Goal: Task Accomplishment & Management: Complete application form

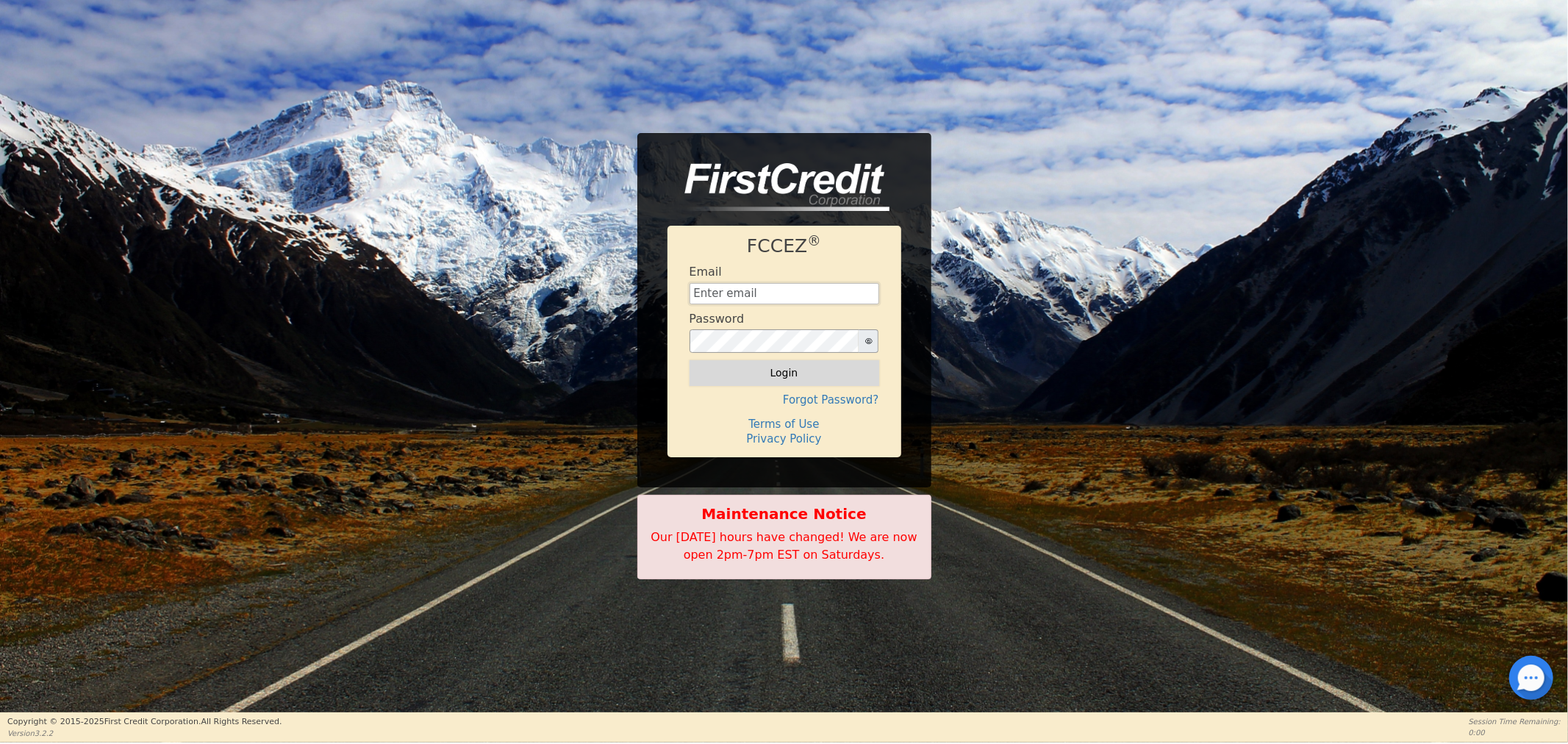
type input "[EMAIL_ADDRESS][DOMAIN_NAME]"
click at [746, 383] on button "Login" at bounding box center [784, 372] width 189 height 25
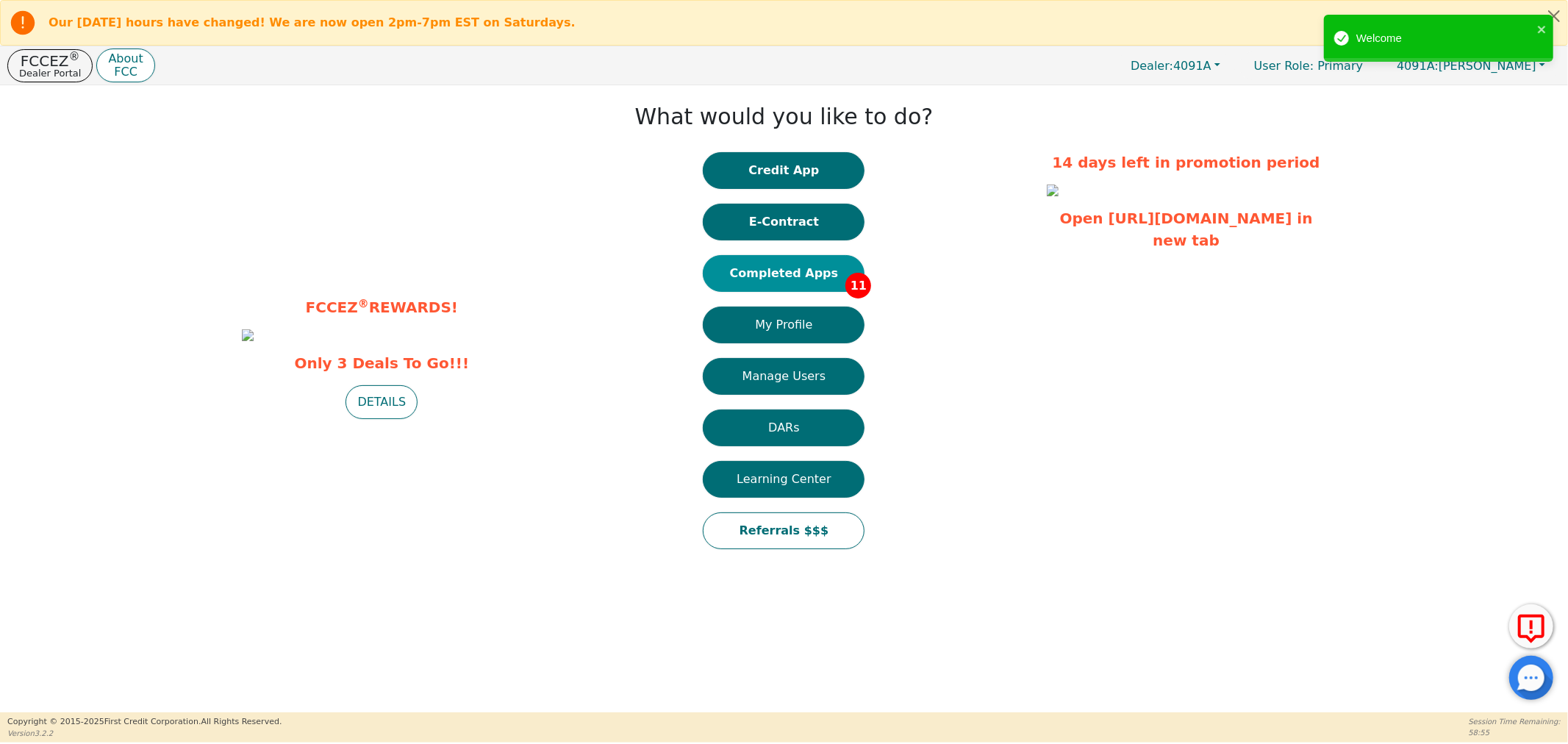
click at [767, 275] on button "Completed Apps 11" at bounding box center [784, 273] width 162 height 37
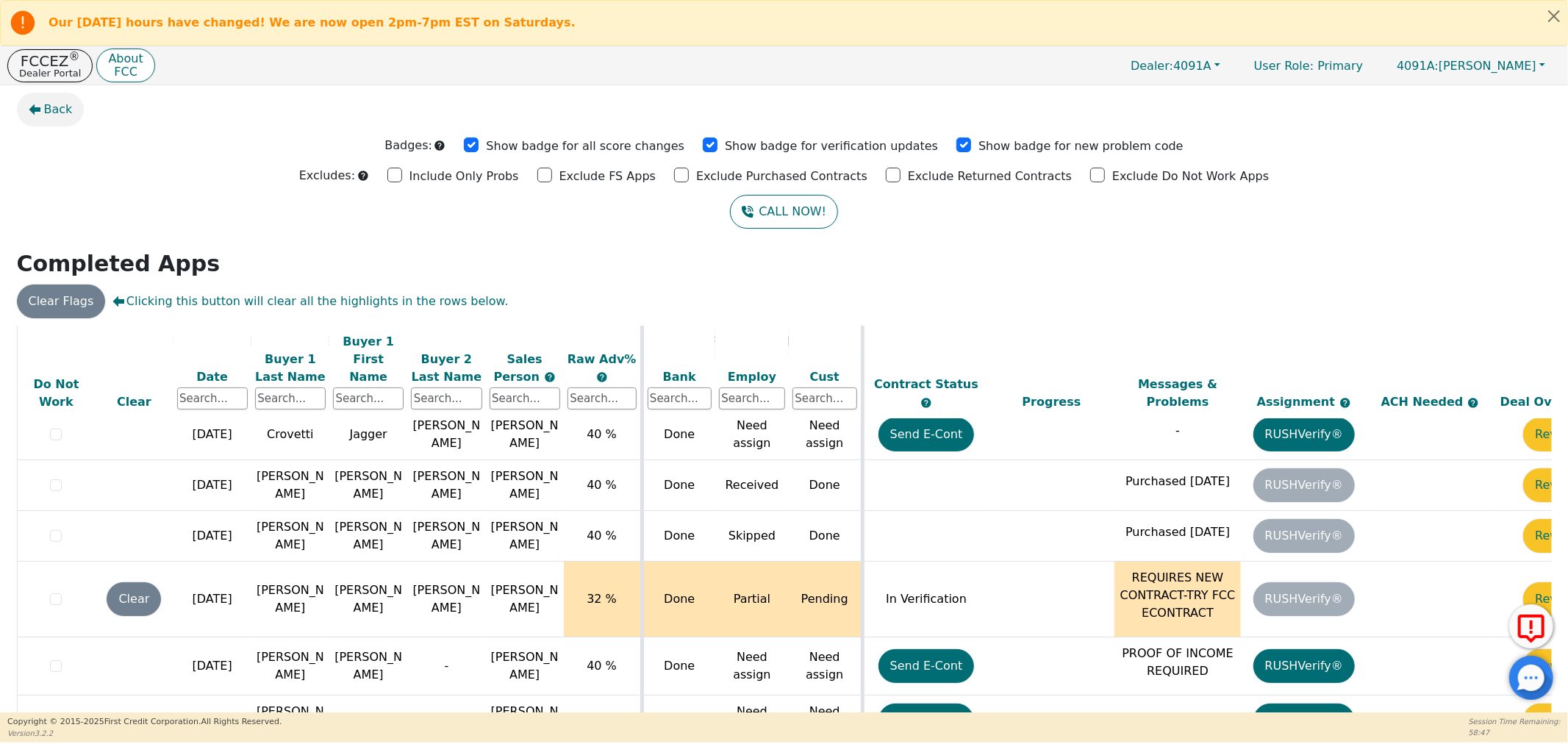
click at [55, 113] on span "Back" at bounding box center [59, 109] width 28 height 18
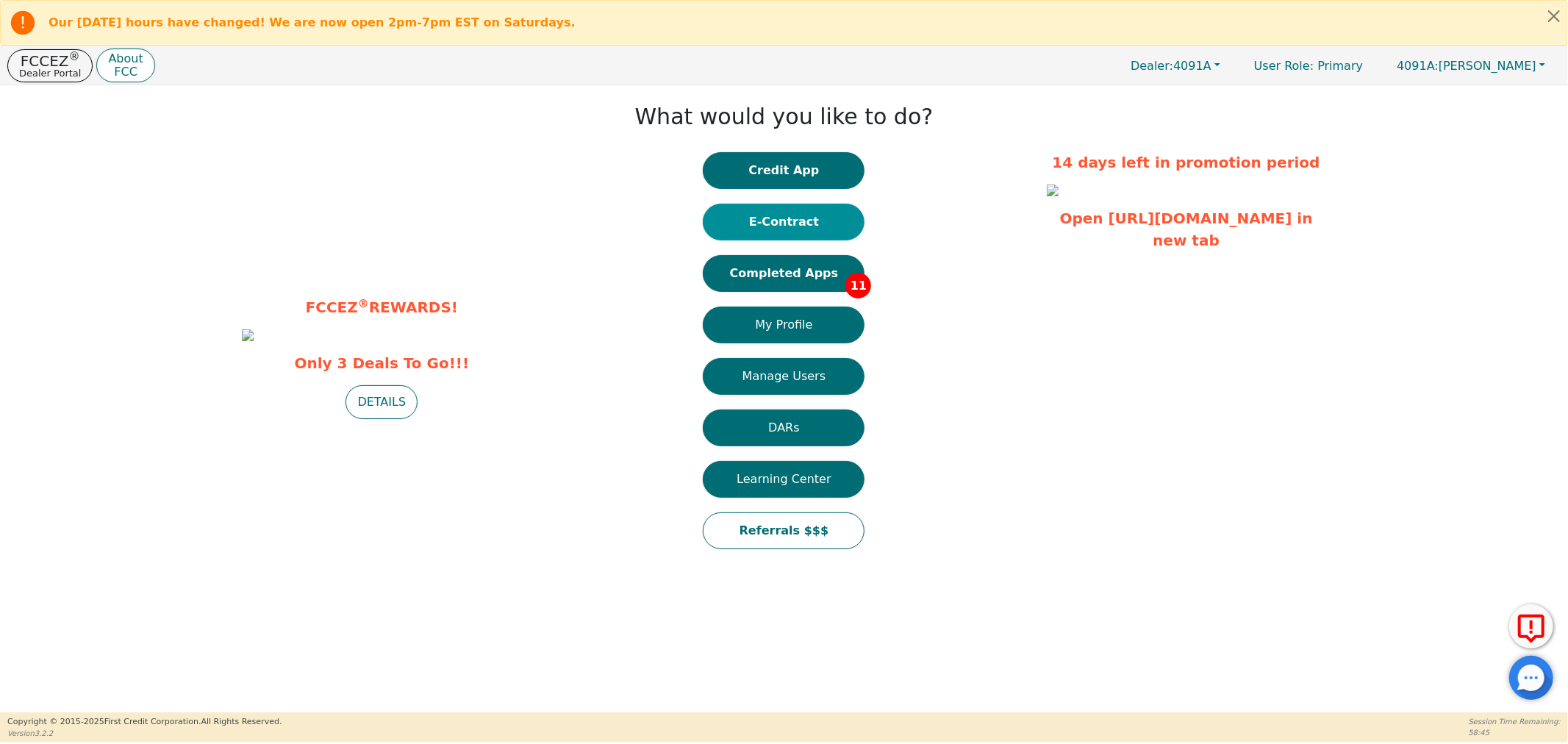
click at [768, 228] on button "E-Contract" at bounding box center [784, 222] width 162 height 37
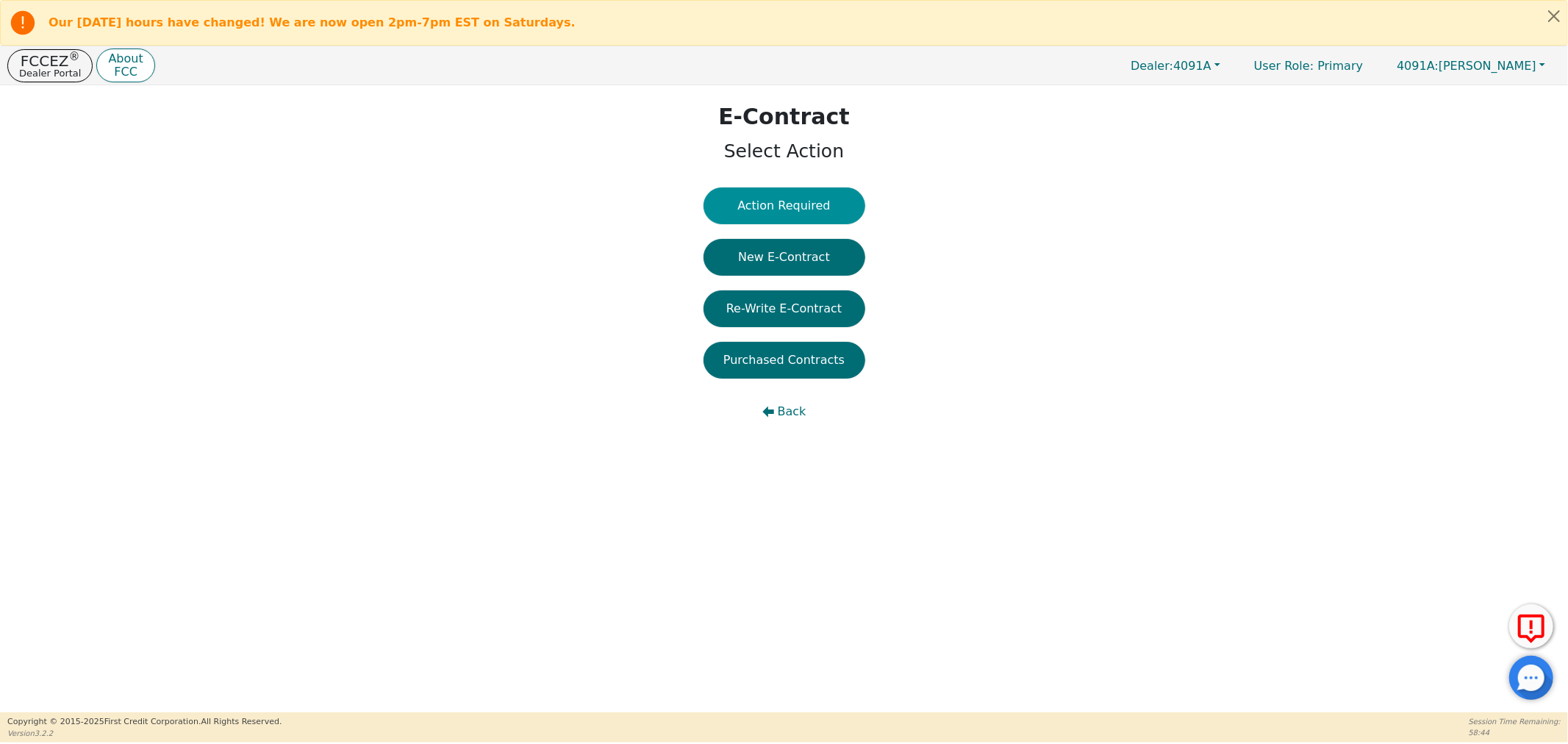
click at [788, 202] on button "Action Required" at bounding box center [784, 206] width 162 height 37
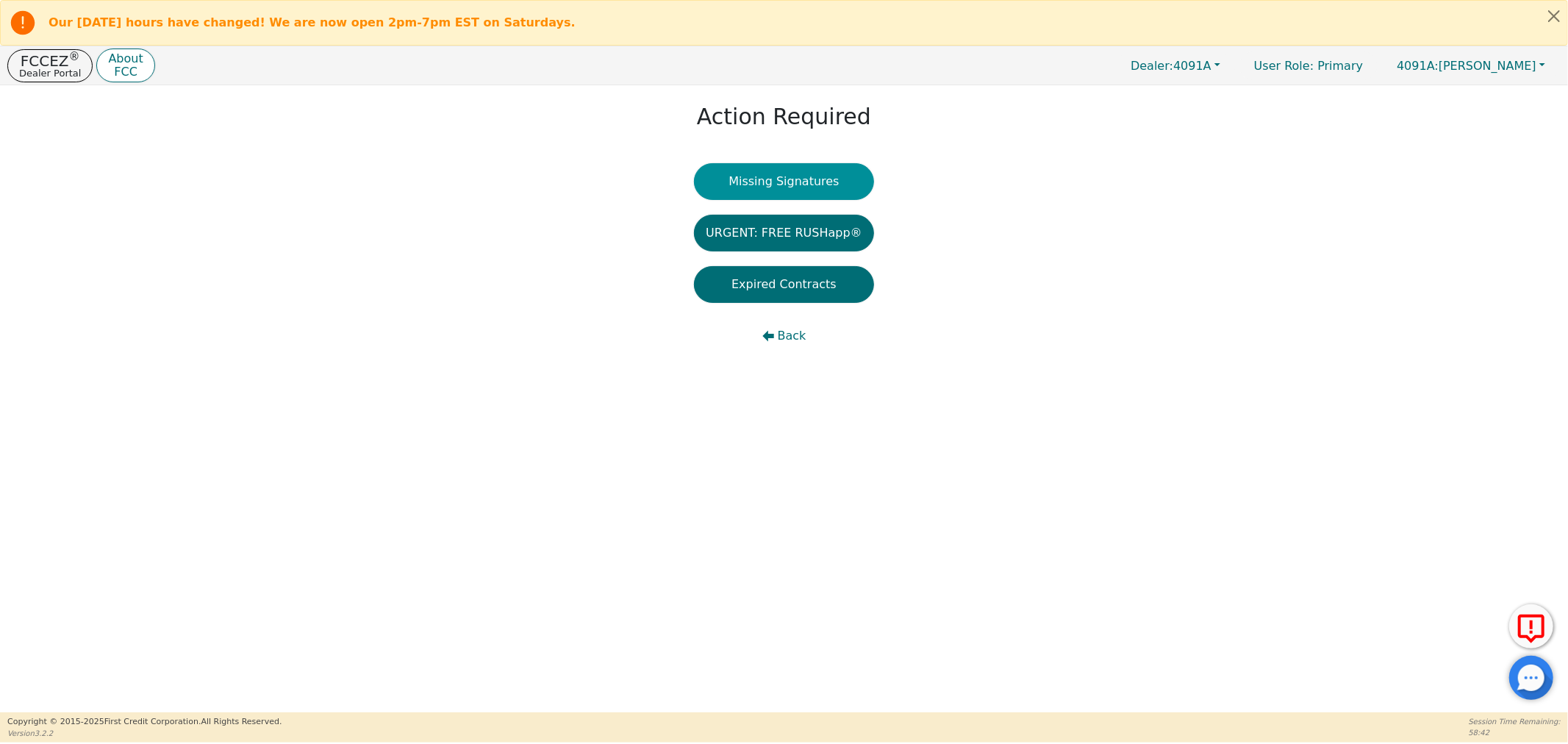
click at [754, 186] on button "Missing Signatures" at bounding box center [784, 181] width 180 height 37
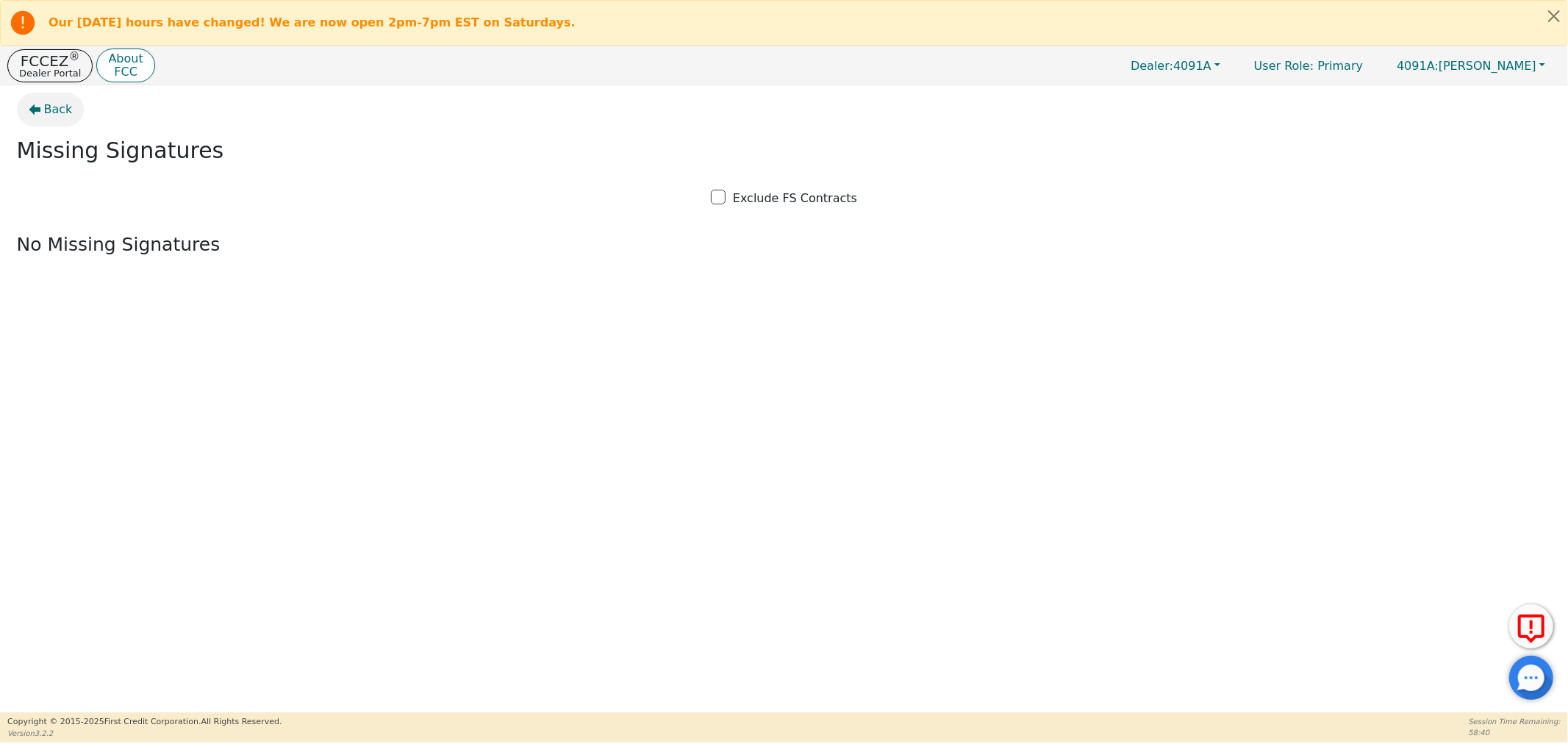
click at [34, 104] on icon "button" at bounding box center [34, 109] width 11 height 11
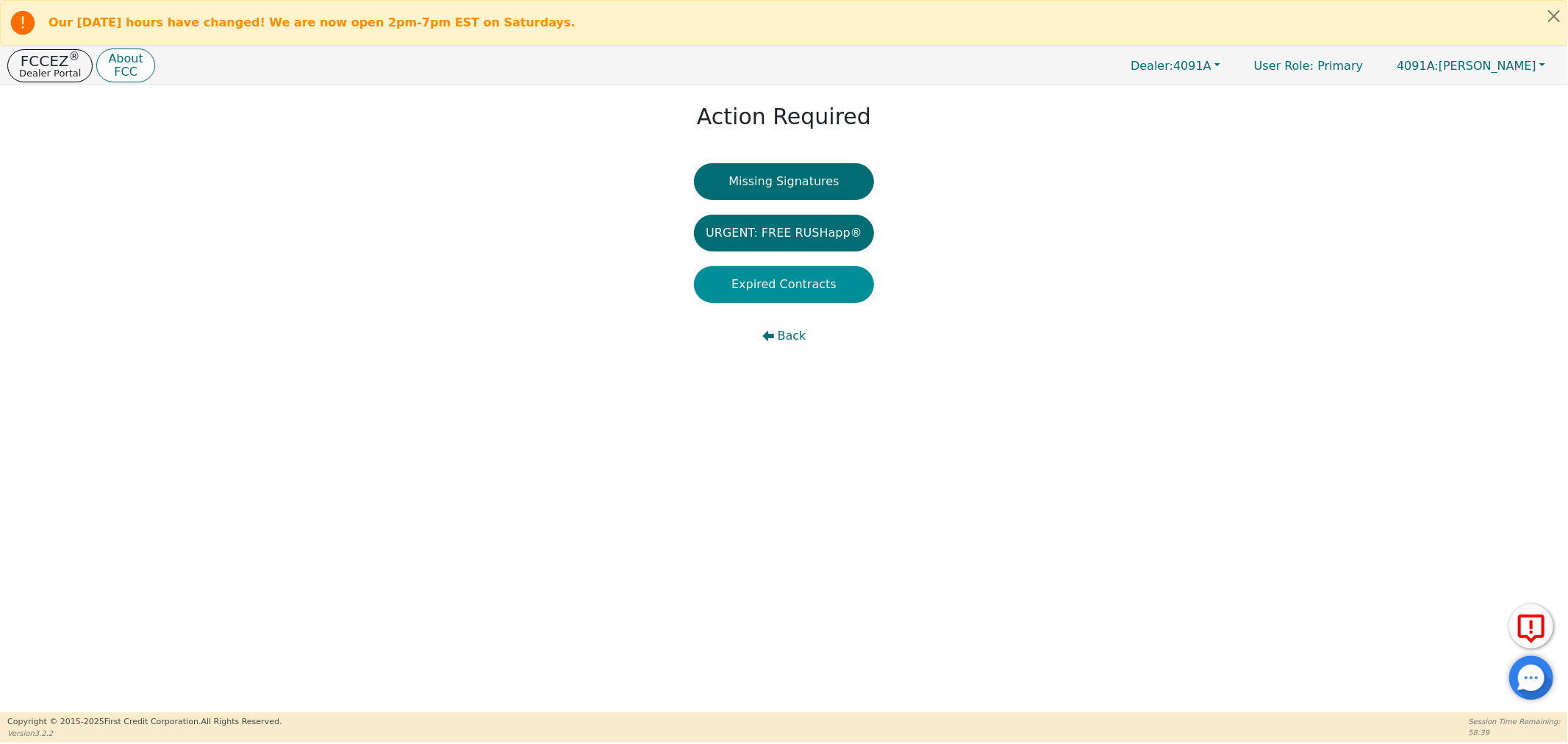
click at [790, 287] on button "Expired Contracts" at bounding box center [784, 284] width 180 height 37
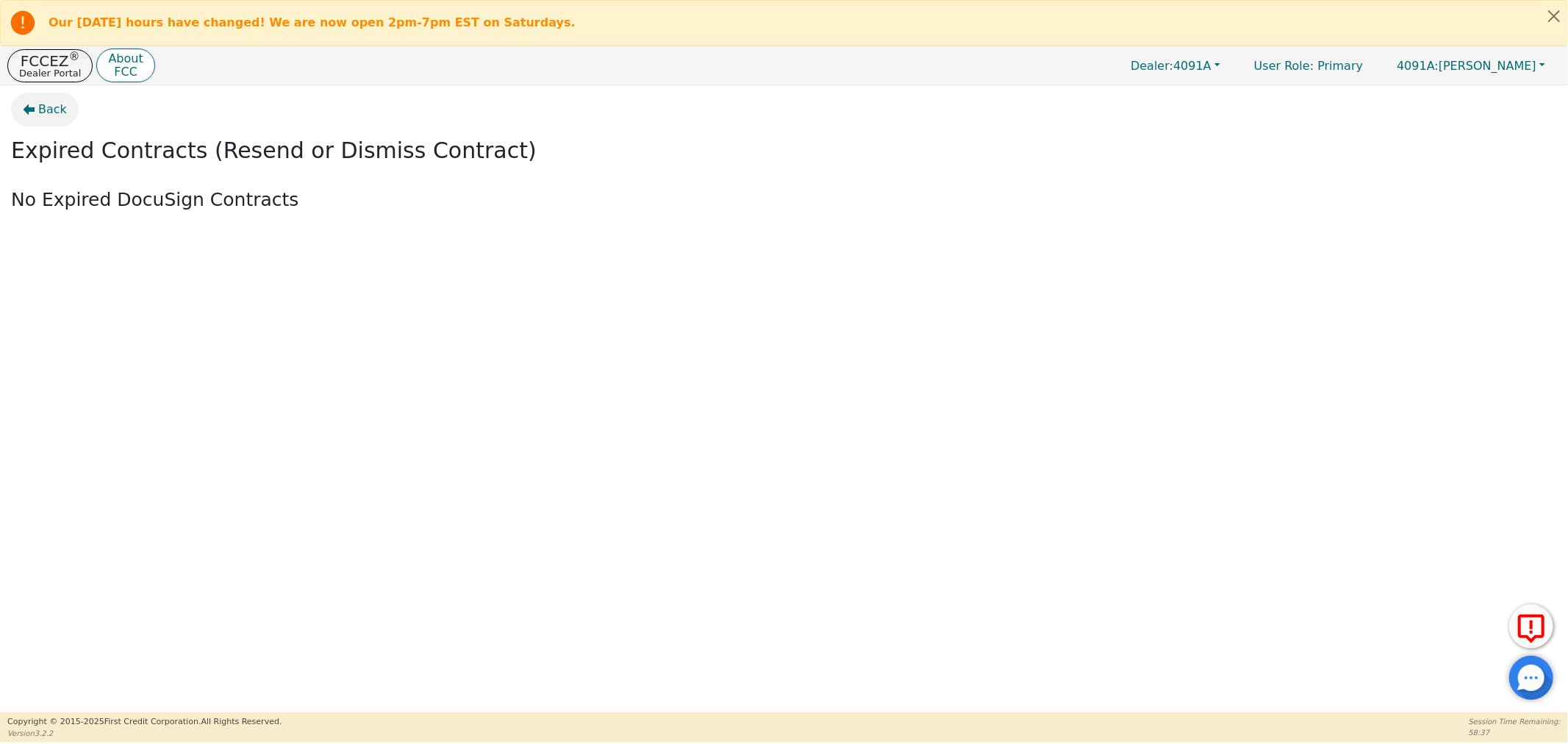
click at [31, 115] on icon "button" at bounding box center [28, 109] width 11 height 11
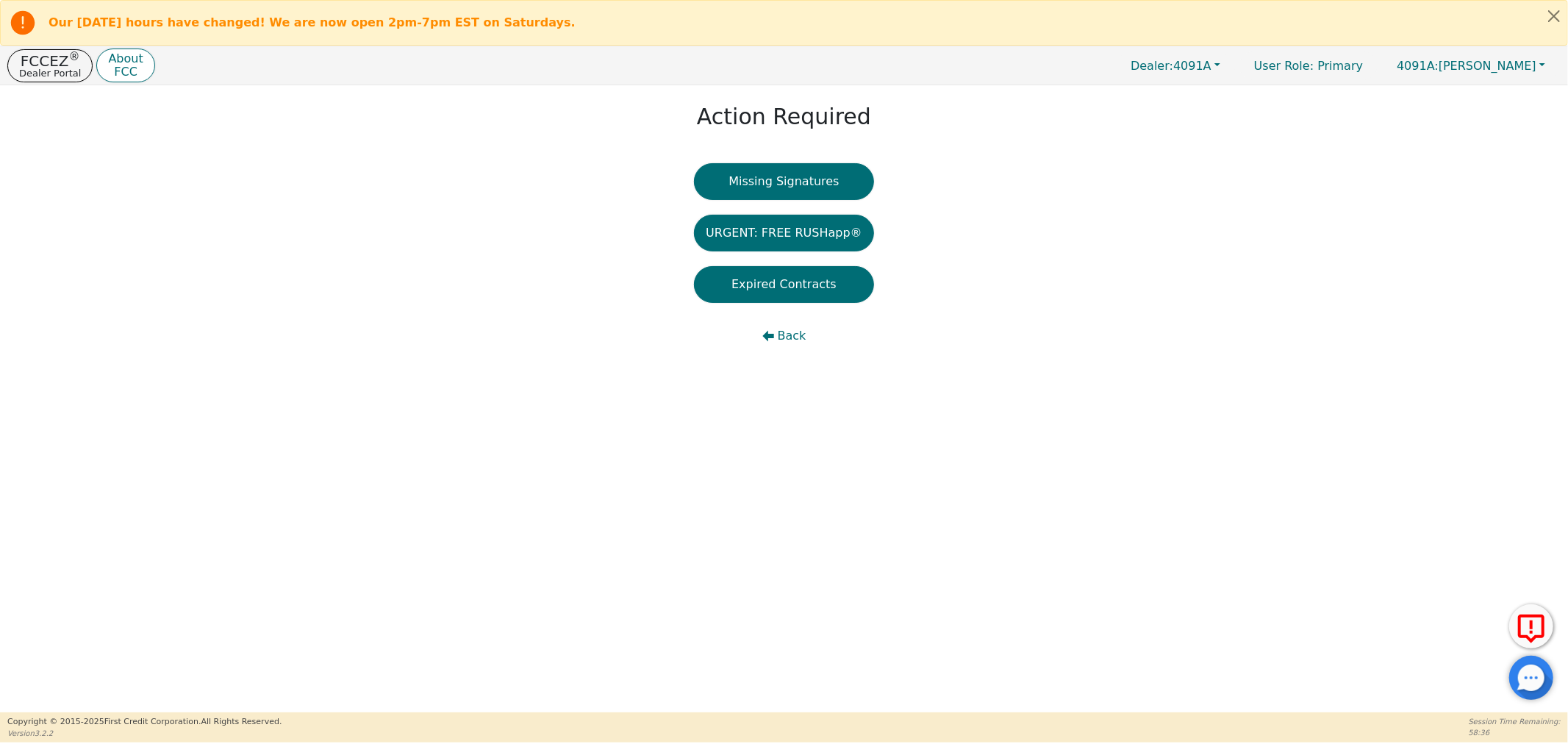
click at [51, 112] on div "Action Required Missing Signatures URGENT: FREE RUSHapp® Expired Contracts Back" at bounding box center [784, 230] width 1568 height 291
click at [772, 342] on button "Back" at bounding box center [784, 336] width 180 height 37
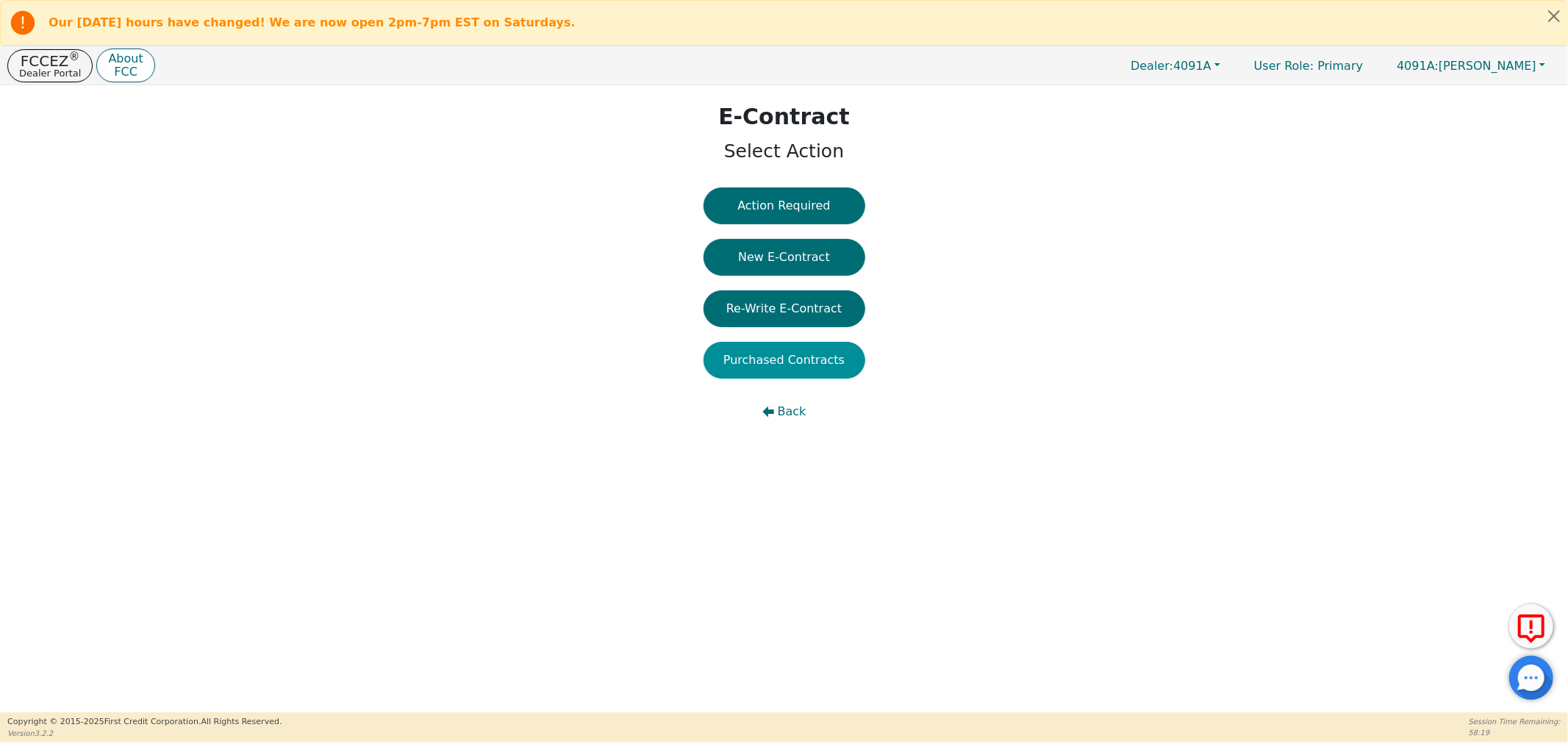
click at [766, 366] on button "Purchased Contracts" at bounding box center [784, 360] width 162 height 37
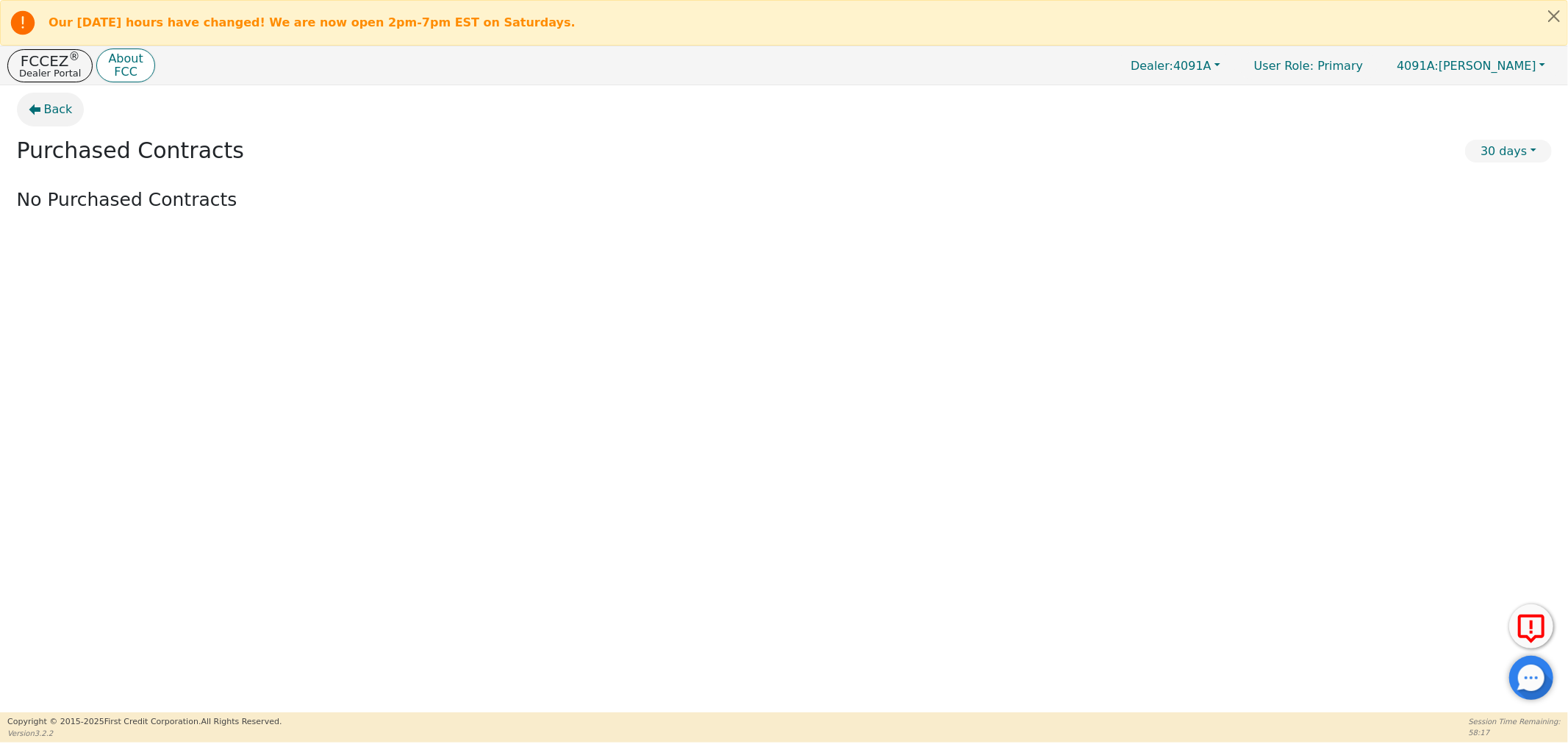
click at [41, 113] on button "Back" at bounding box center [50, 110] width 67 height 34
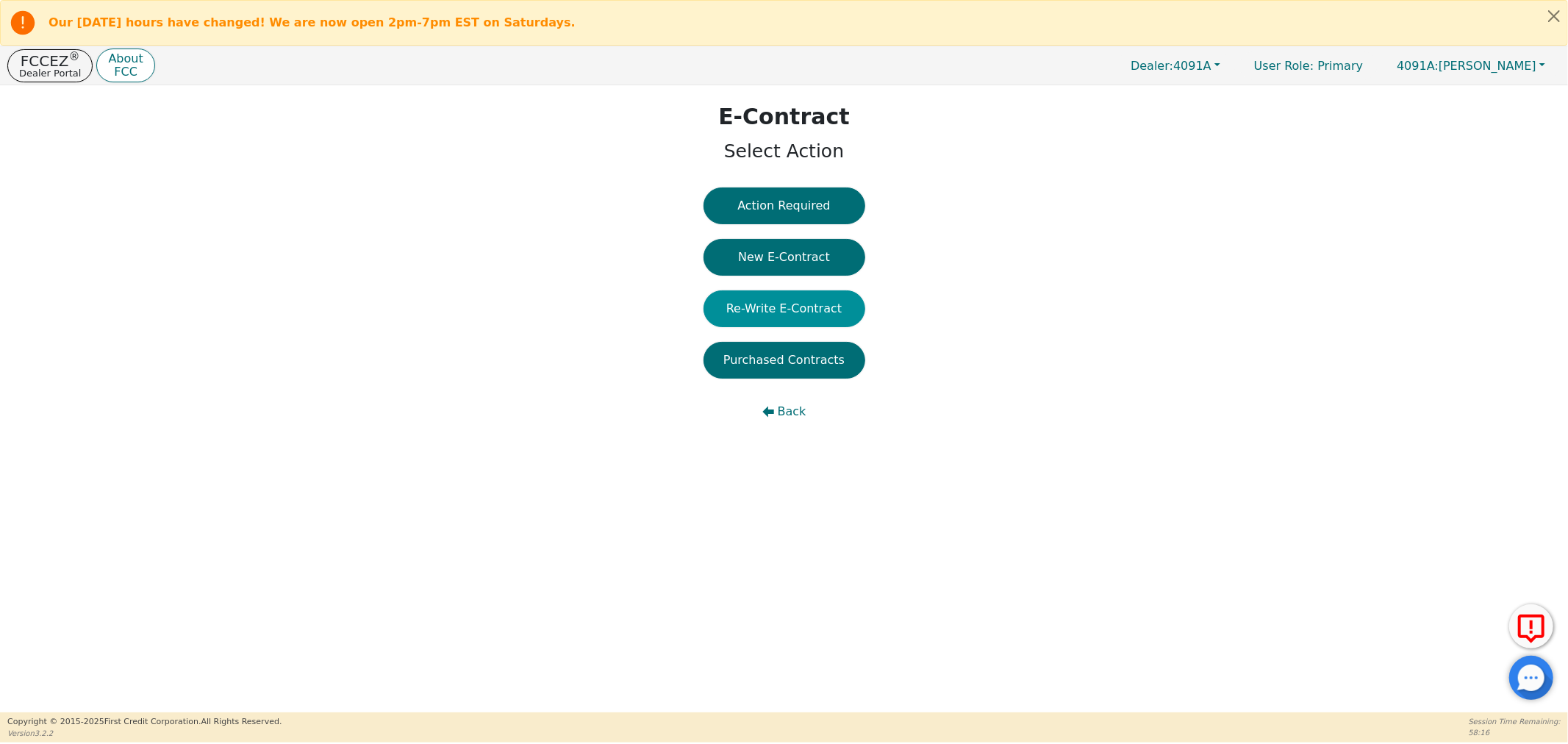
click at [768, 312] on button "Re-Write E-Contract" at bounding box center [784, 308] width 162 height 37
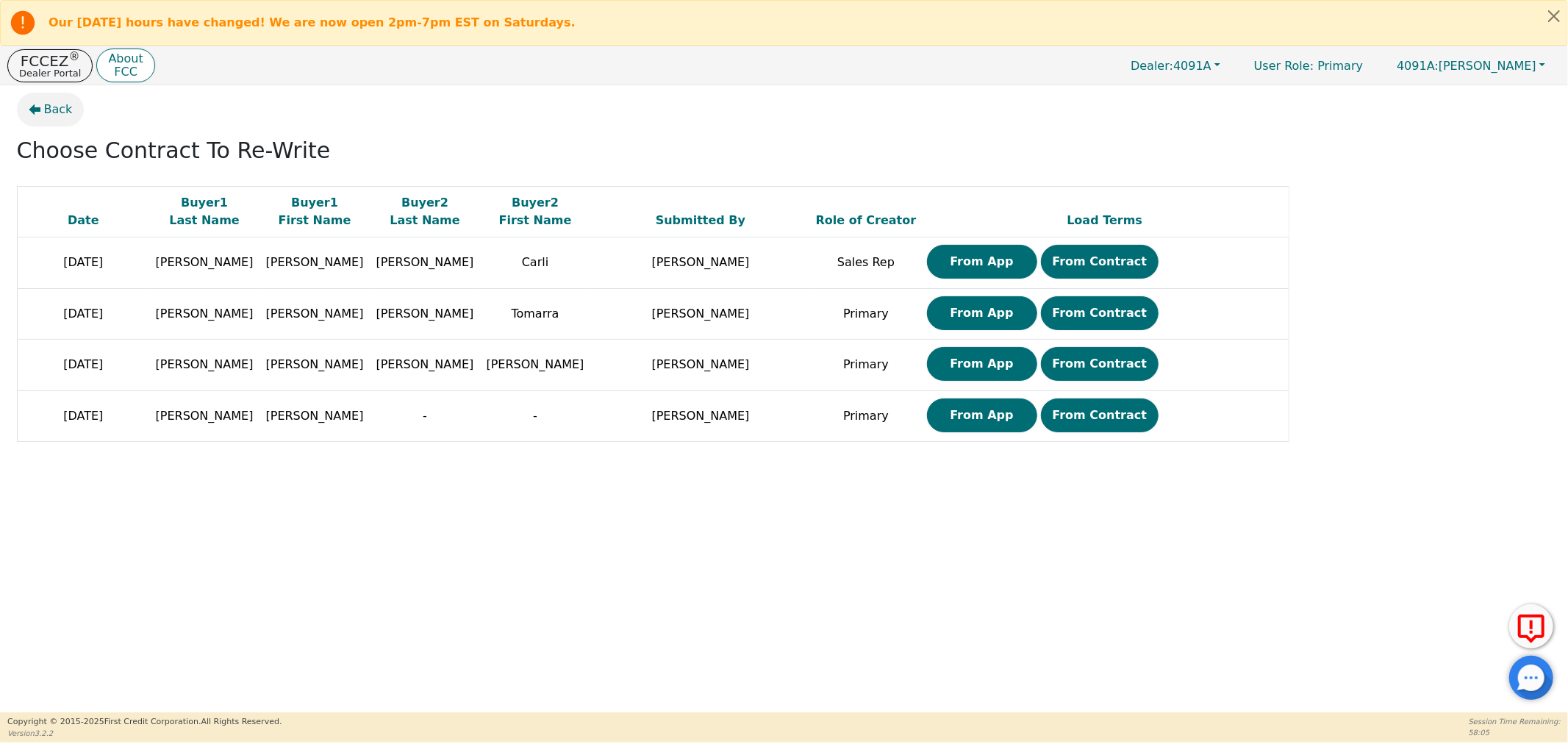
click at [45, 112] on span "Back" at bounding box center [59, 109] width 28 height 18
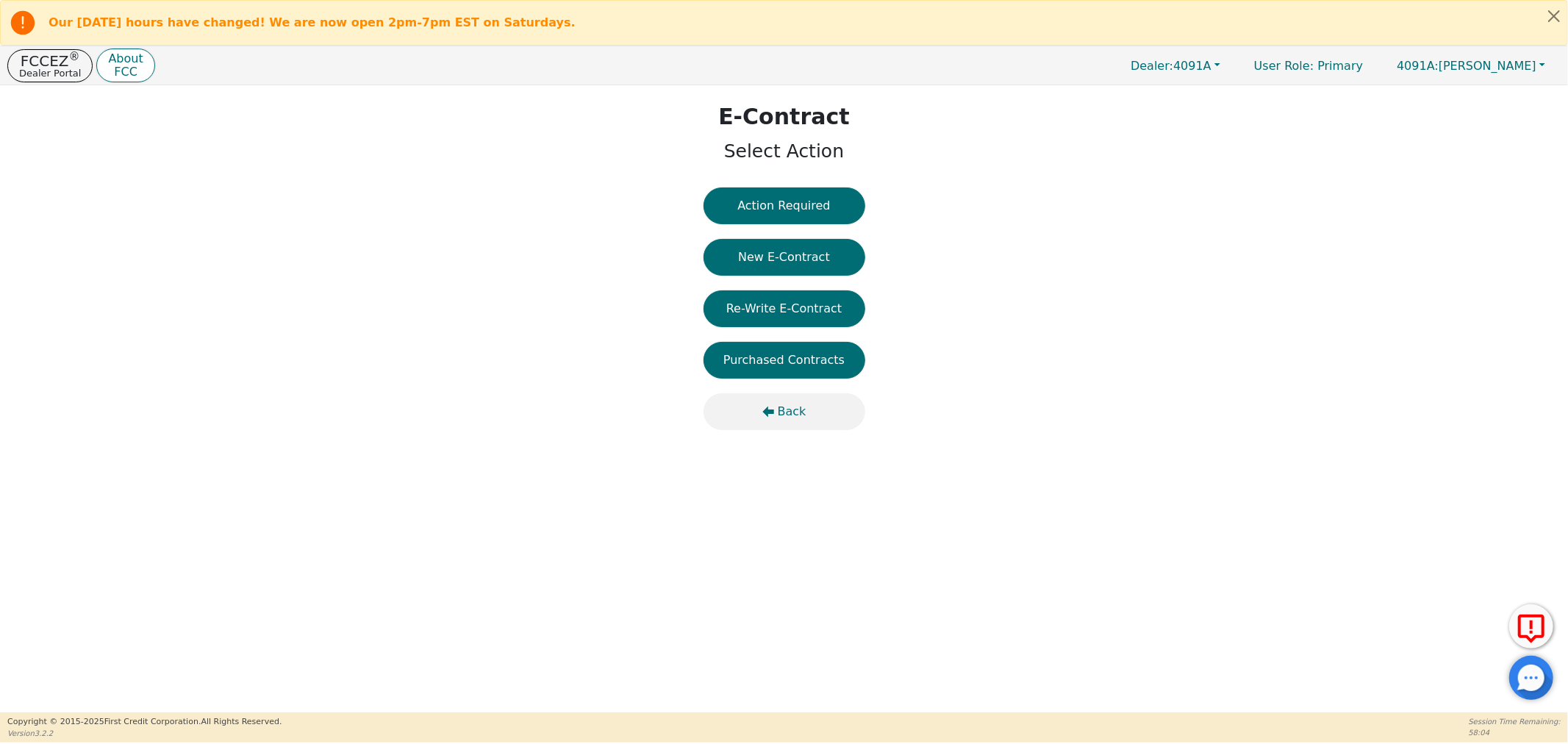
click at [774, 419] on button "Back" at bounding box center [784, 411] width 162 height 37
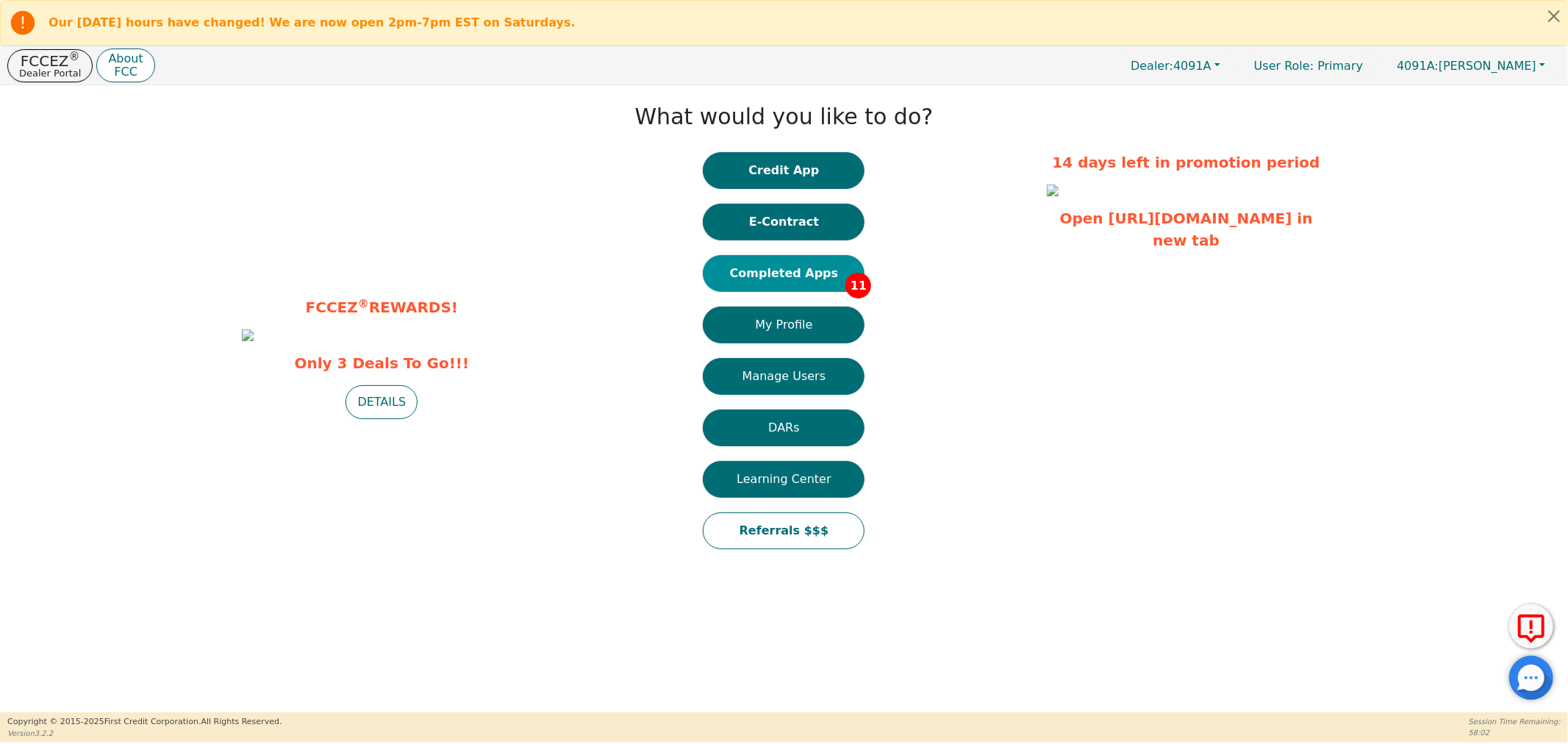
click at [779, 282] on button "Completed Apps 11" at bounding box center [784, 273] width 162 height 37
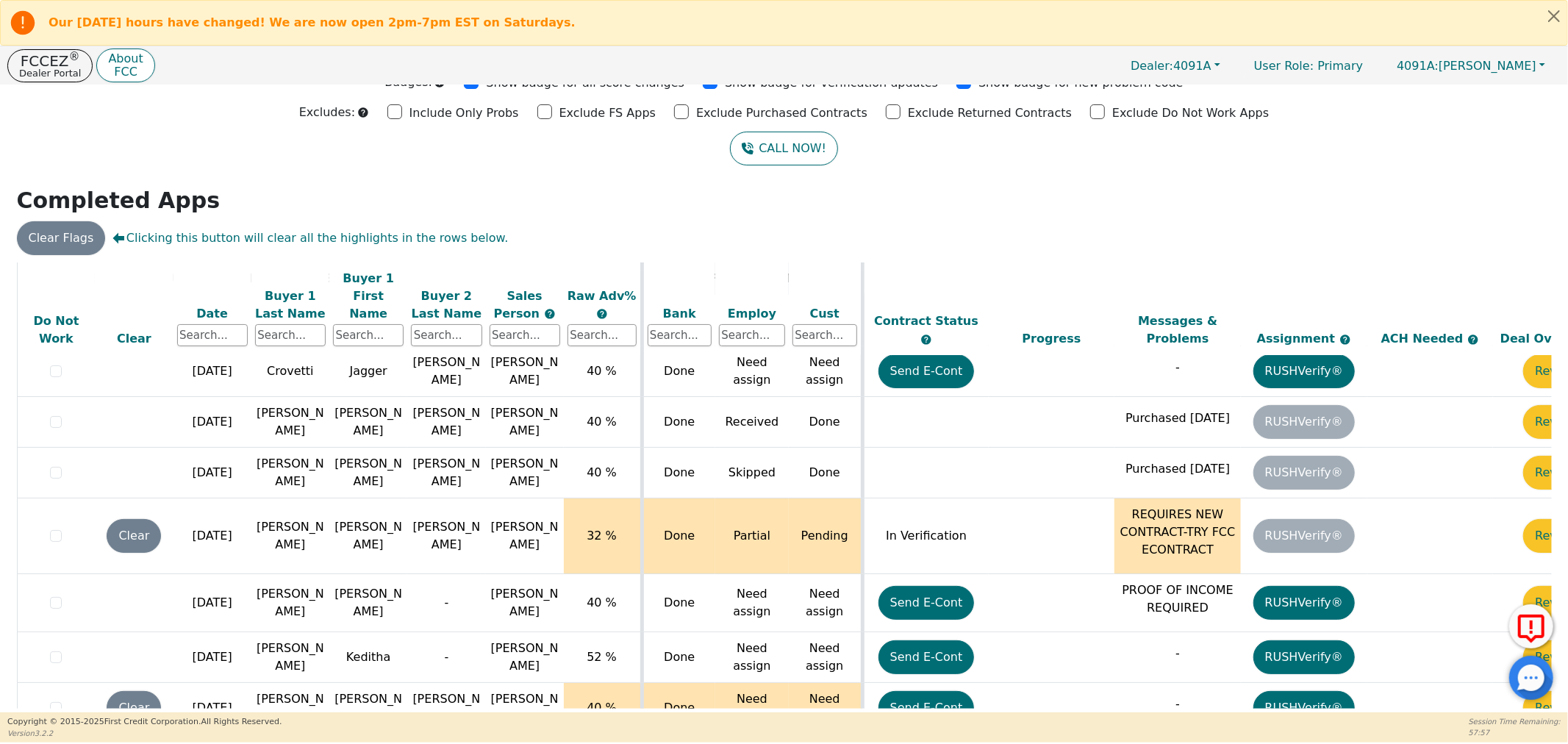
scroll to position [347, 76]
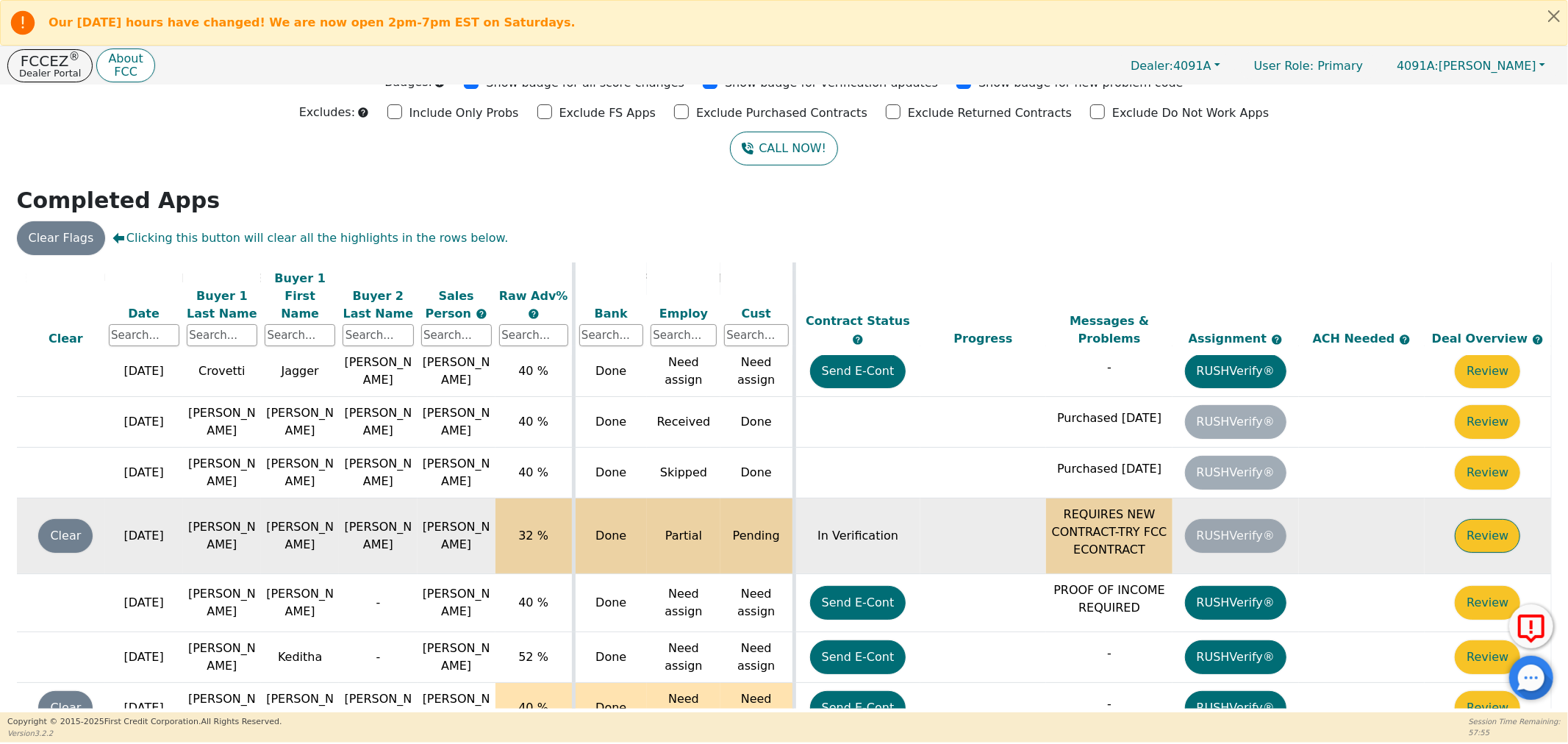
click at [1461, 519] on button "Review" at bounding box center [1487, 536] width 65 height 34
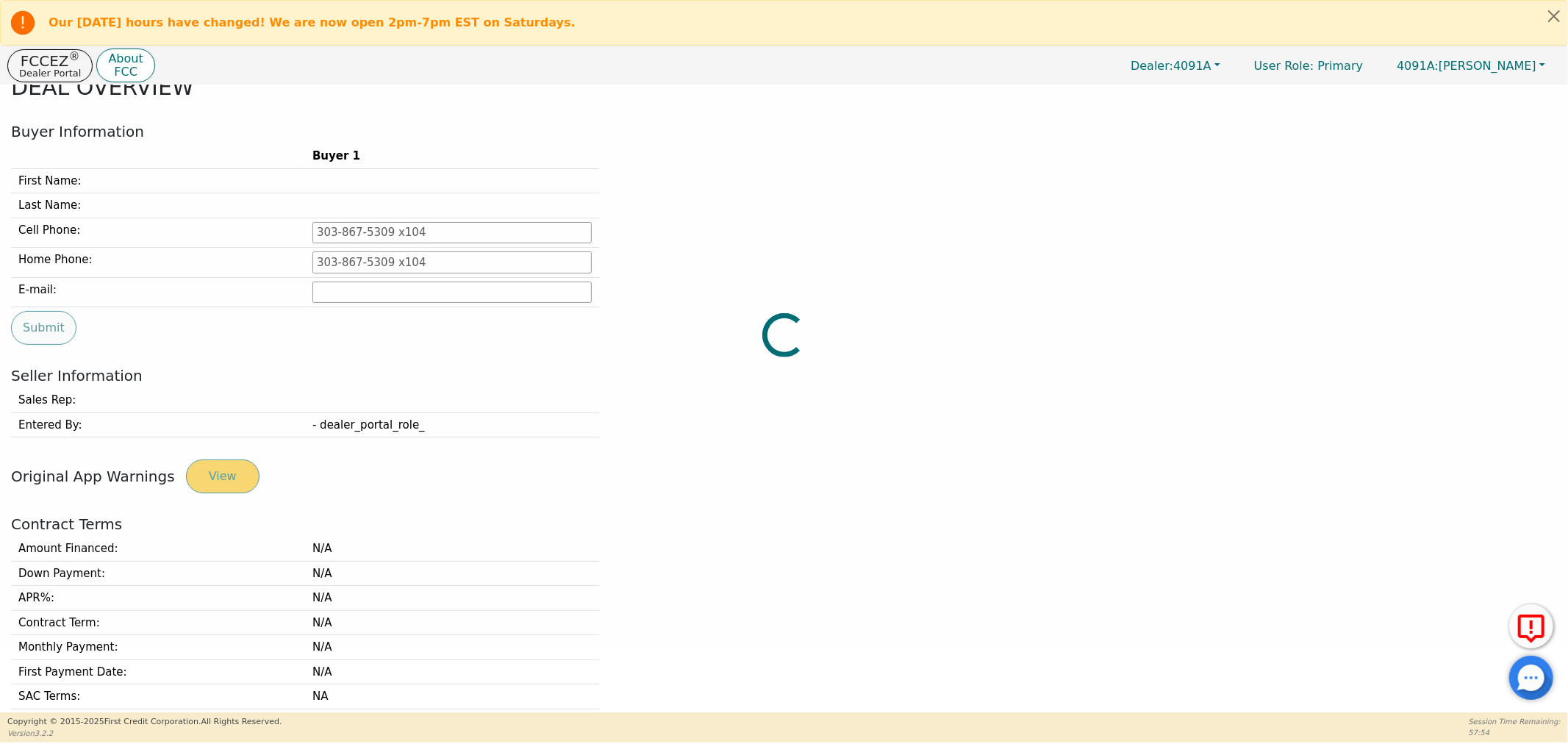
type input "[PHONE_NUMBER]"
type input "[EMAIL_ADDRESS][DOMAIN_NAME]"
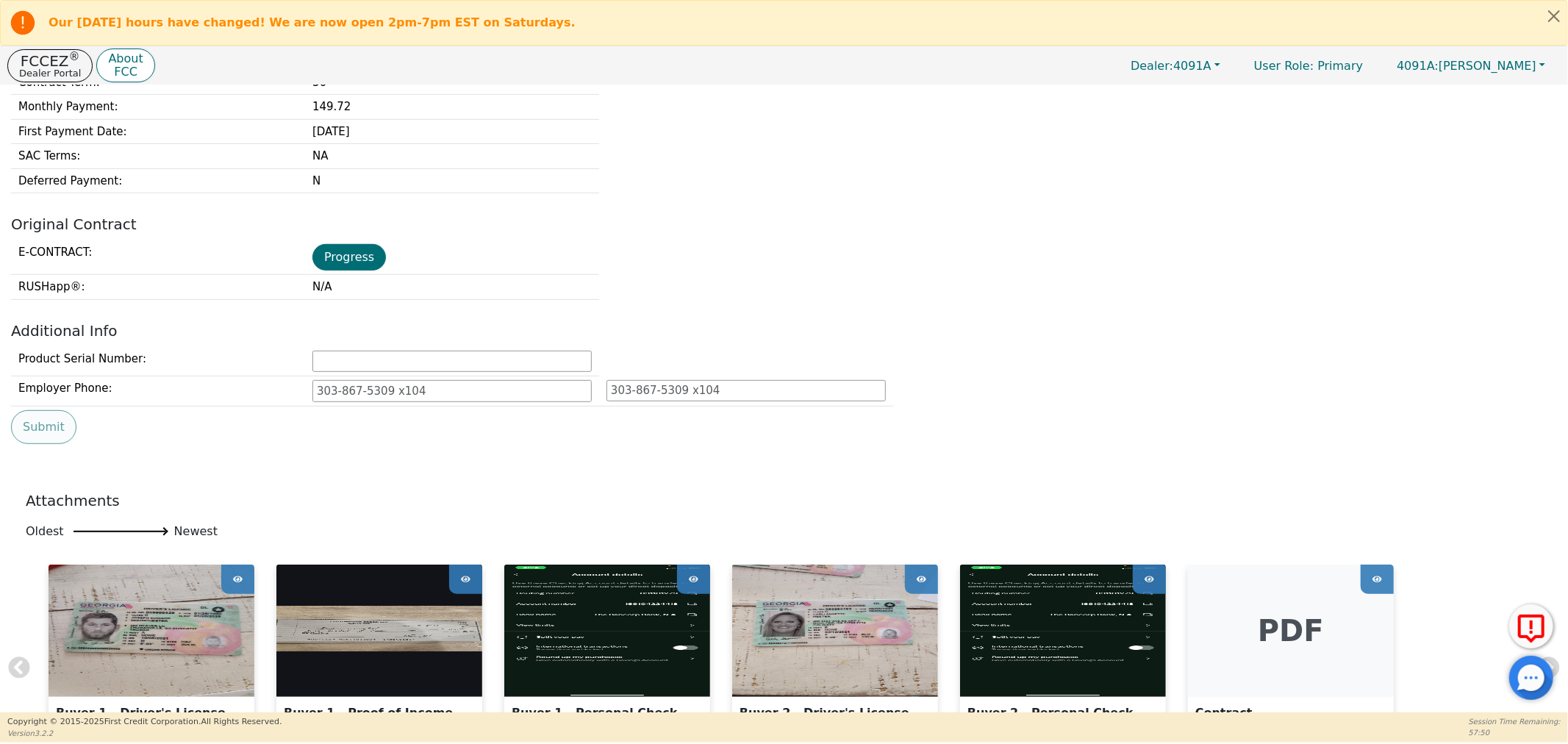
scroll to position [553, 0]
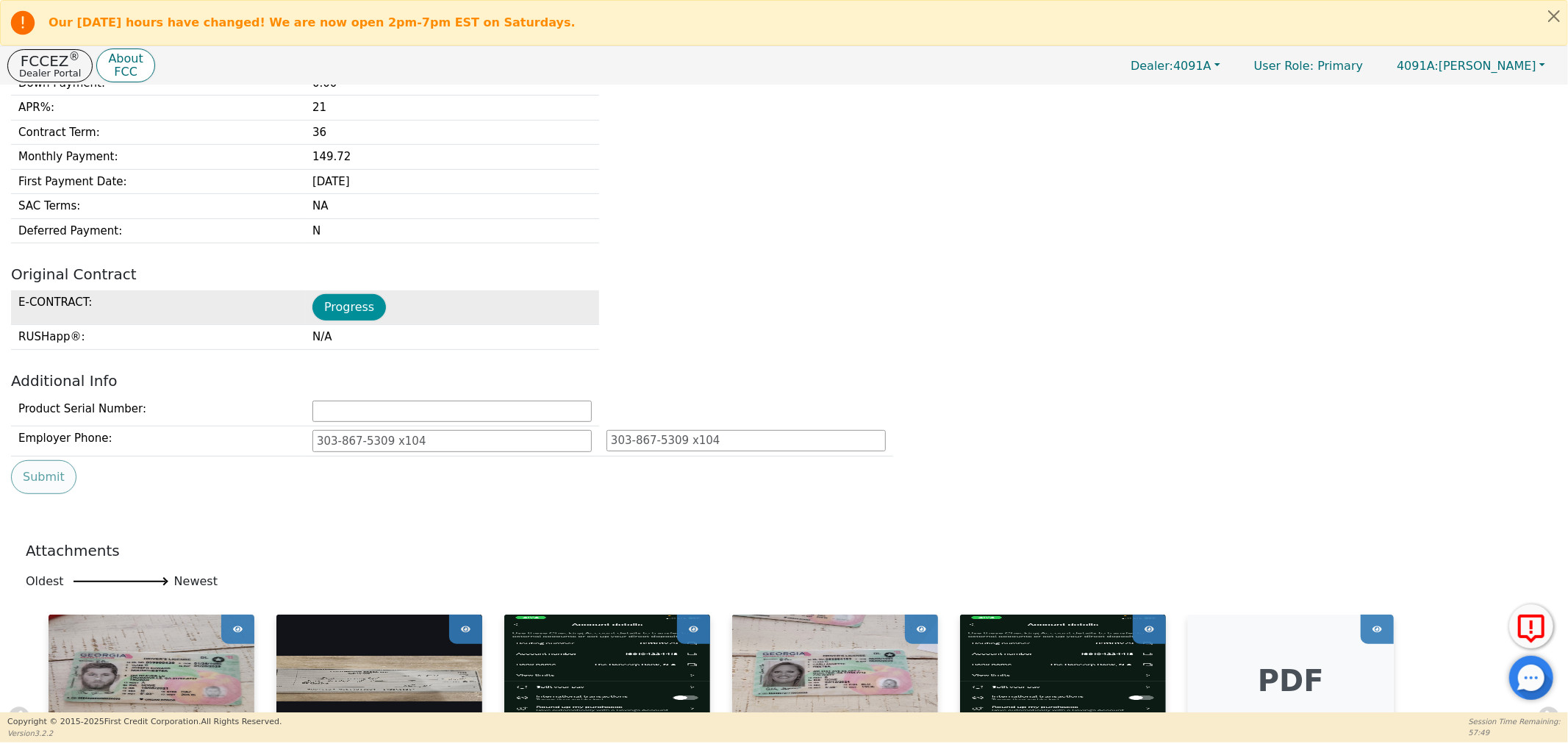
click at [361, 305] on button "Progress" at bounding box center [350, 307] width 74 height 27
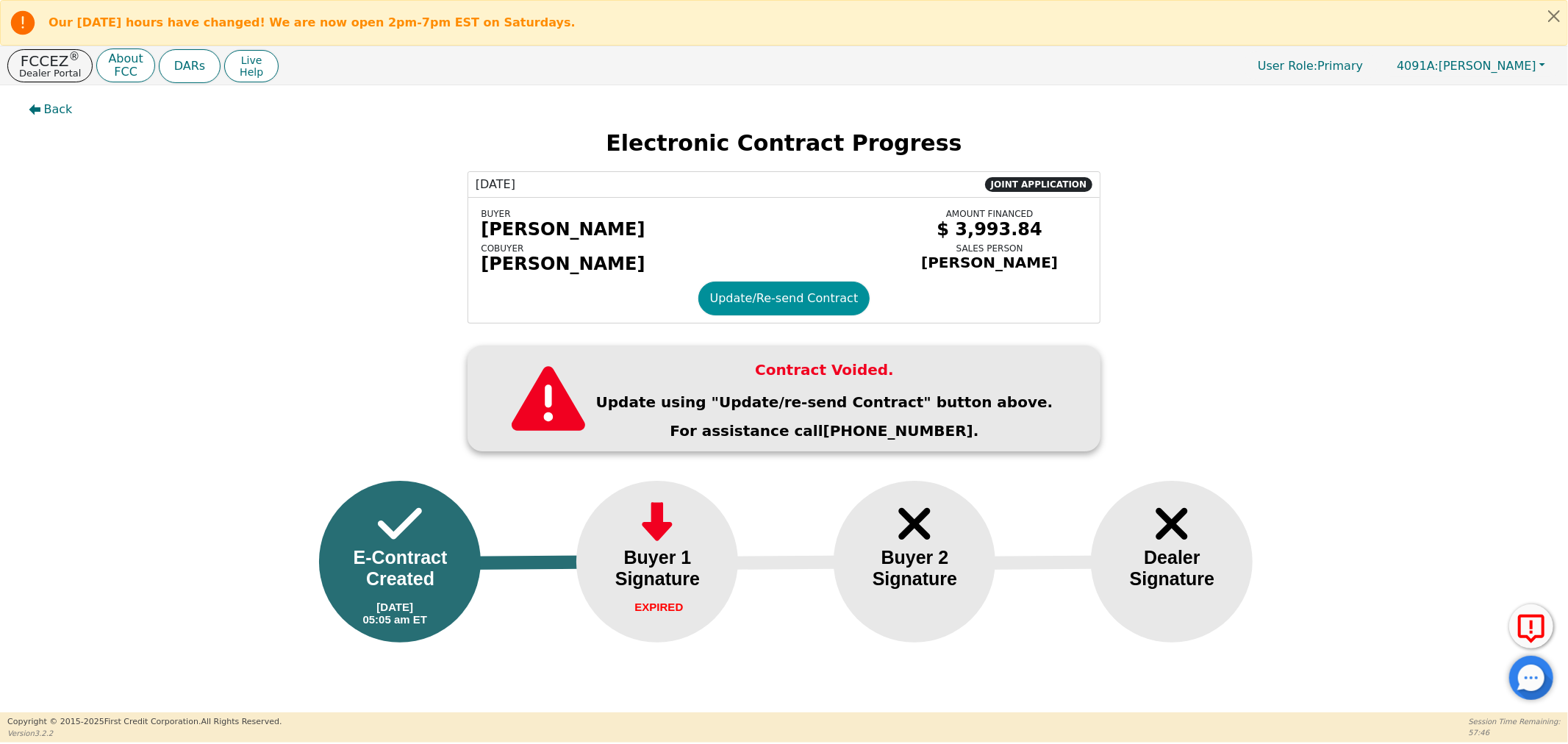
click at [739, 303] on button "Update/Re-send Contract" at bounding box center [784, 299] width 172 height 34
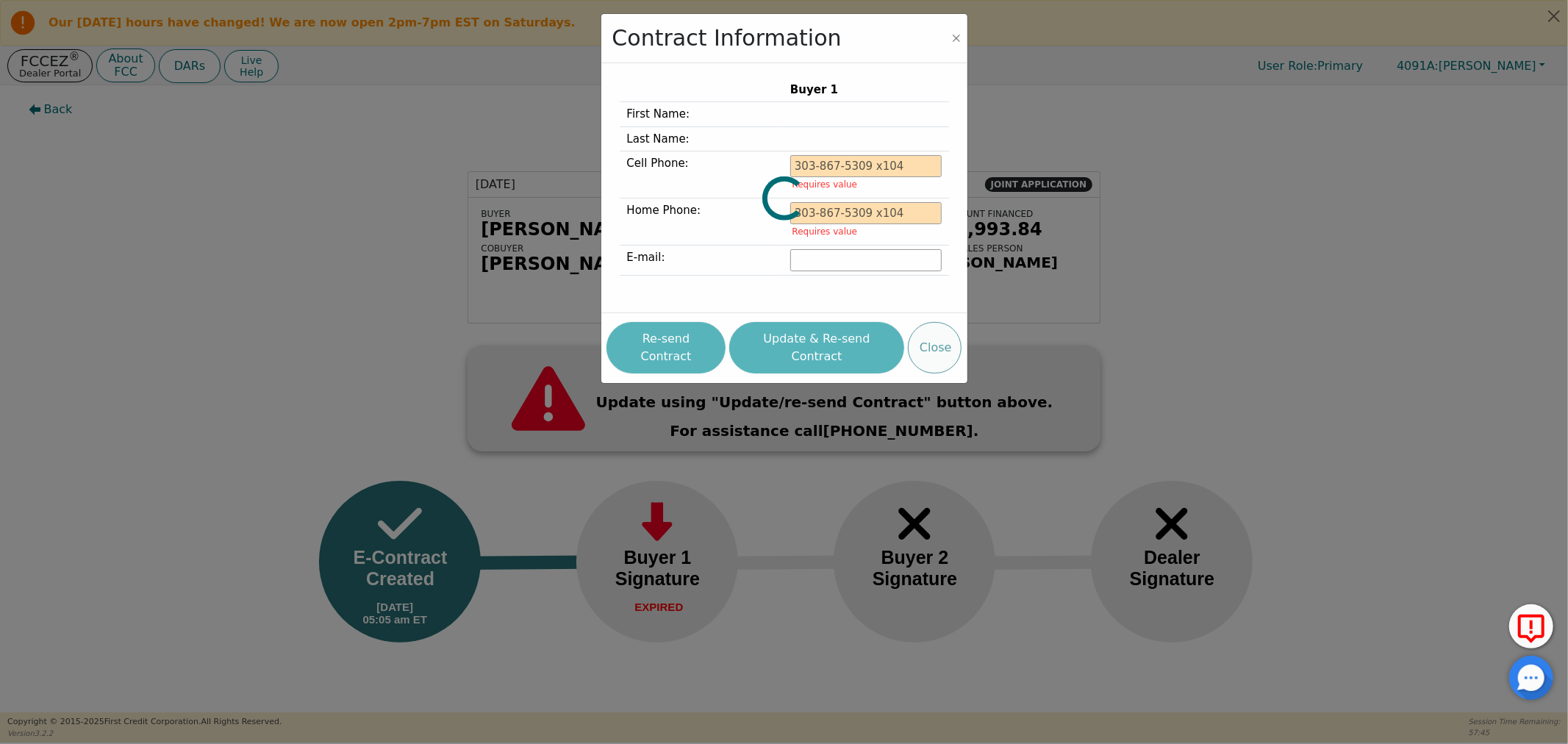
type input "[PHONE_NUMBER]"
type input "[EMAIL_ADDRESS][DOMAIN_NAME]"
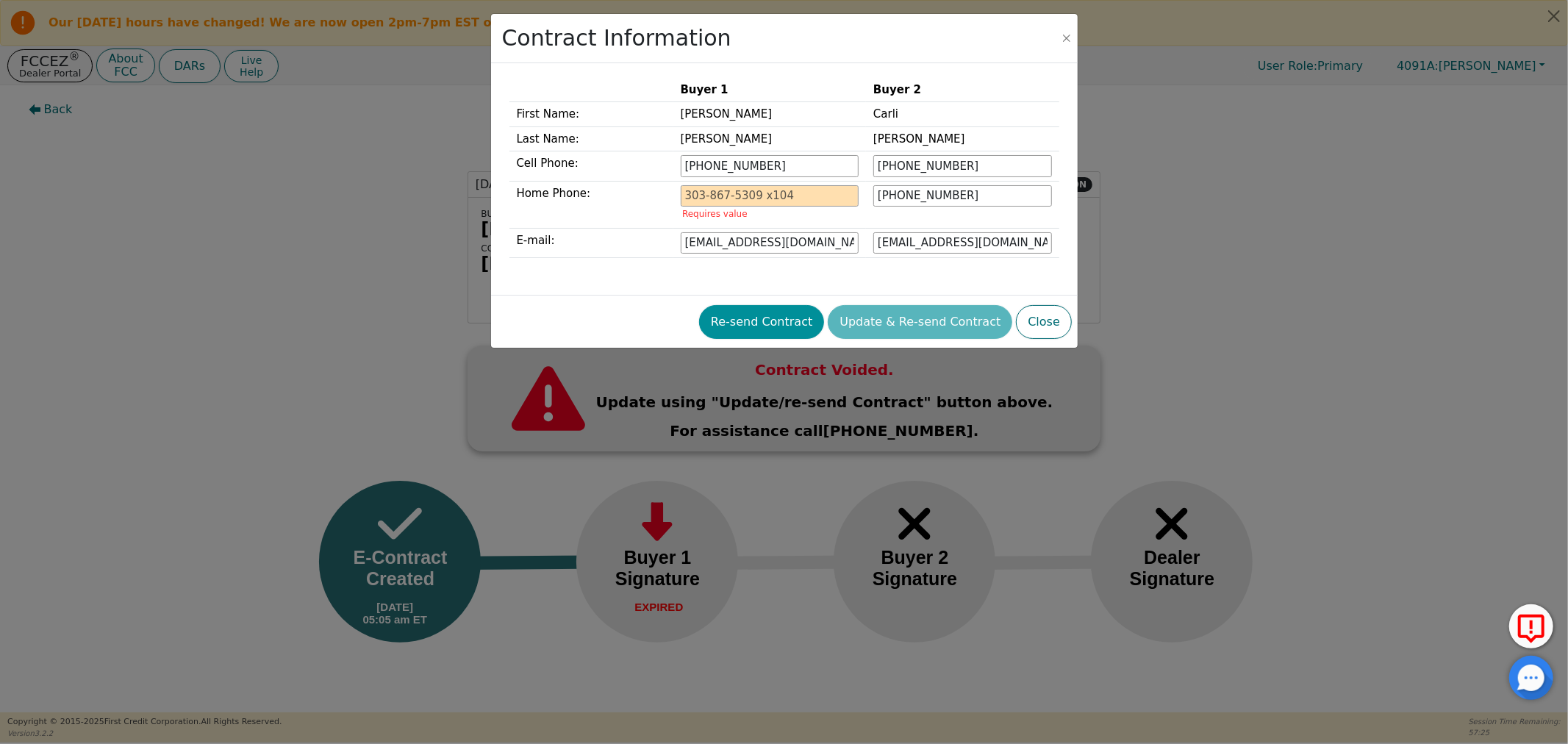
click at [779, 326] on button "Re-send Contract" at bounding box center [762, 322] width 125 height 34
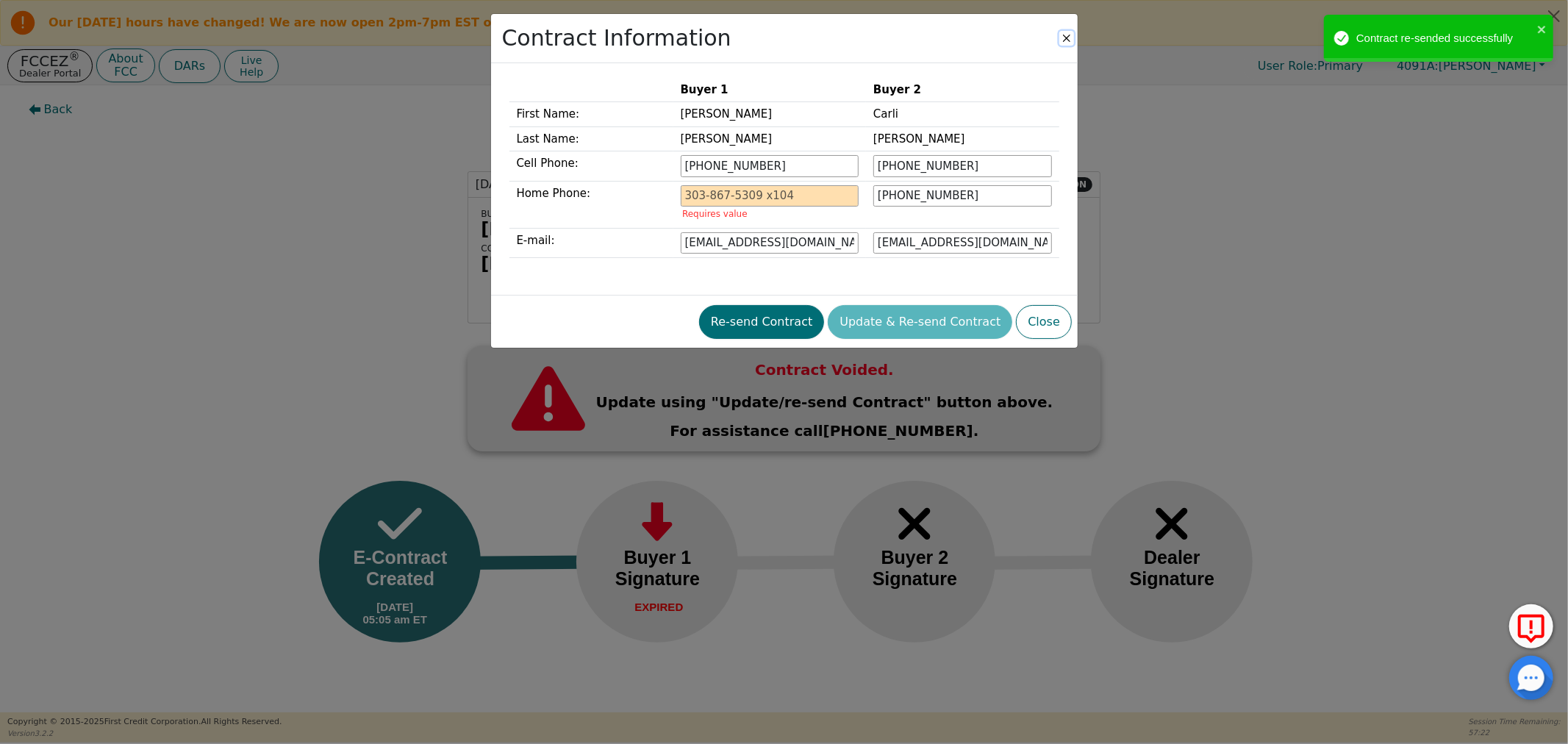
click at [1061, 35] on button "Close" at bounding box center [1067, 39] width 15 height 15
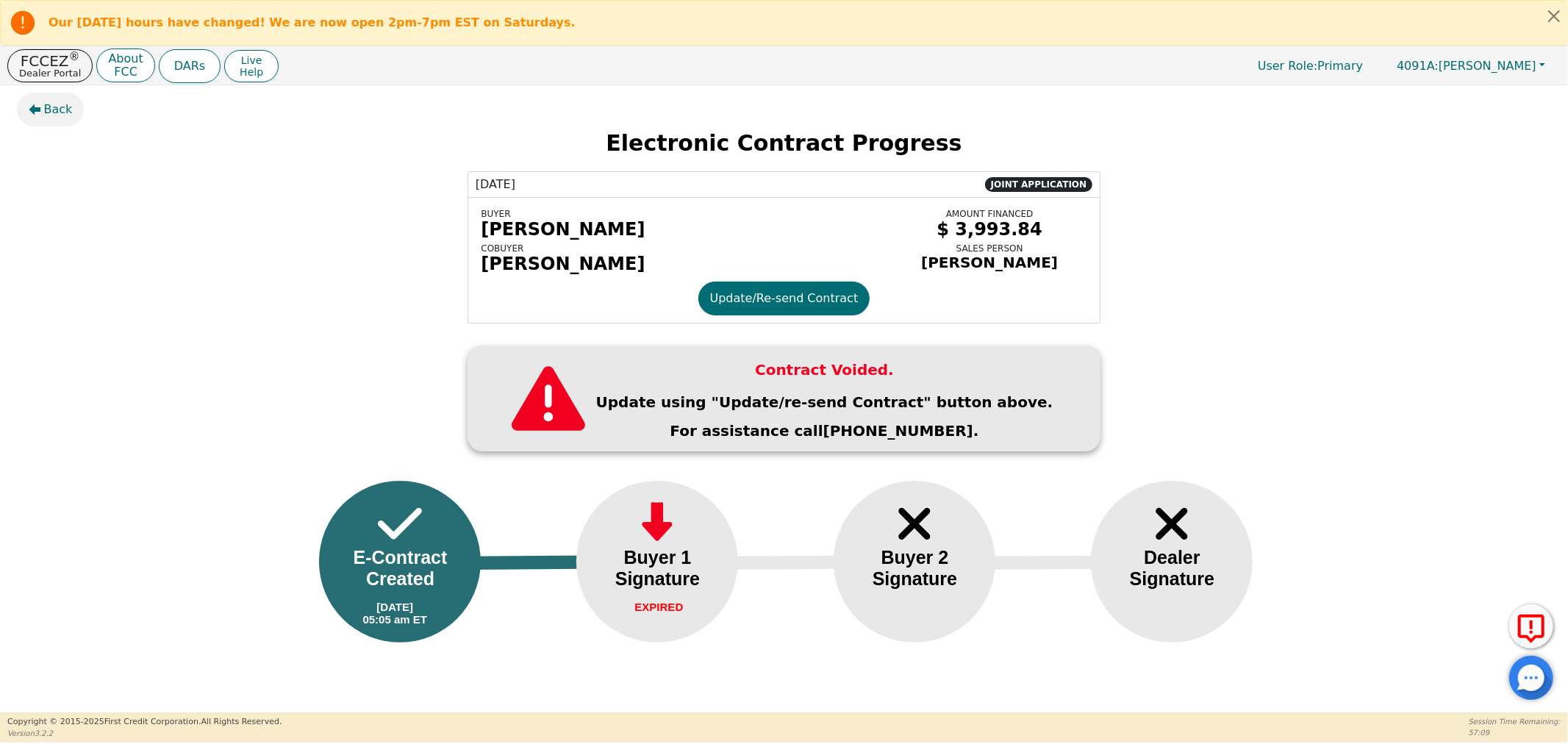
click at [38, 105] on icon "button" at bounding box center [34, 109] width 11 height 11
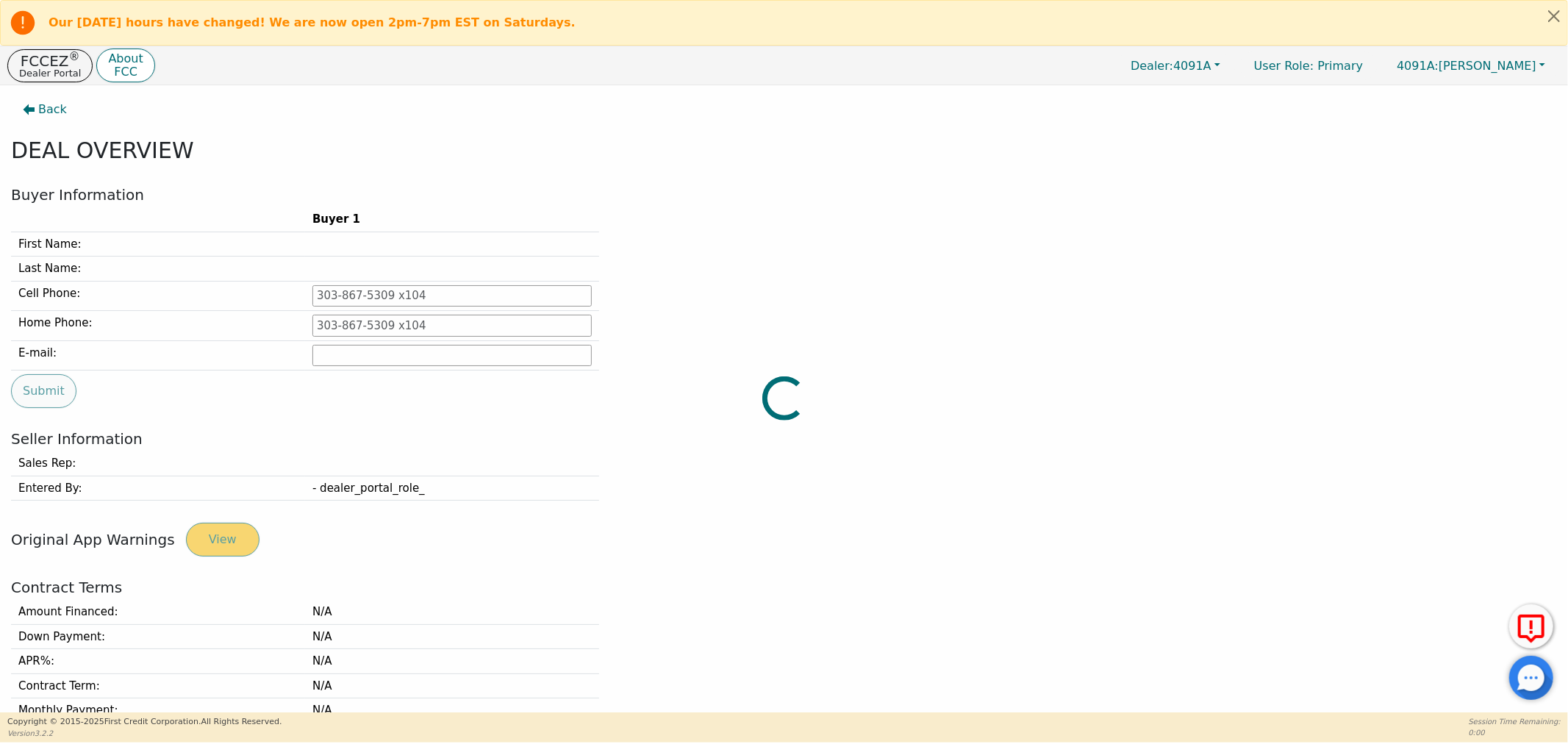
type input "229-456-0078"
type input "joe638522@gmail.com"
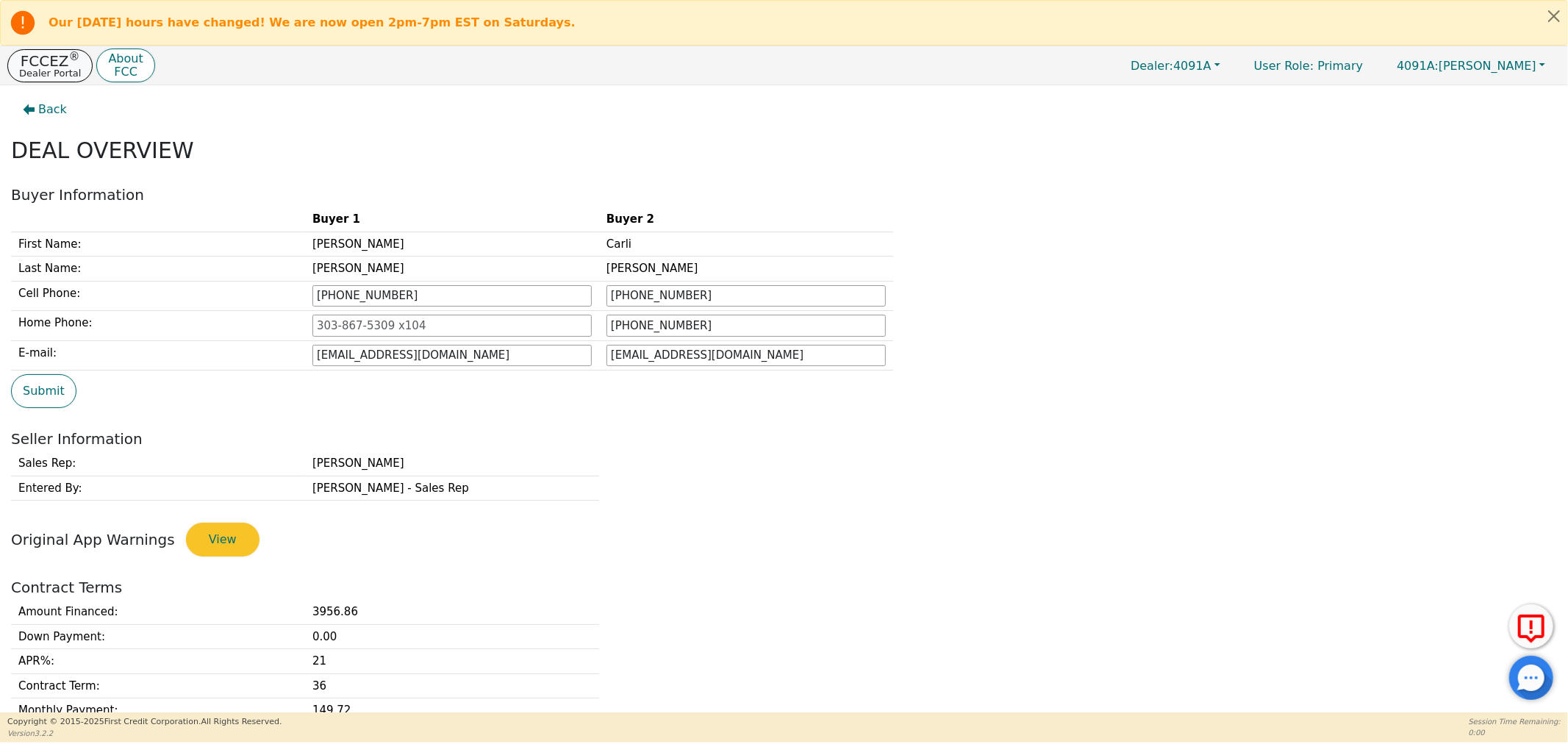
click at [42, 59] on p "FCCEZ ®" at bounding box center [49, 62] width 62 height 15
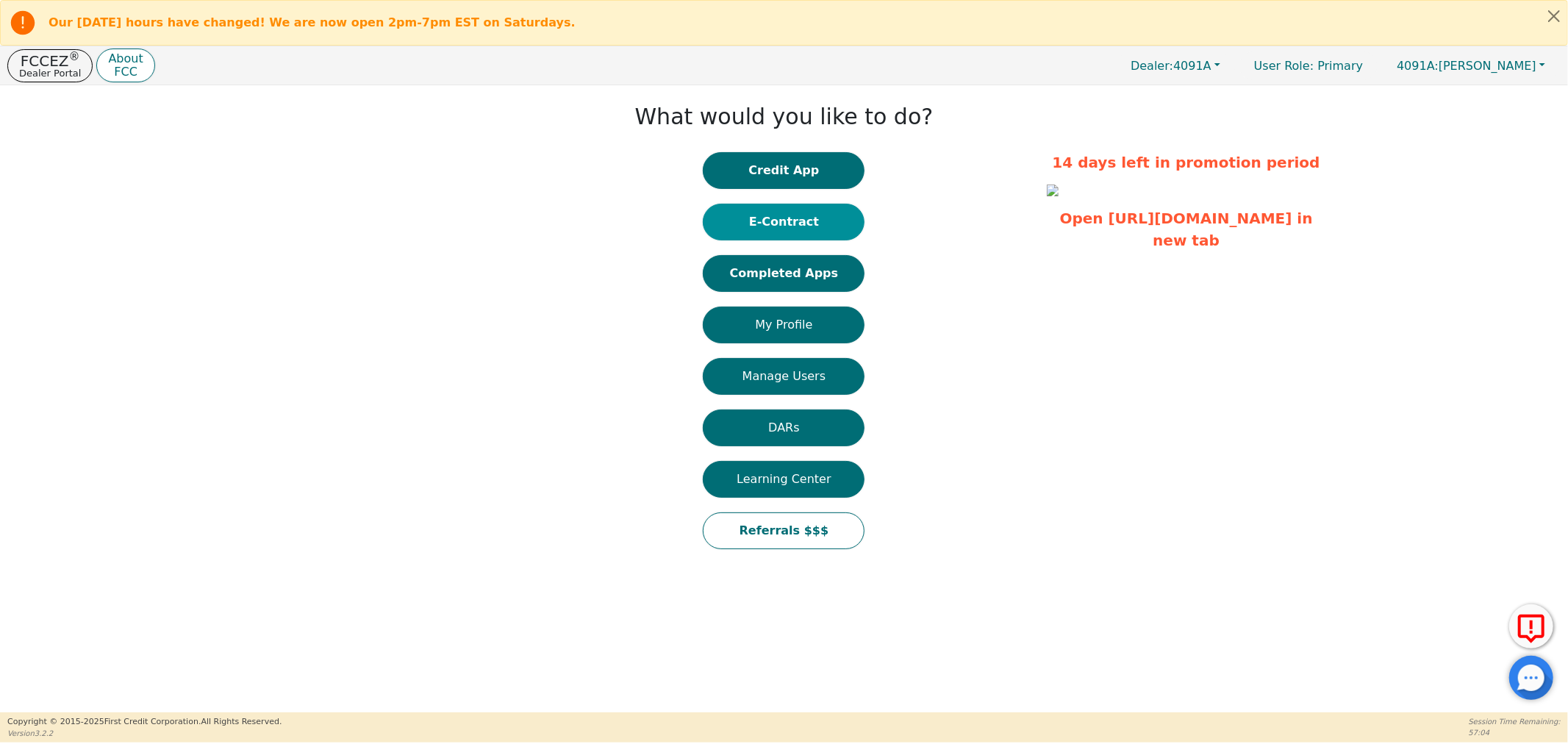
click at [758, 230] on button "E-Contract" at bounding box center [784, 222] width 162 height 37
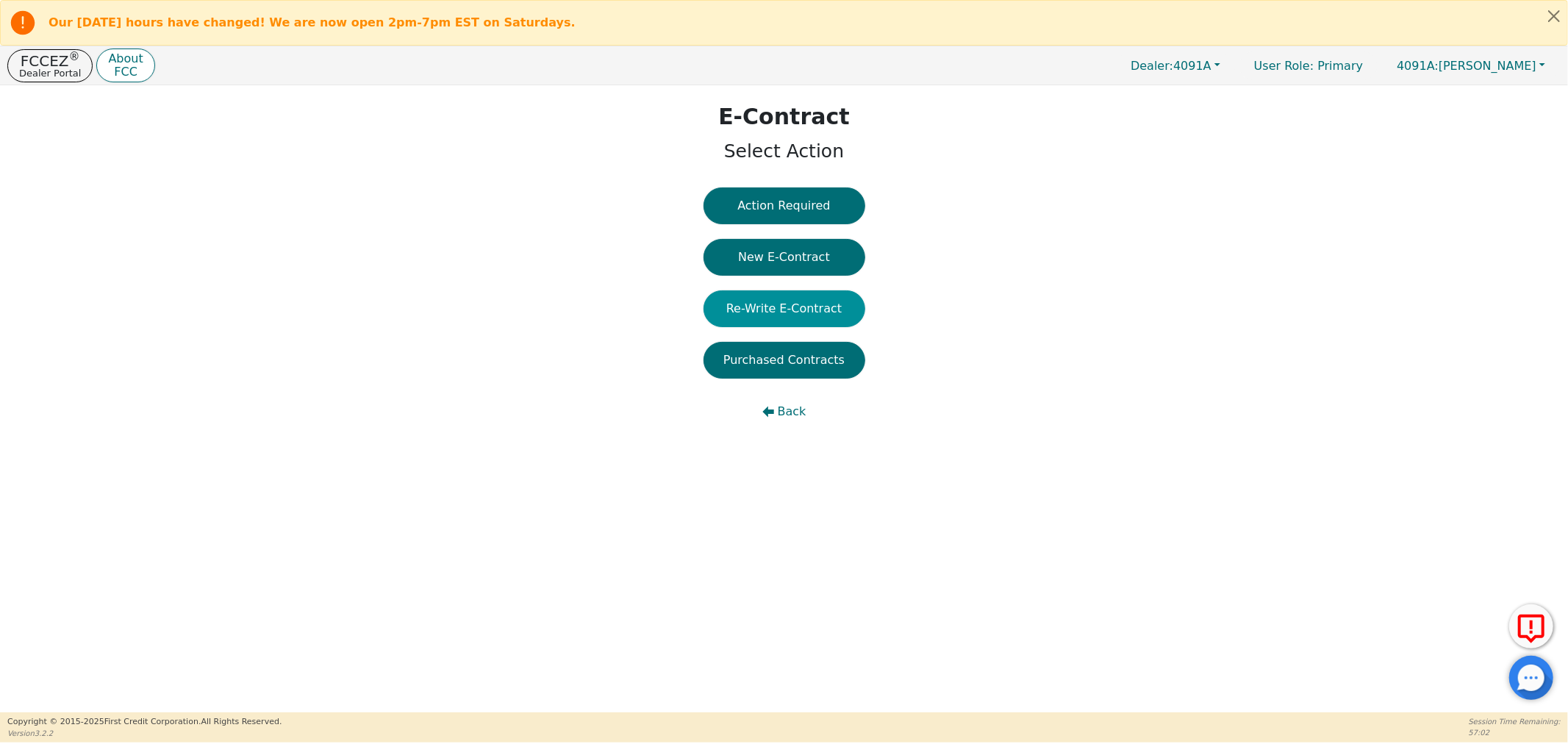
click at [752, 317] on button "Re-Write E-Contract" at bounding box center [784, 308] width 162 height 37
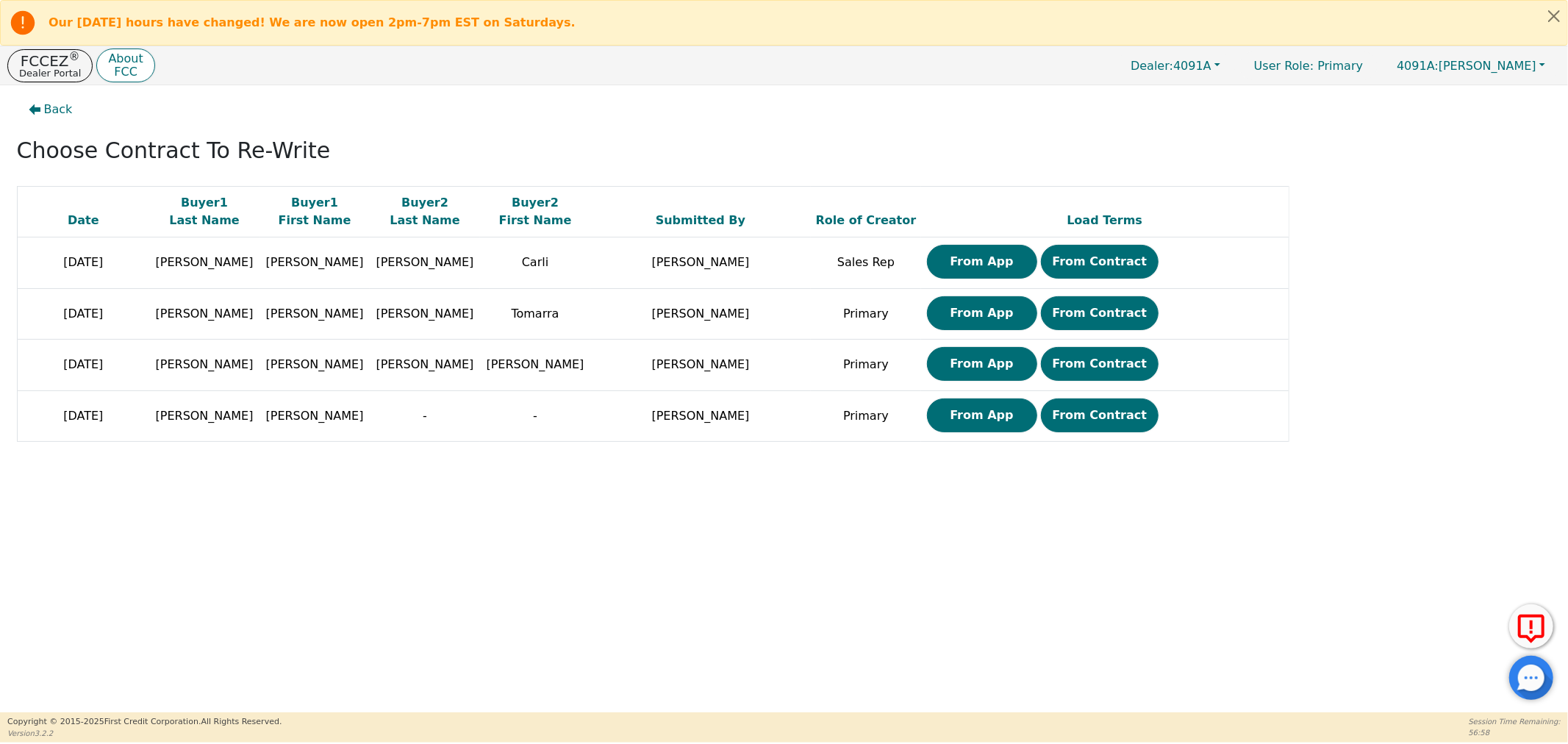
click at [974, 260] on button "From App" at bounding box center [982, 262] width 110 height 34
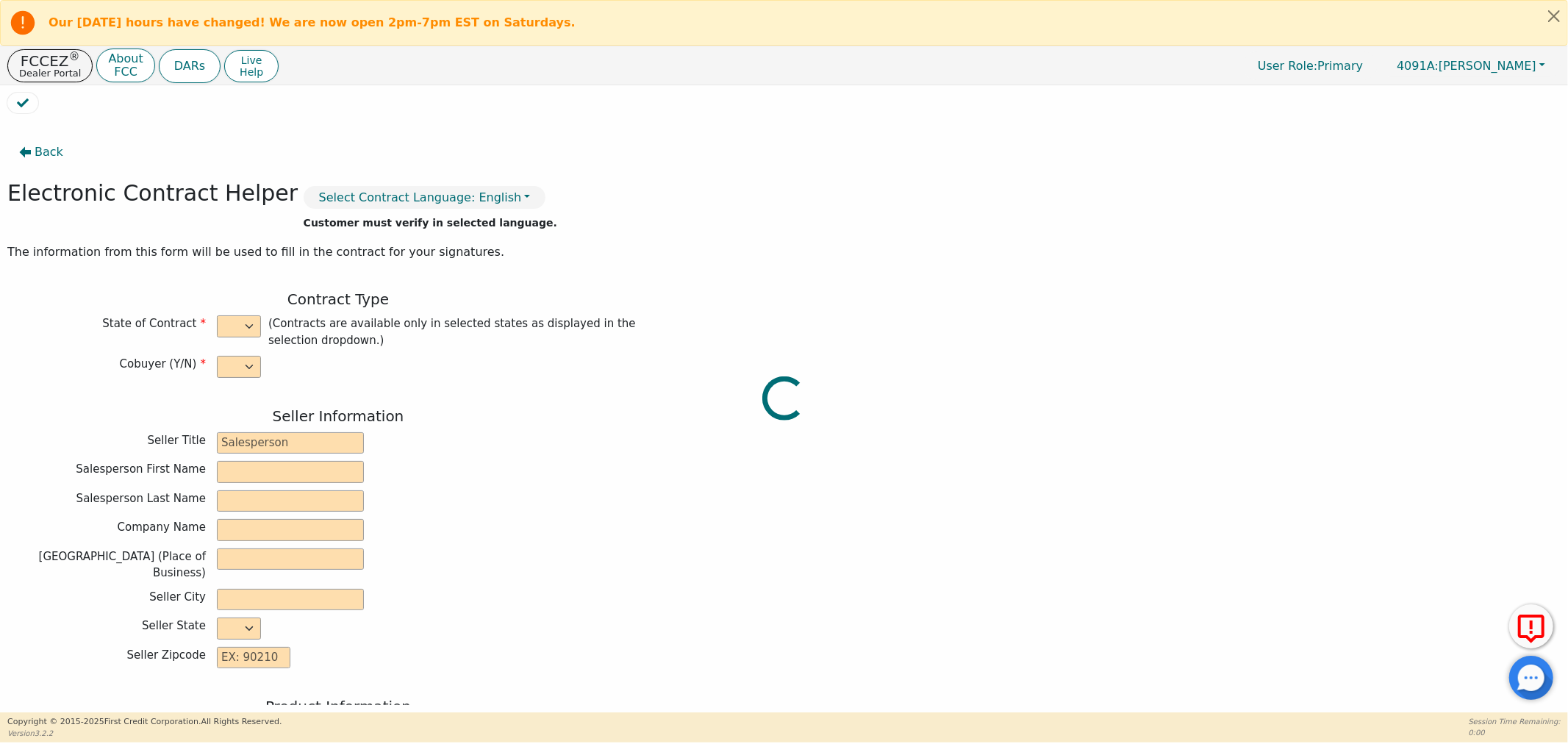
select select "y"
type input "Distributor"
type input "Robin"
type input "Williams"
type input "H20 TAKEOVER"
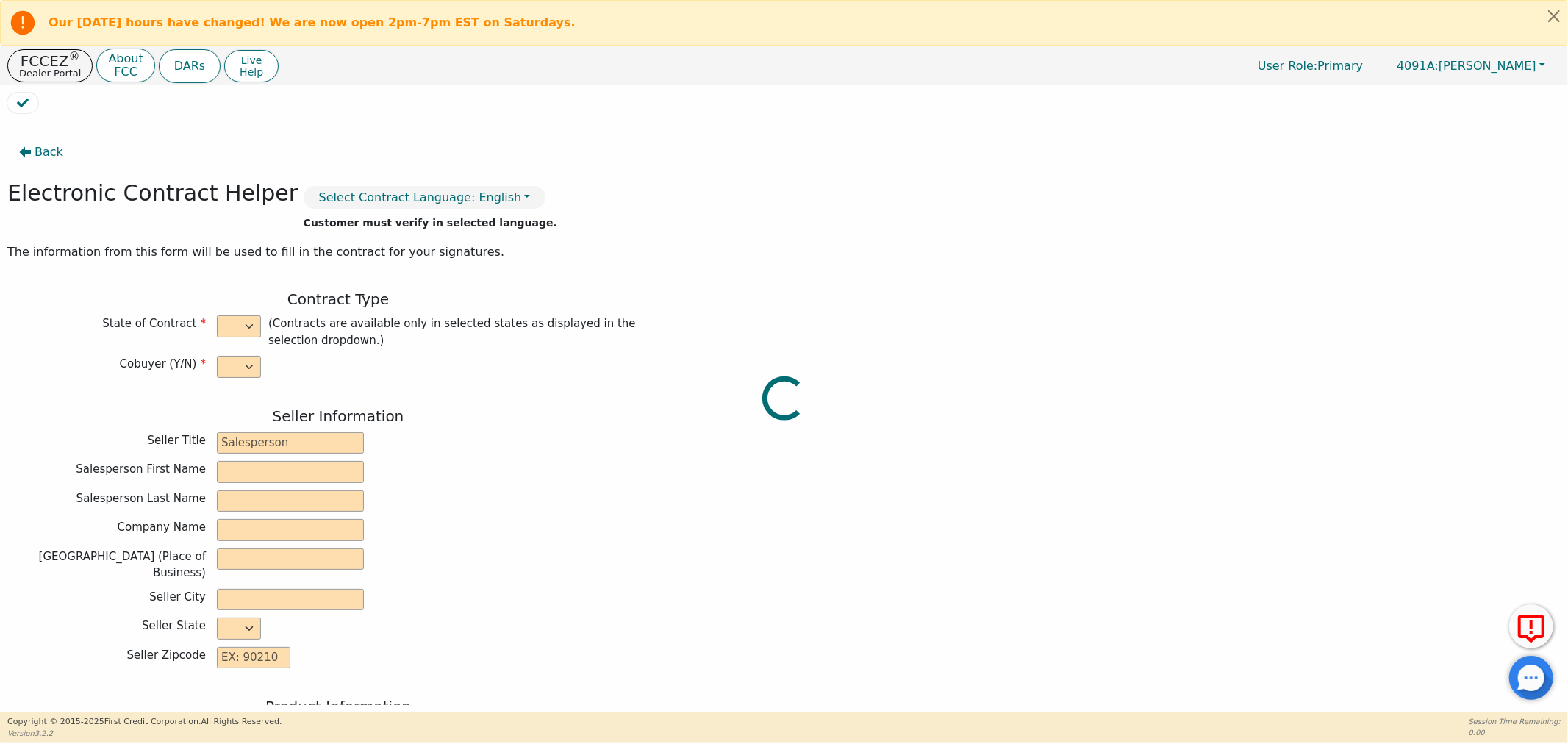
type input "220 WEST MONROE ST"
type input "THOMASVILLE"
select select "GA"
type input "31792"
type input "[PERSON_NAME]"
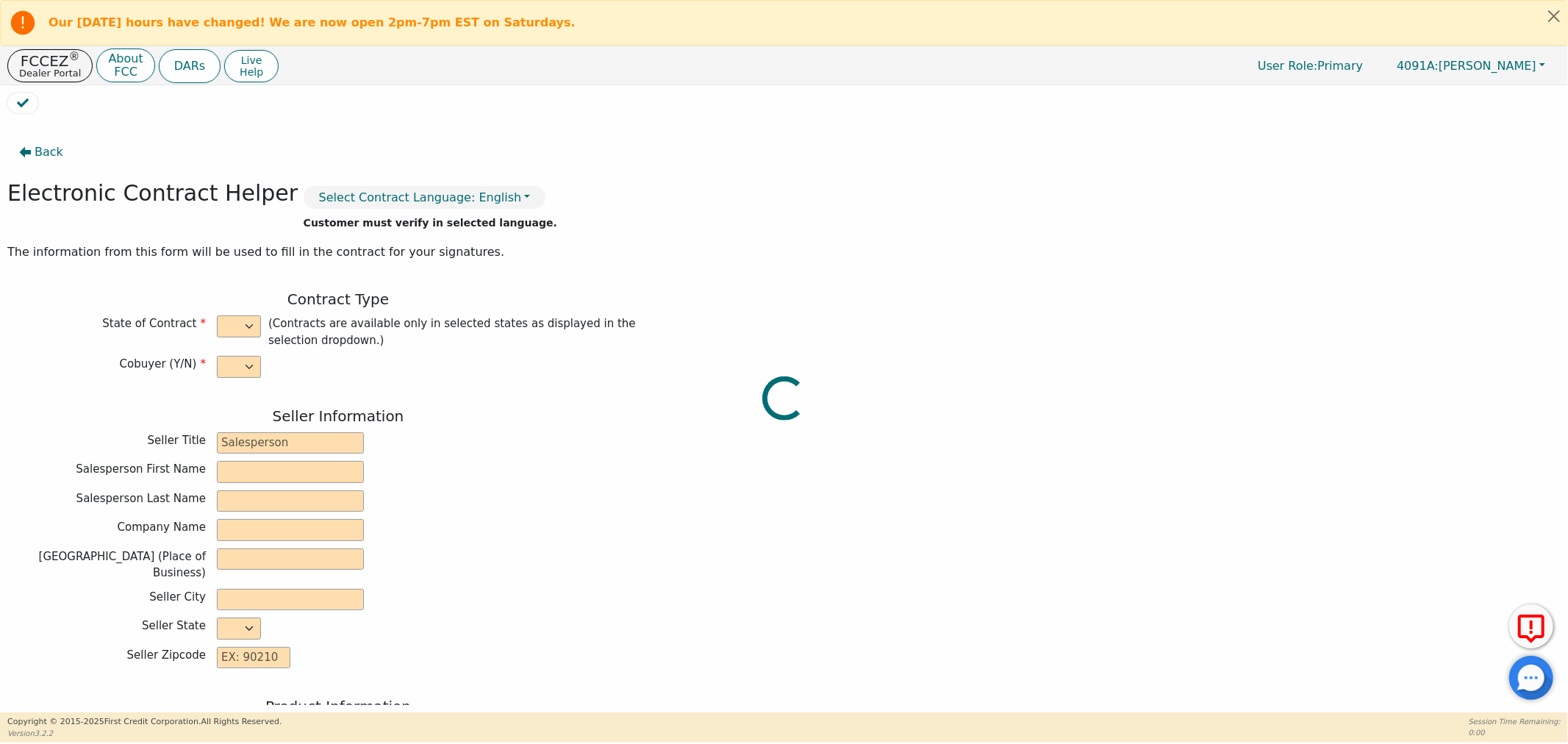
type input "[PERSON_NAME]"
type input "joe638522@gmail.com"
type input "Carli"
type input "[PERSON_NAME]"
type input "[EMAIL_ADDRESS][DOMAIN_NAME]"
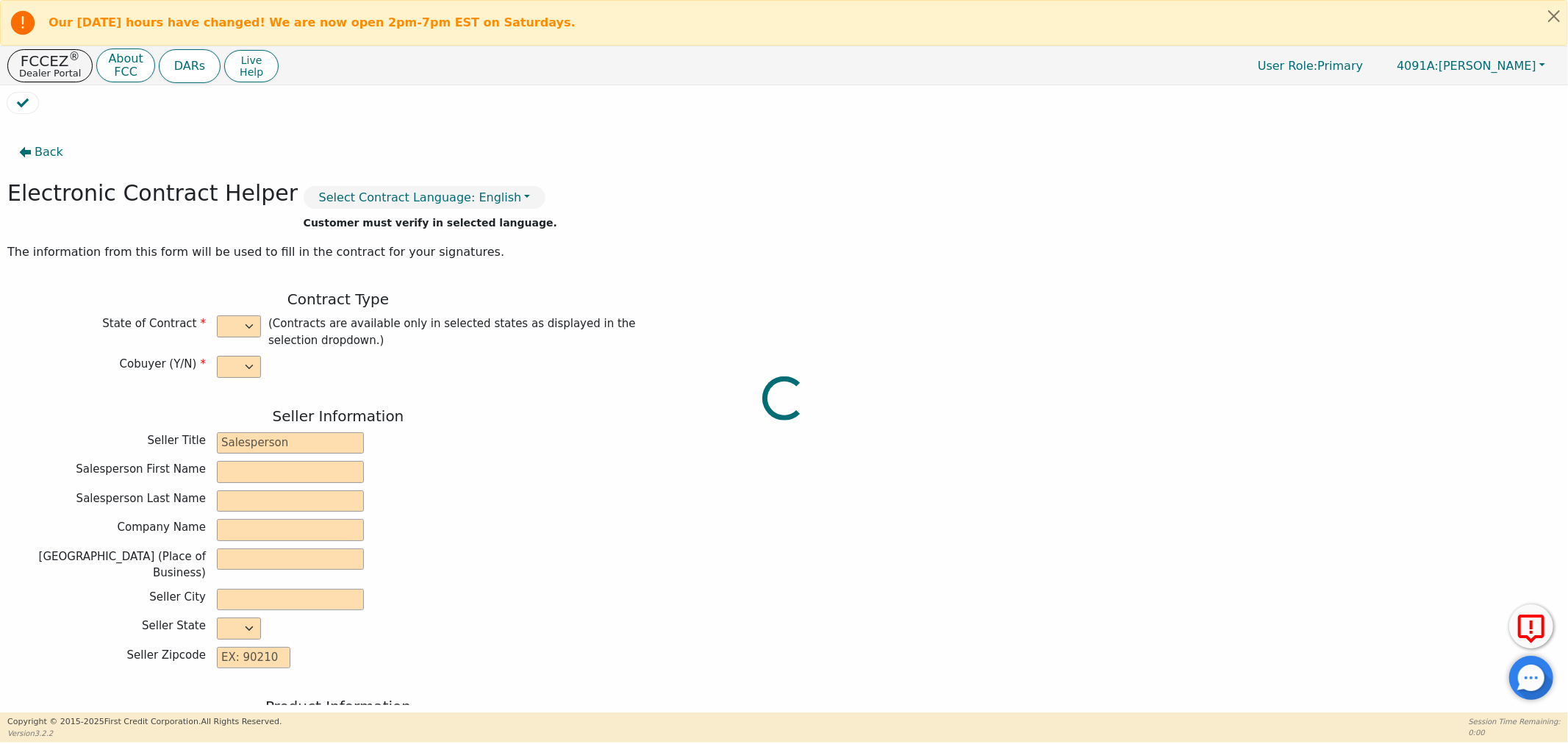
type input "195 Wood Ave"
type input "Pavo"
select select "GA"
type input "31778"
type input "2025-09-17"
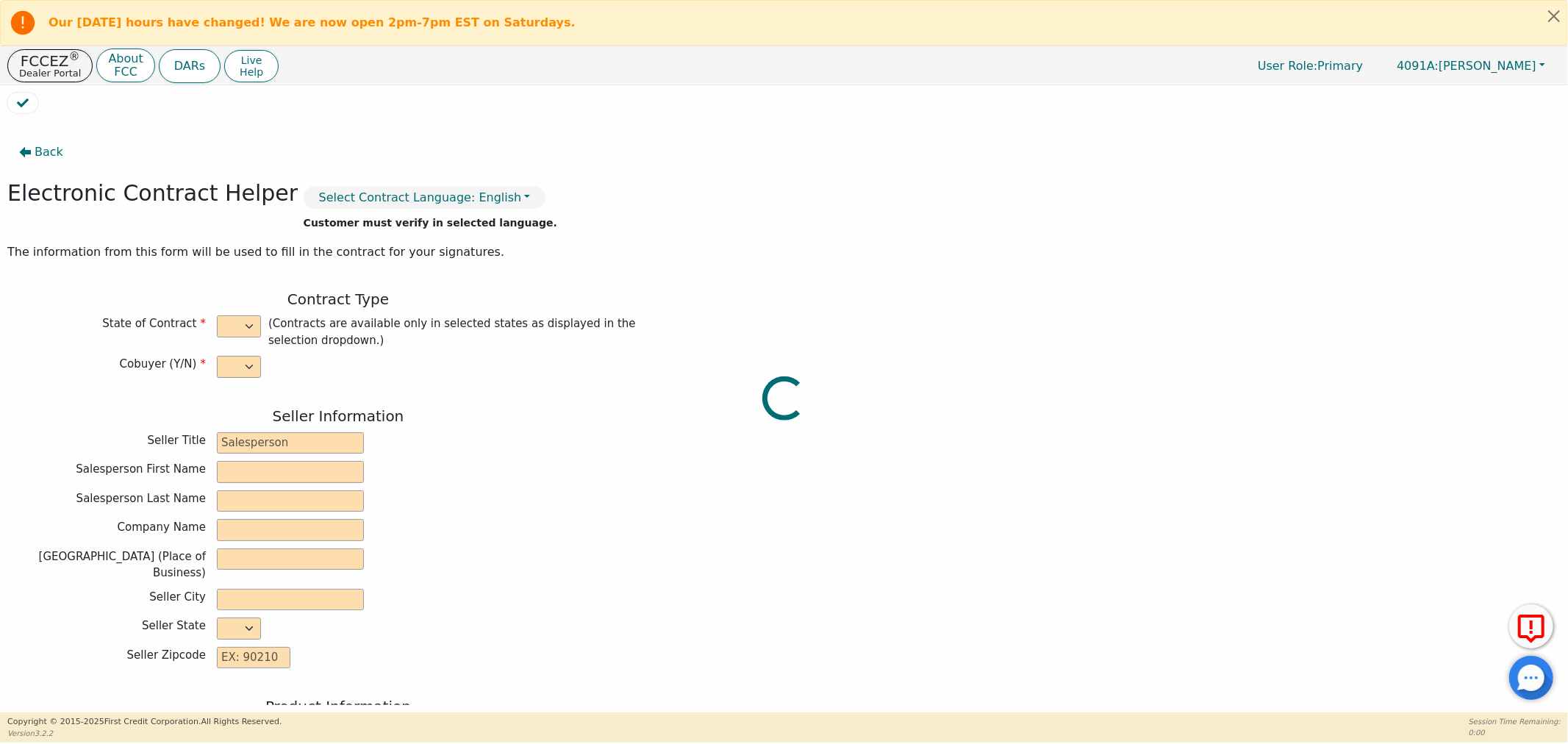
type input "21.98"
type input "2025-09-02"
type input "36"
type input "0"
type input "3698.00"
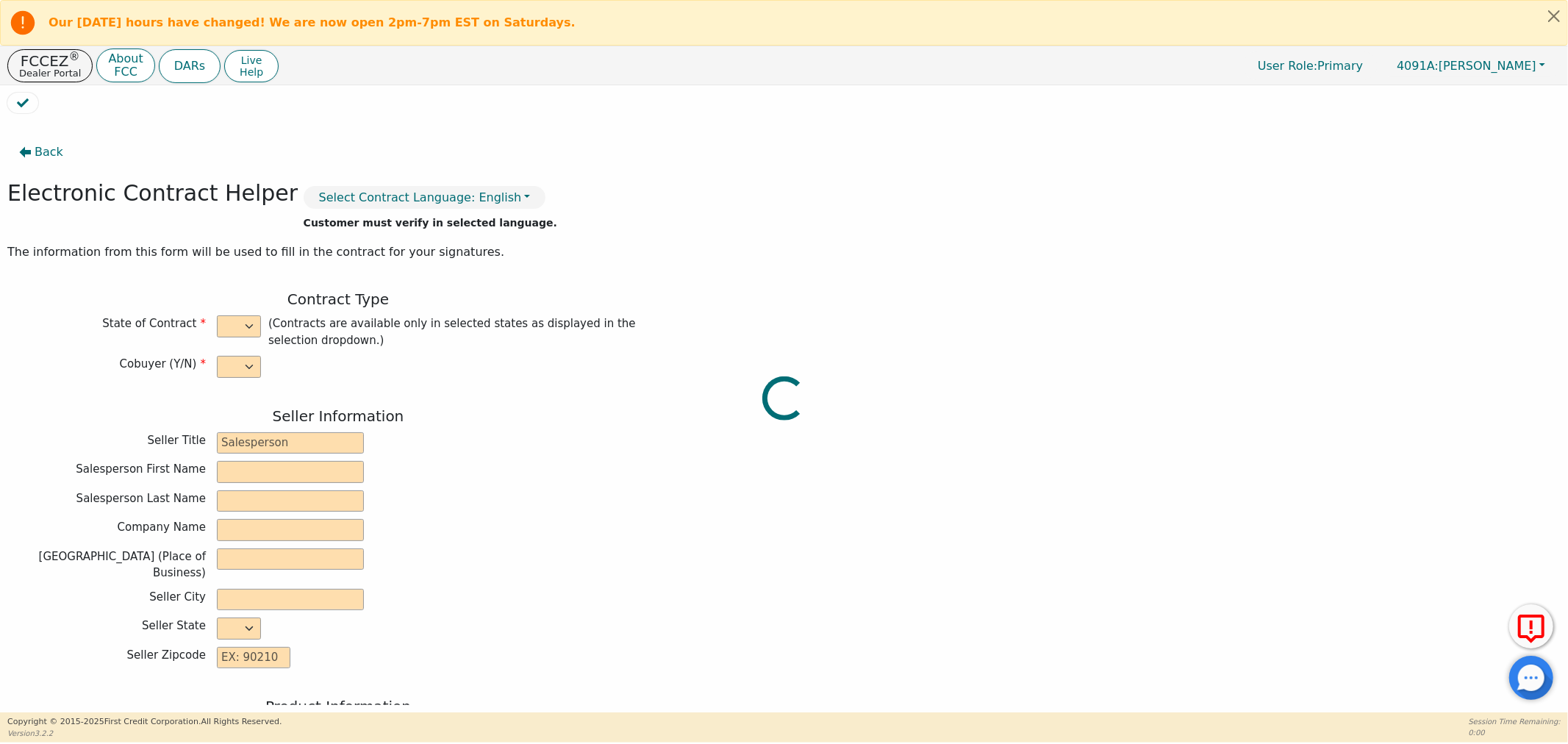
type input "0.00"
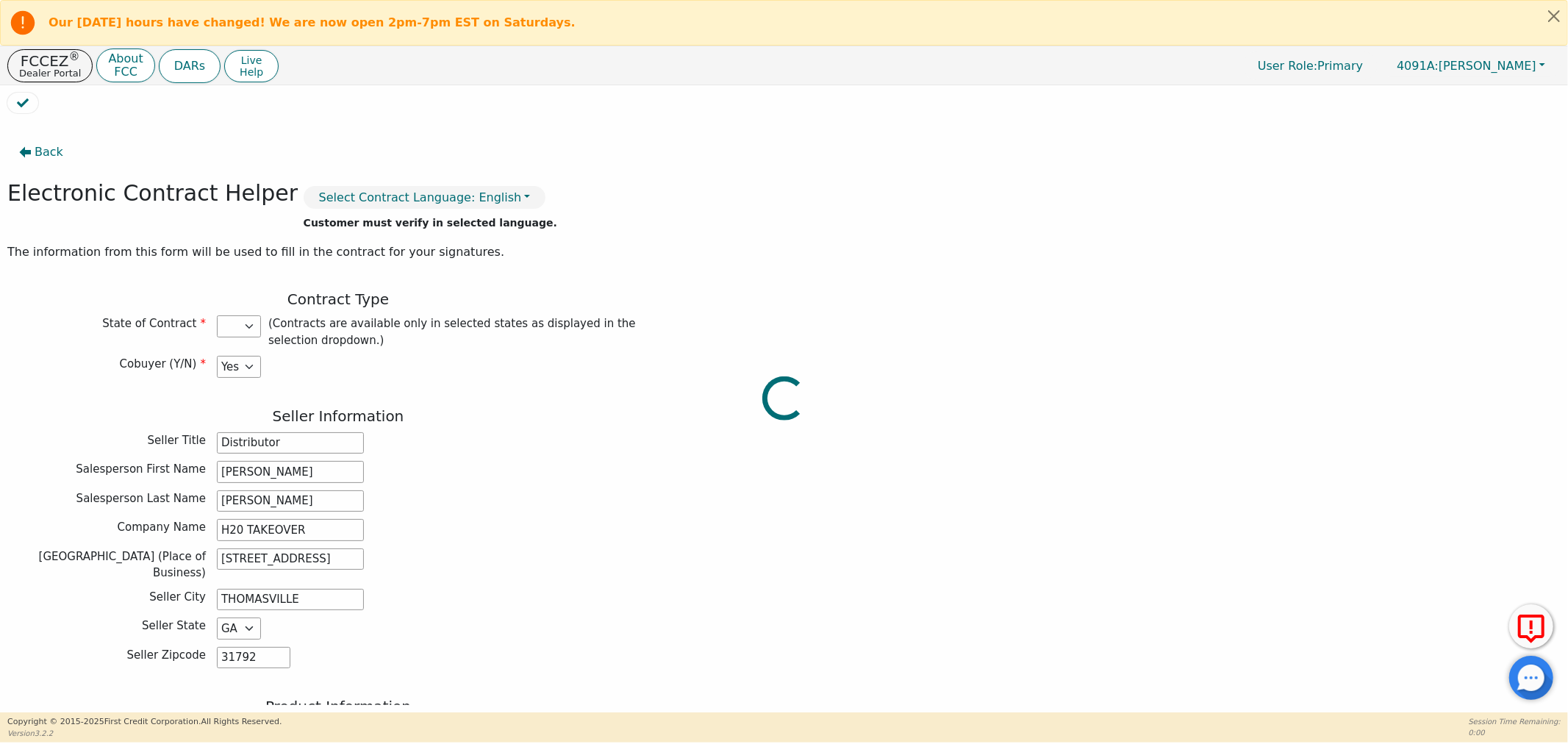
type input "3698.00"
select select "GA"
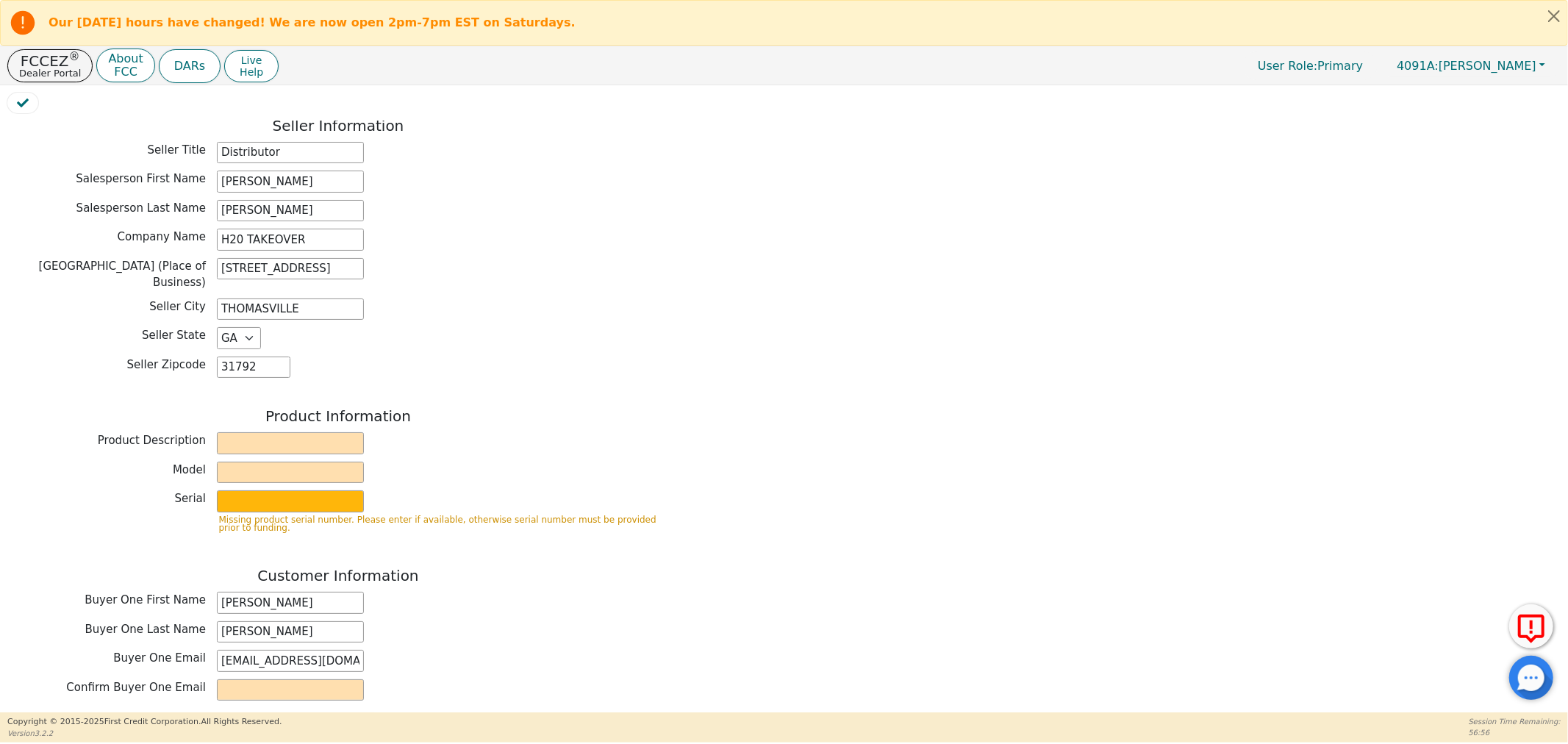
scroll to position [326, 0]
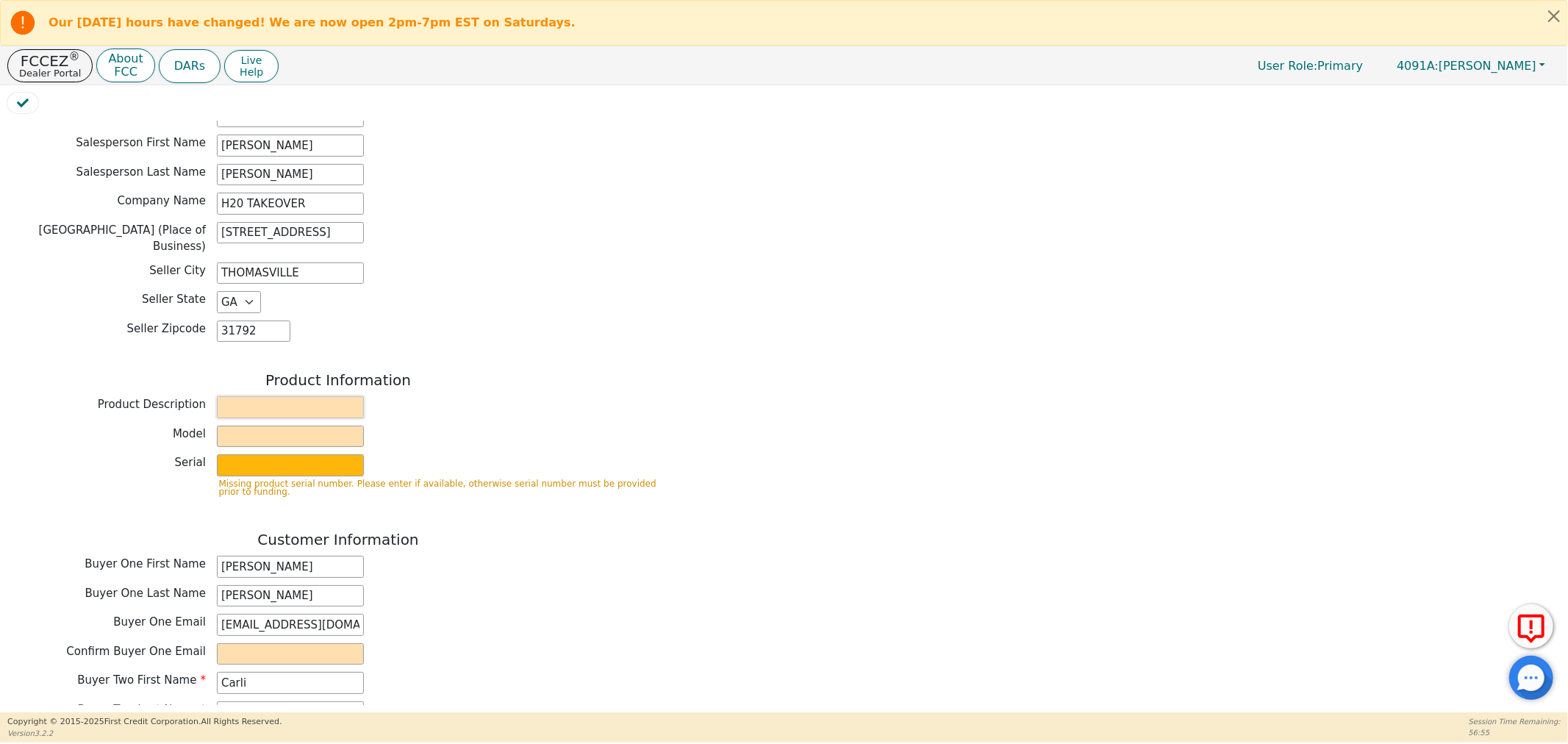
click at [301, 398] on input "text" at bounding box center [290, 407] width 147 height 22
type input "r"
type input "RAINBOW"
type input "SRX"
click at [321, 464] on input "text" at bounding box center [290, 464] width 147 height 22
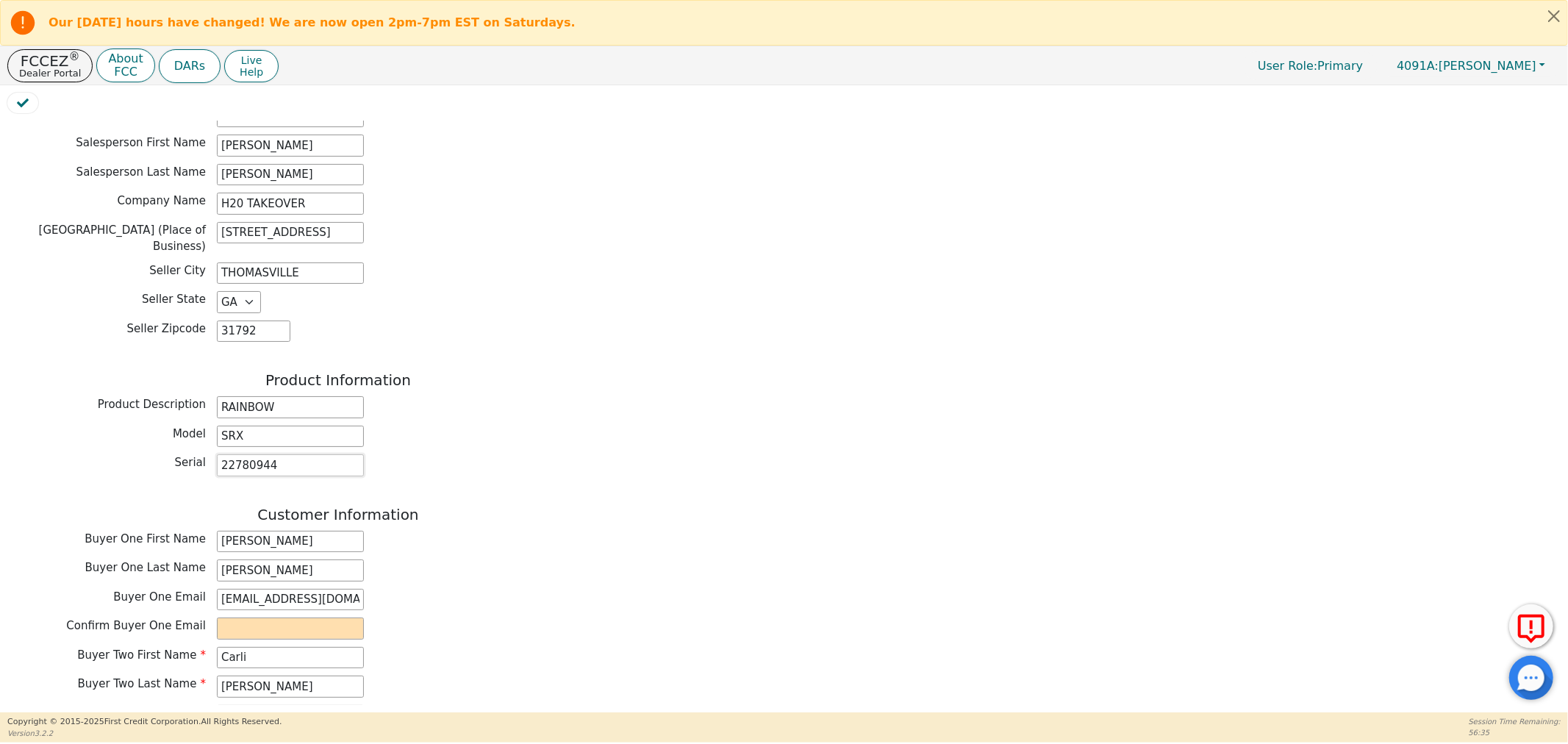
type input "22780944"
drag, startPoint x: 351, startPoint y: 592, endPoint x: 94, endPoint y: 605, distance: 257.3
click at [94, 605] on div "Customer Information Buyer One First Name Joseph Buyer One Last Name Nooncheste…" at bounding box center [338, 707] width 661 height 403
click at [305, 624] on input "email" at bounding box center [290, 628] width 147 height 22
paste input "[EMAIL_ADDRESS][DOMAIN_NAME]"
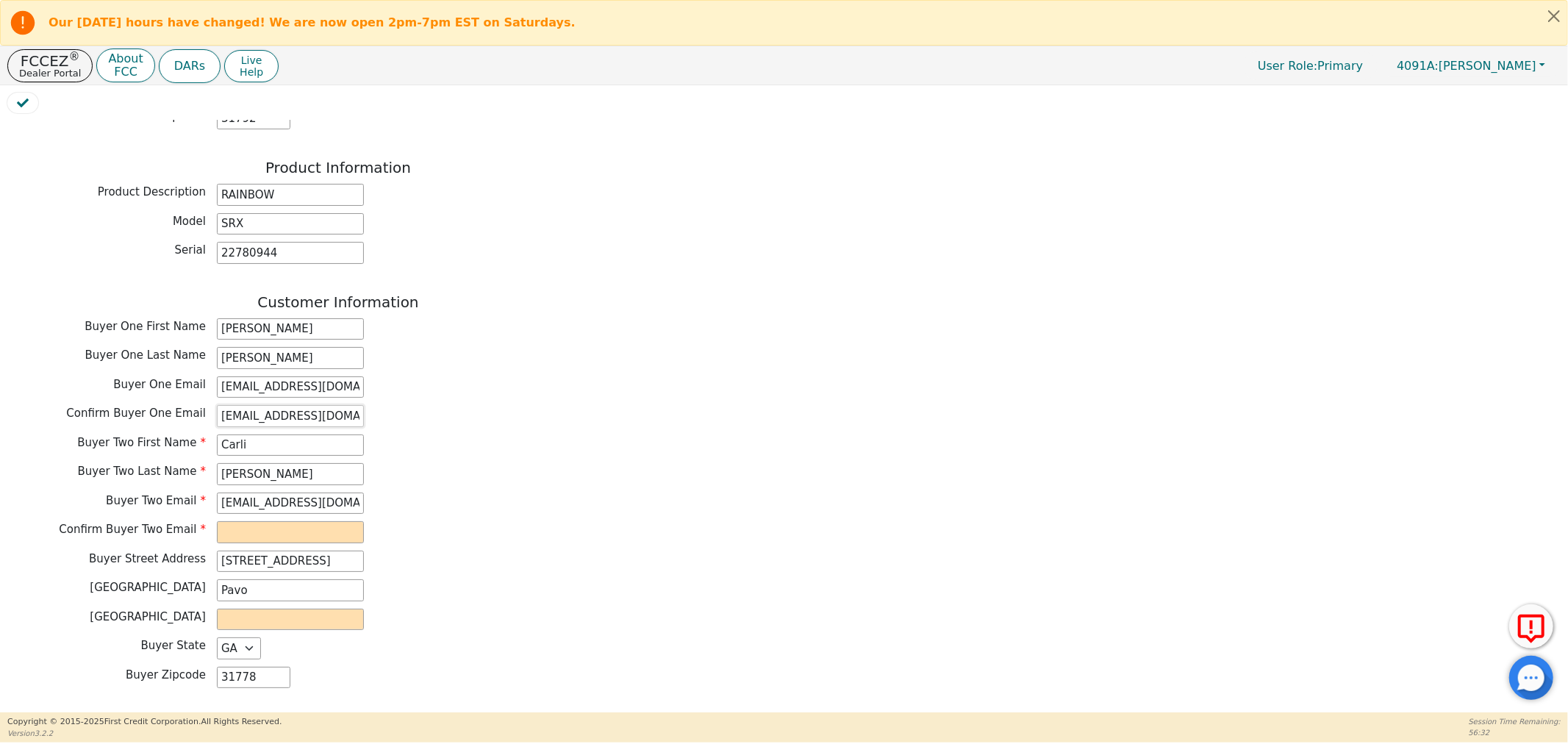
scroll to position [572, 0]
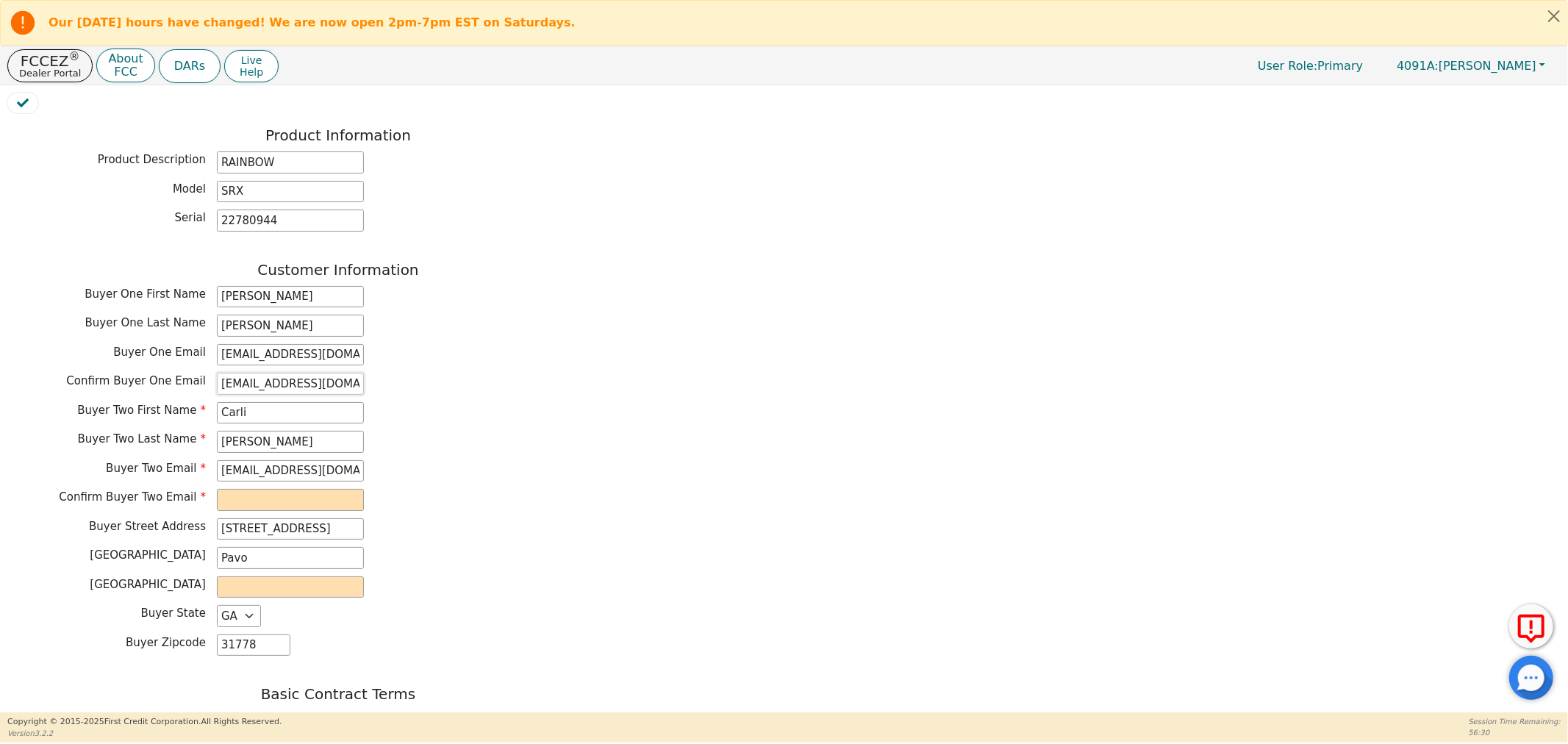
type input "[EMAIL_ADDRESS][DOMAIN_NAME]"
drag, startPoint x: 355, startPoint y: 469, endPoint x: 192, endPoint y: 483, distance: 163.6
click at [123, 472] on div "Buyer Two Email lahammack09@gmail.com" at bounding box center [338, 471] width 661 height 22
click at [244, 491] on input "email" at bounding box center [290, 499] width 147 height 22
paste input "[EMAIL_ADDRESS][DOMAIN_NAME]"
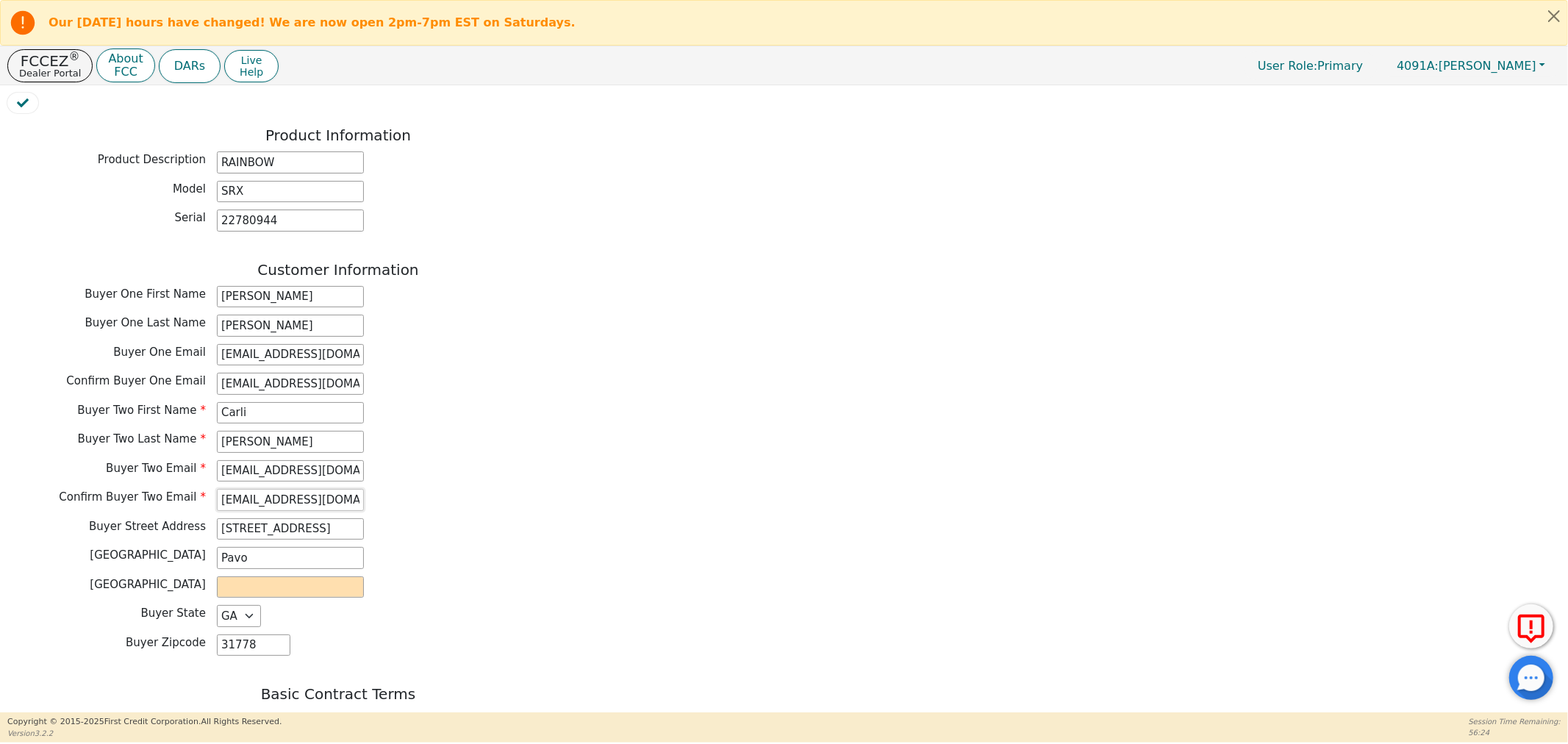
type input "[EMAIL_ADDRESS][DOMAIN_NAME]"
click at [266, 576] on input "text" at bounding box center [290, 587] width 147 height 22
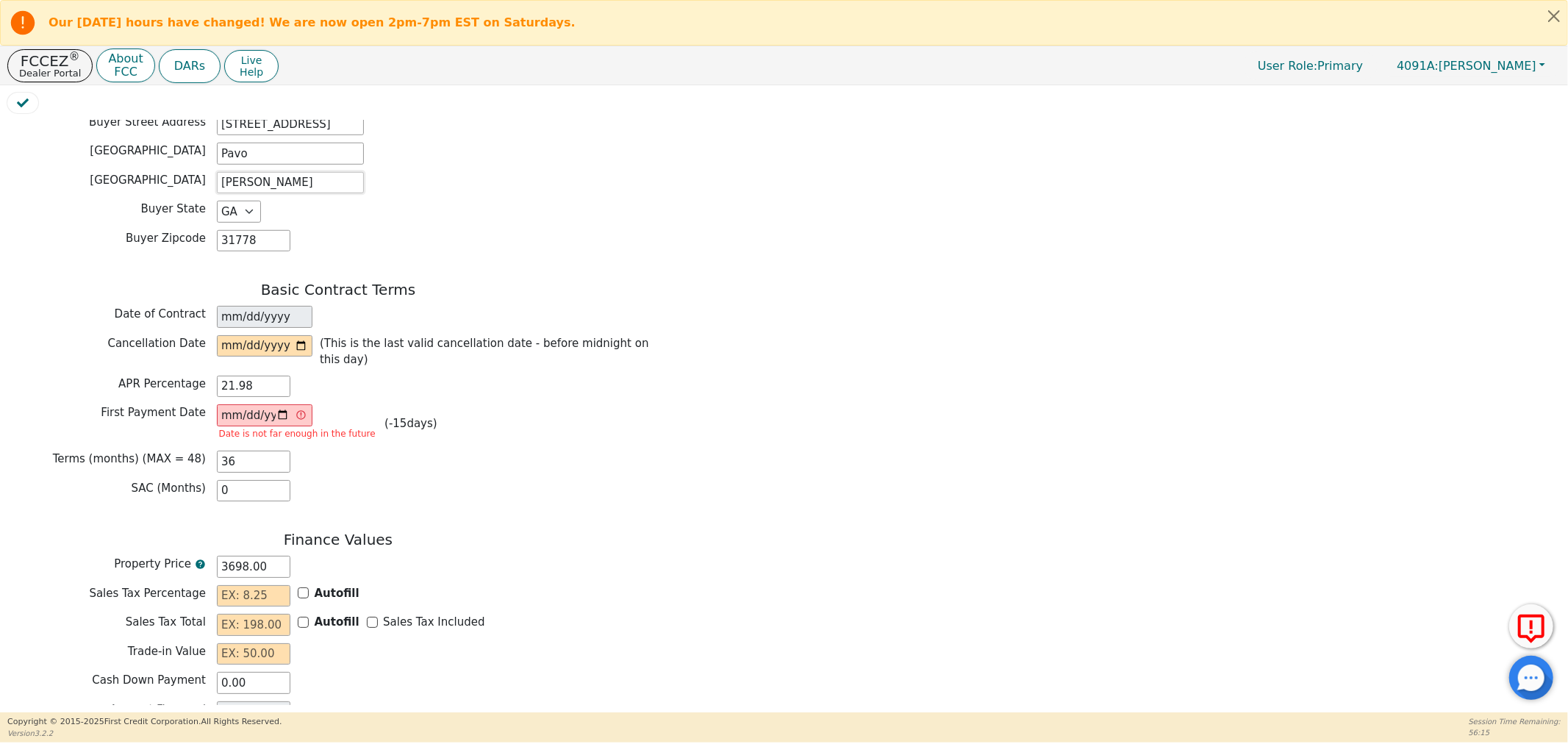
scroll to position [980, 0]
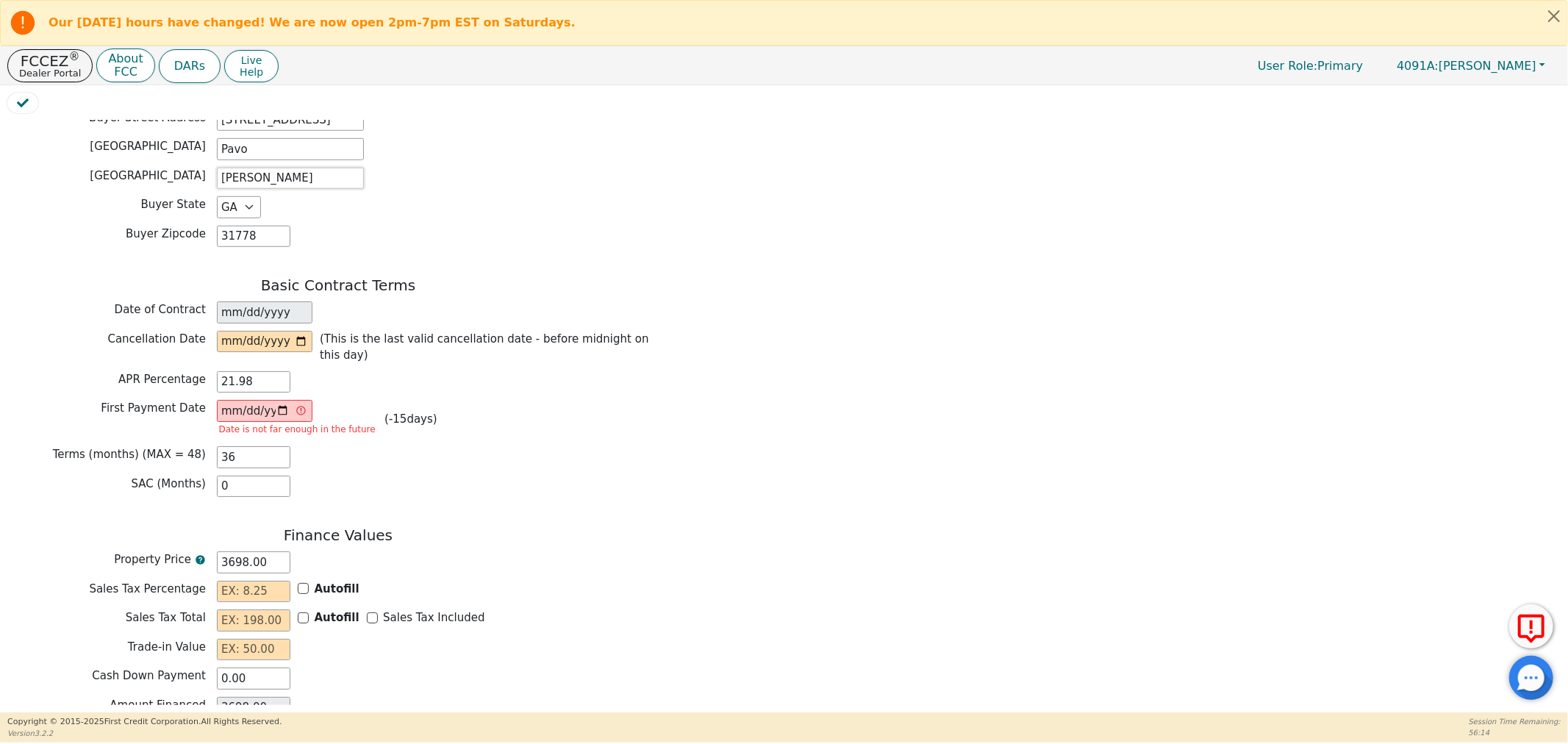
type input "THOMAS"
click at [298, 331] on input "date" at bounding box center [264, 341] width 96 height 22
type input "2025-09-20"
click at [275, 400] on input "2025-09-02" at bounding box center [264, 410] width 96 height 22
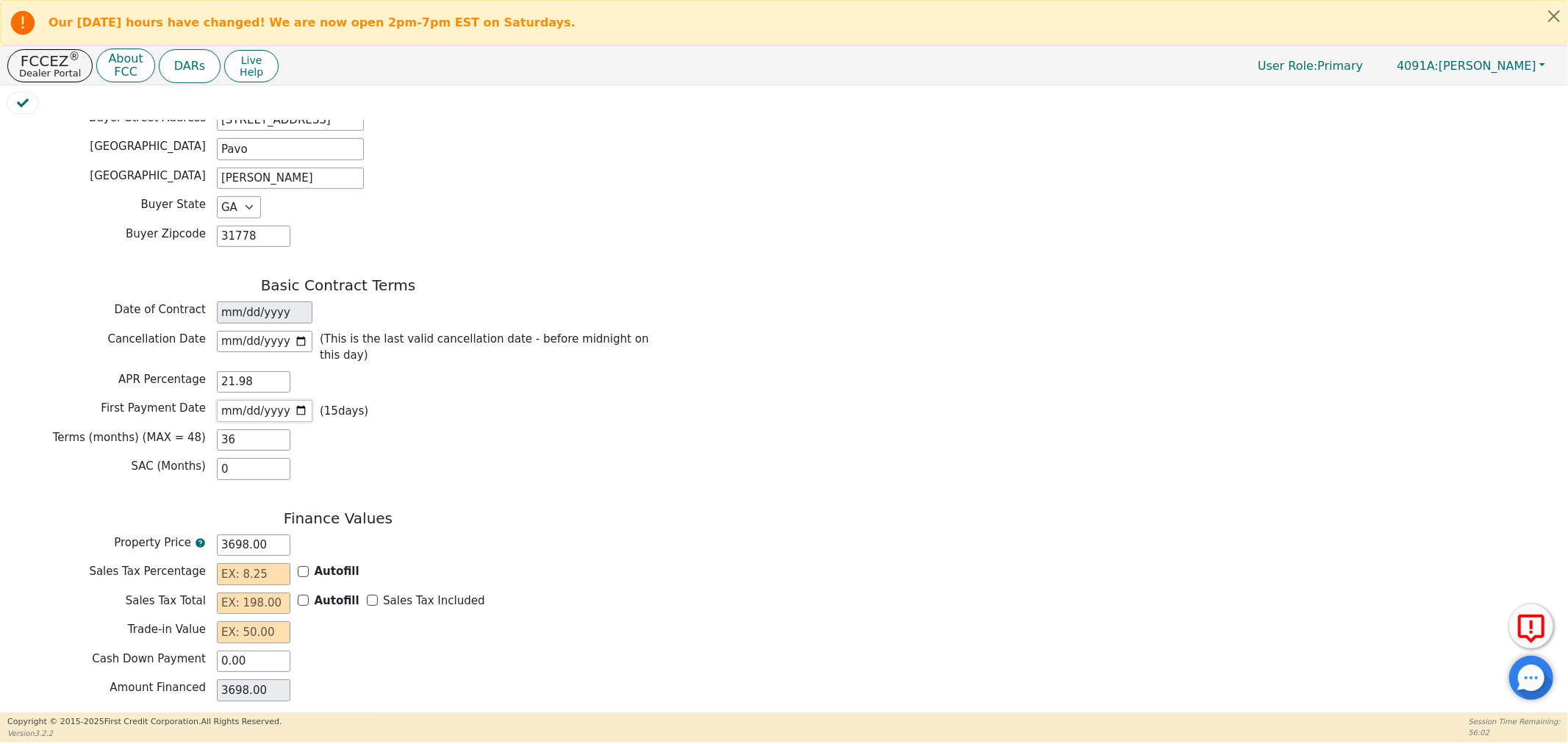
type input "2025-10-18"
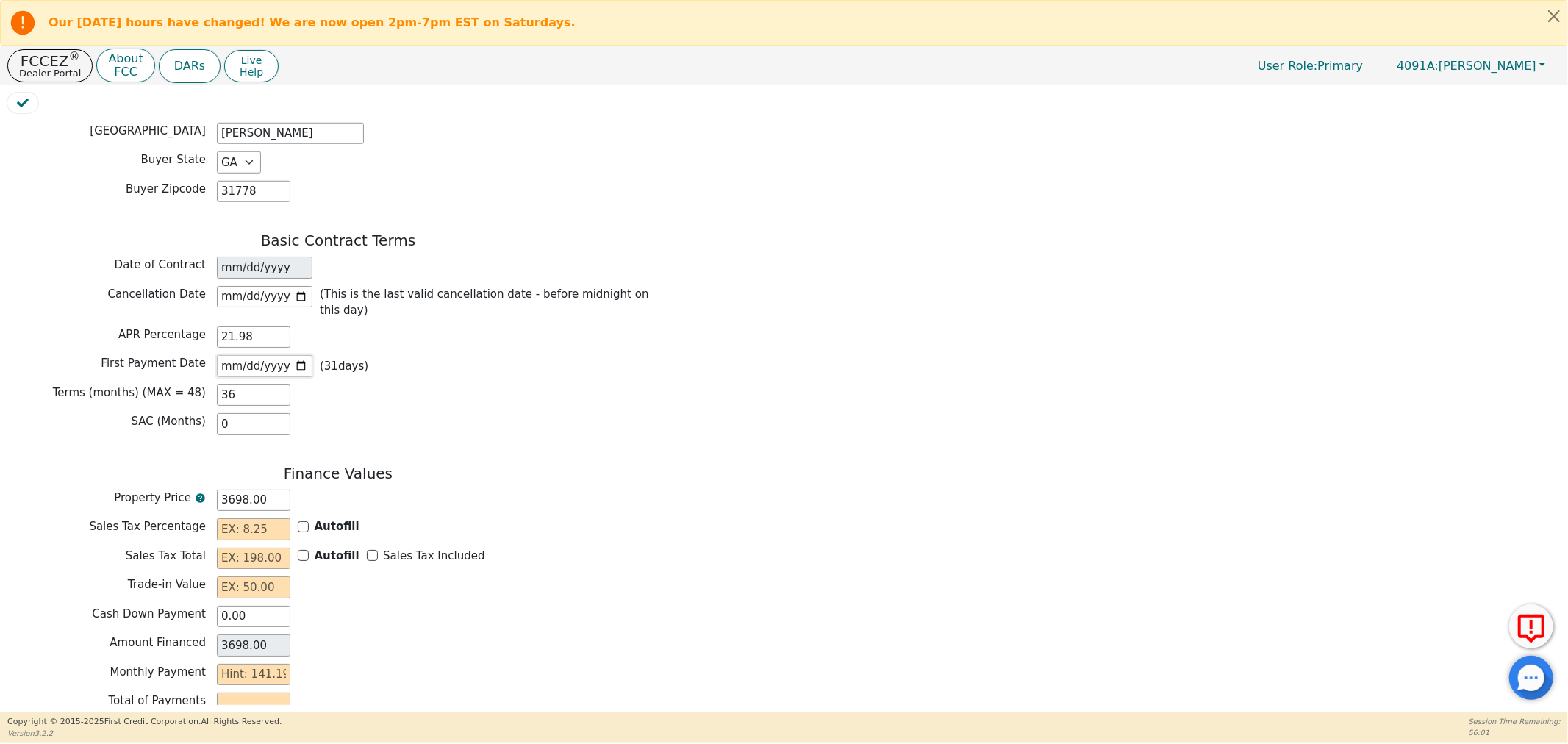
scroll to position [1062, 0]
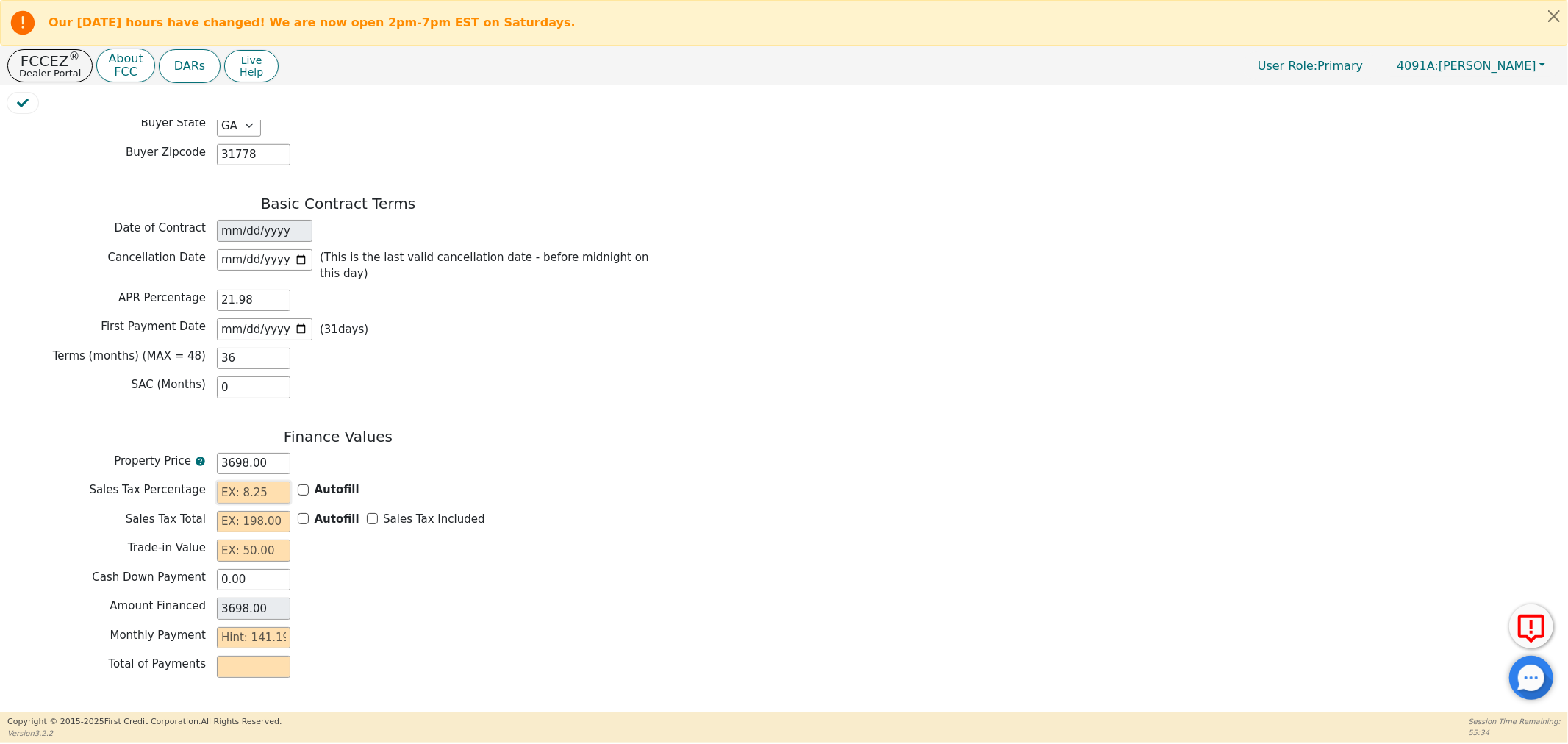
click at [266, 481] on input "text" at bounding box center [254, 492] width 74 height 22
type input "7.00"
click at [305, 514] on input "Autofill" at bounding box center [303, 519] width 11 height 11
checkbox input "true"
type input "258.86"
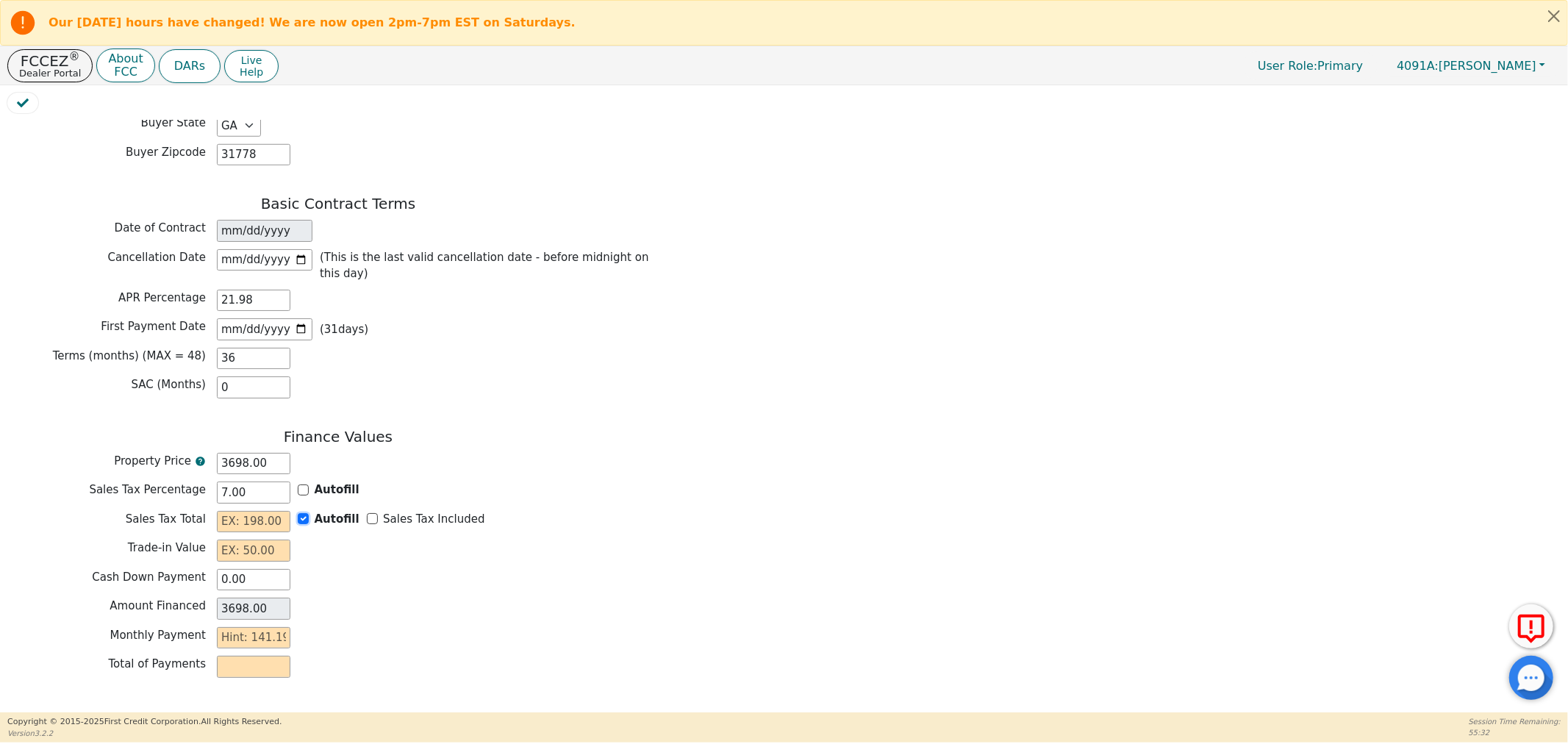
type input "3956.86"
click at [279, 539] on input "text" at bounding box center [254, 550] width 74 height 22
type input "0.00"
click at [243, 352] on div "Terms (months) (MAX = 48) 36" at bounding box center [338, 360] width 661 height 26
click at [246, 348] on input "36" at bounding box center [254, 358] width 74 height 22
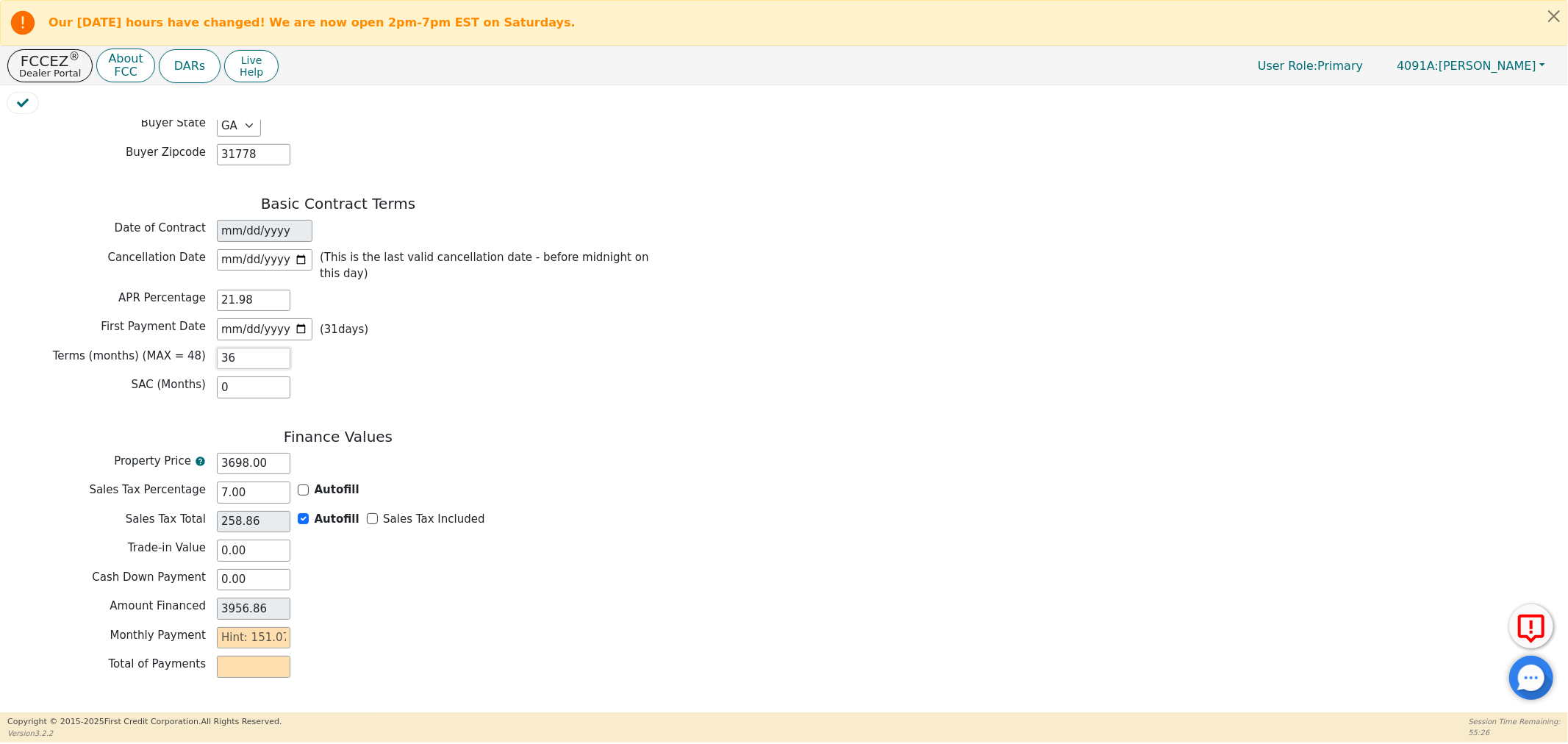
click at [177, 348] on div "Terms (months) (MAX = 48) 36" at bounding box center [338, 358] width 661 height 22
type input "4"
type input "0.00"
type input "48"
click at [551, 487] on div "Sales Tax Percentage 7.00 Autofill" at bounding box center [338, 494] width 661 height 26
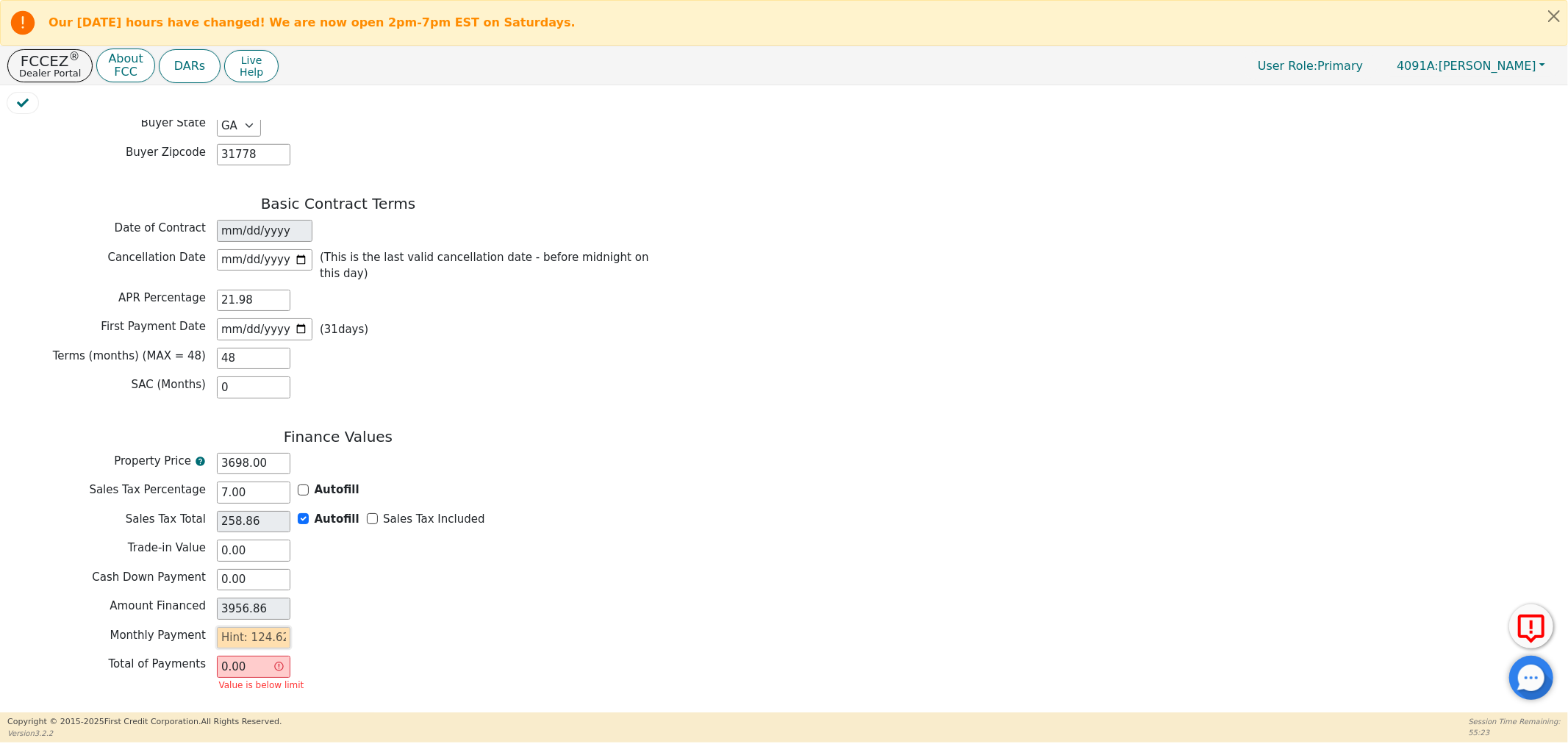
click at [243, 627] on input "text" at bounding box center [254, 638] width 74 height 22
type input "1"
type input "48.00"
type input "12"
type input "576.00"
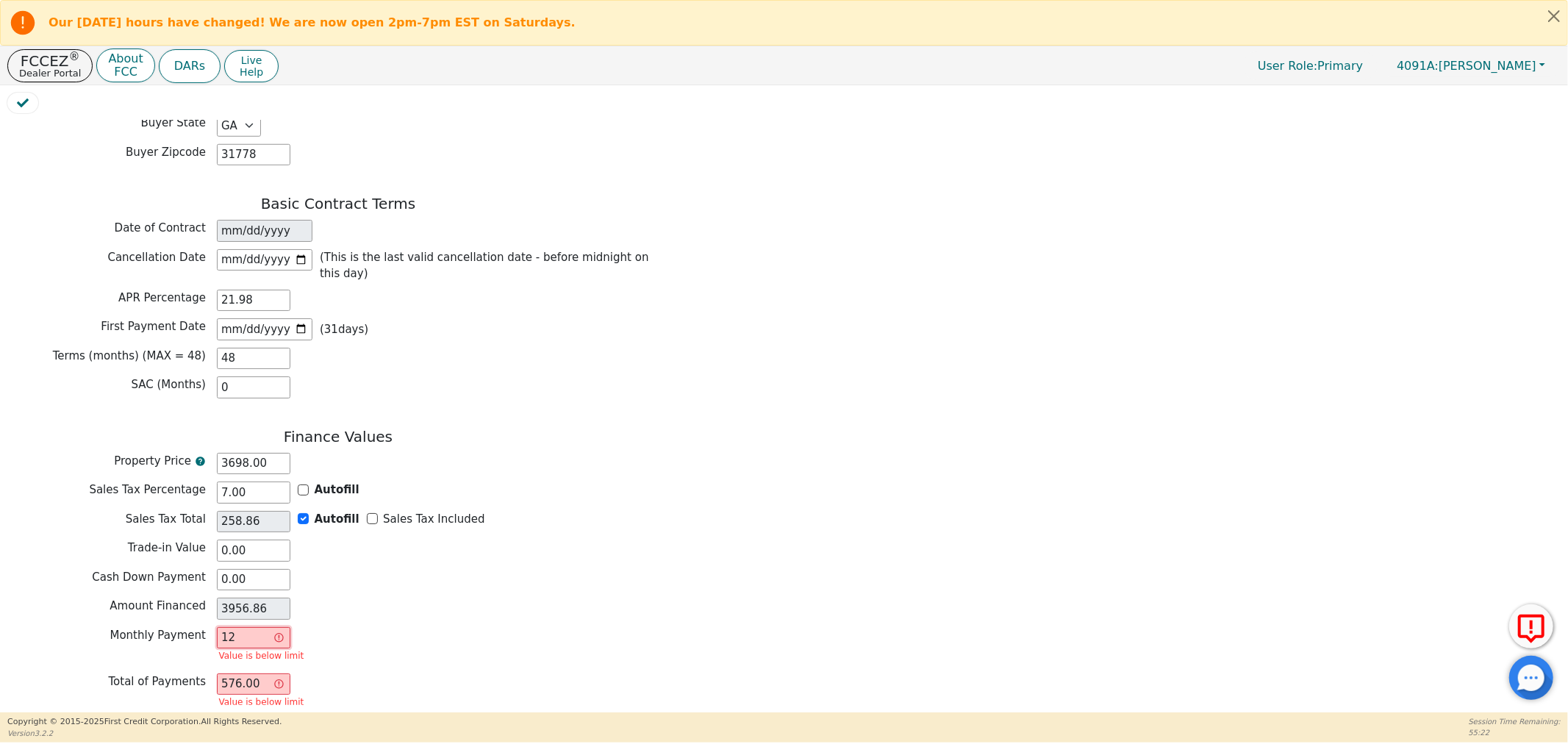
type input "124"
type input "5952.00"
type input "124.6"
type input "5980.80"
type input "124.62"
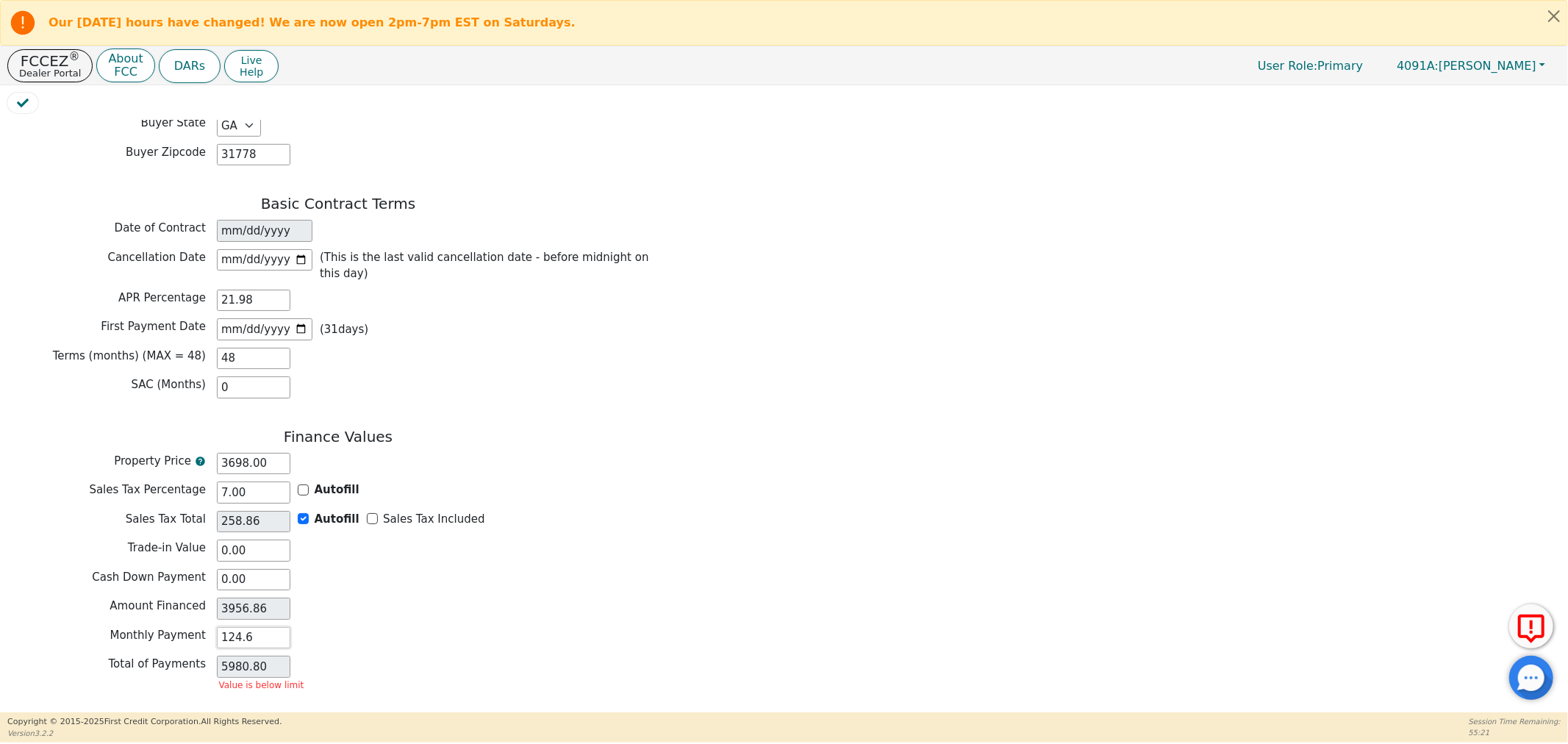
type input "5981.76"
type input "124.62"
click at [457, 656] on div "Total of Payments 5981.76" at bounding box center [338, 666] width 661 height 22
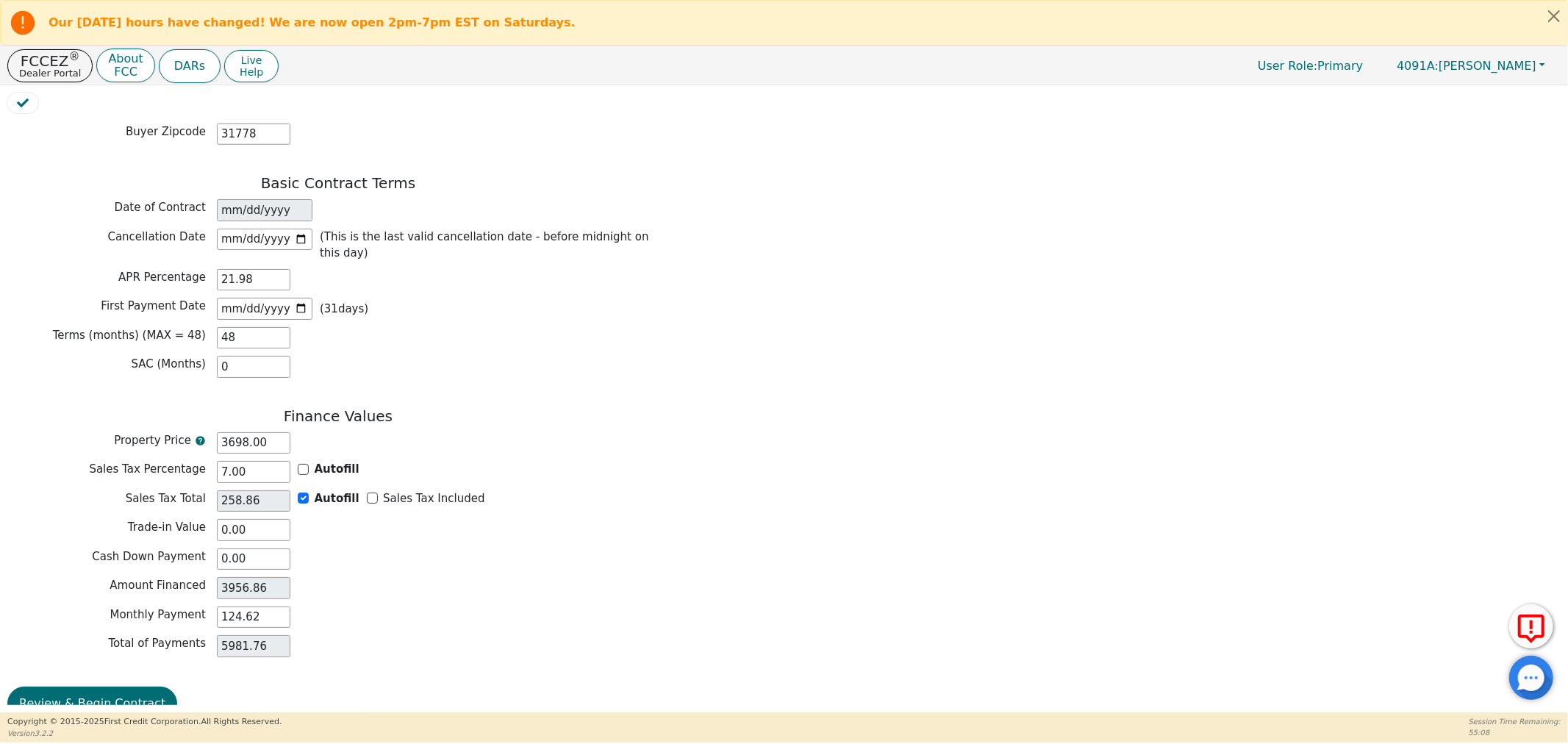
scroll to position [1093, 0]
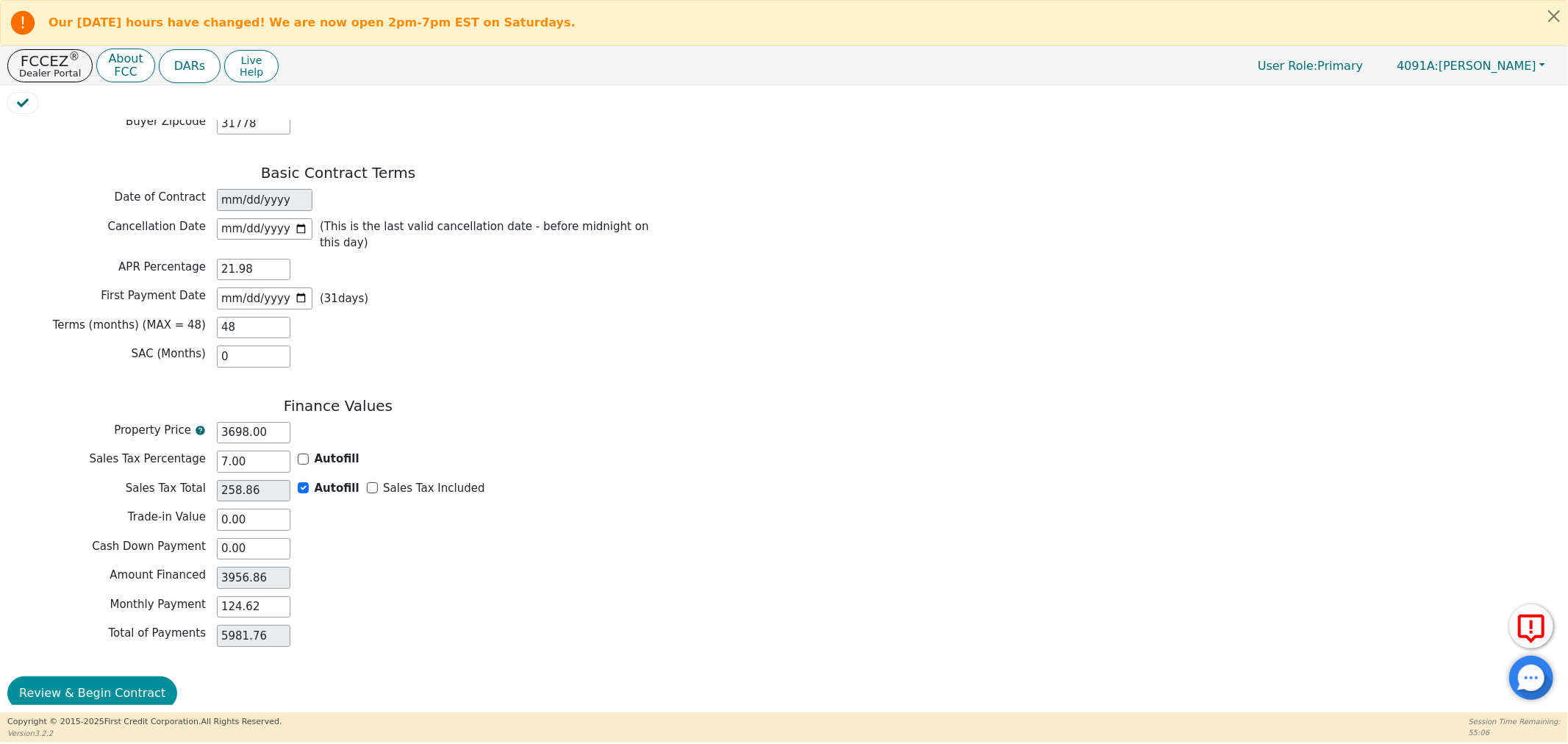
click at [70, 677] on button "Review & Begin Contract" at bounding box center [92, 694] width 170 height 34
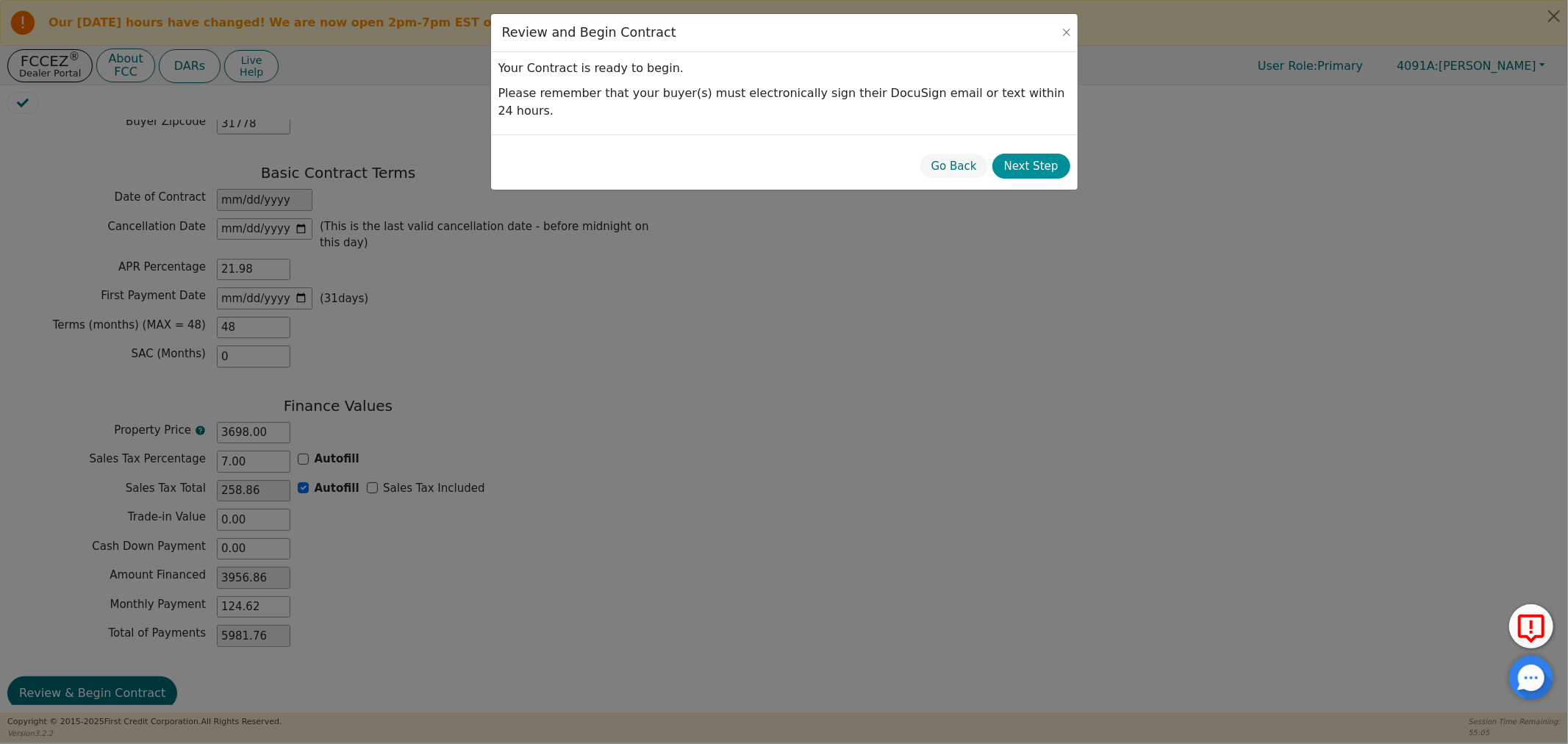
click at [1035, 154] on button "Next Step" at bounding box center [1031, 166] width 78 height 26
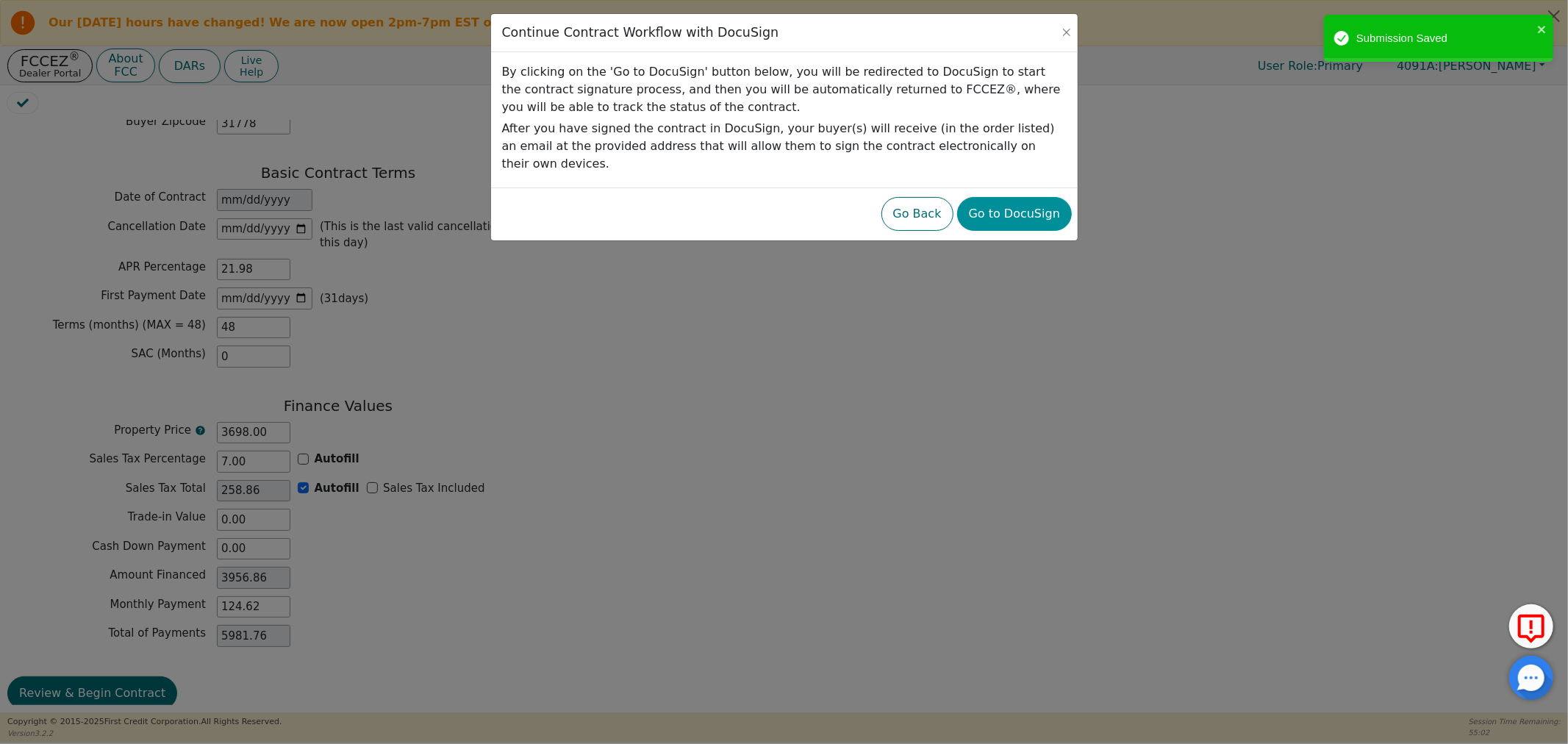
click at [1010, 198] on button "Go to DocuSign" at bounding box center [1014, 214] width 115 height 34
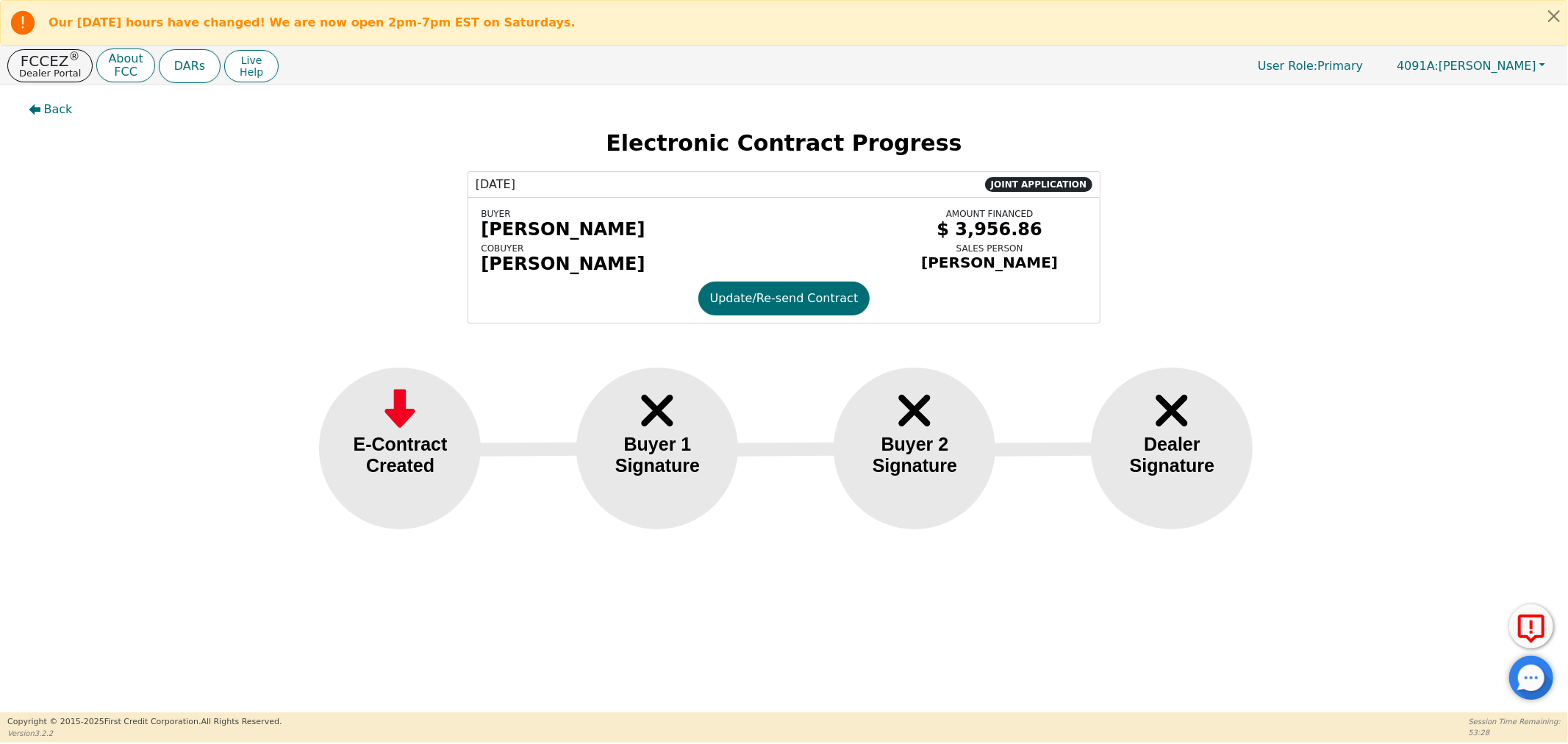
click at [446, 472] on div "E-Contract Created" at bounding box center [401, 455] width 119 height 43
click at [58, 123] on button "Back" at bounding box center [50, 110] width 67 height 34
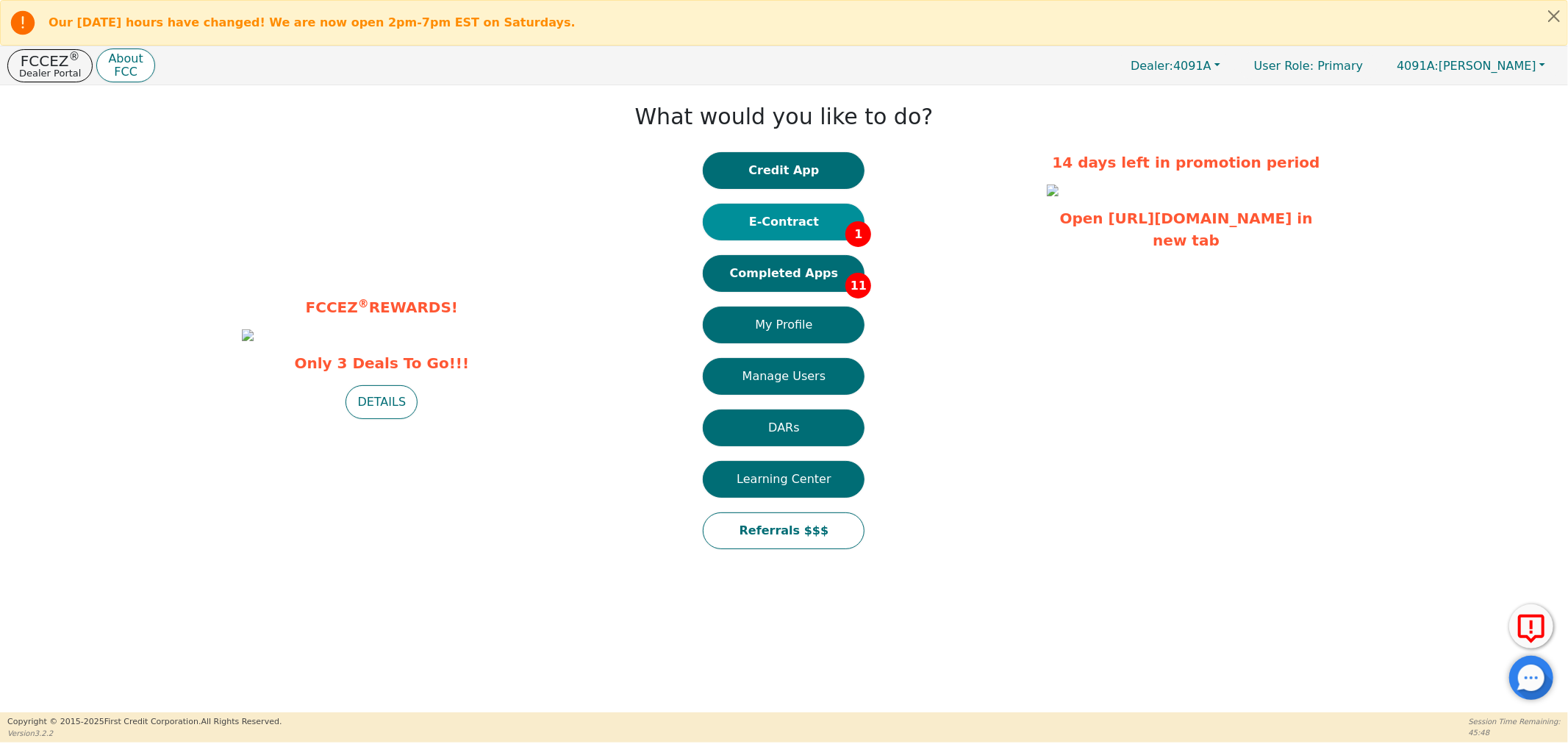
click at [820, 229] on button "E-Contract 1" at bounding box center [784, 222] width 162 height 37
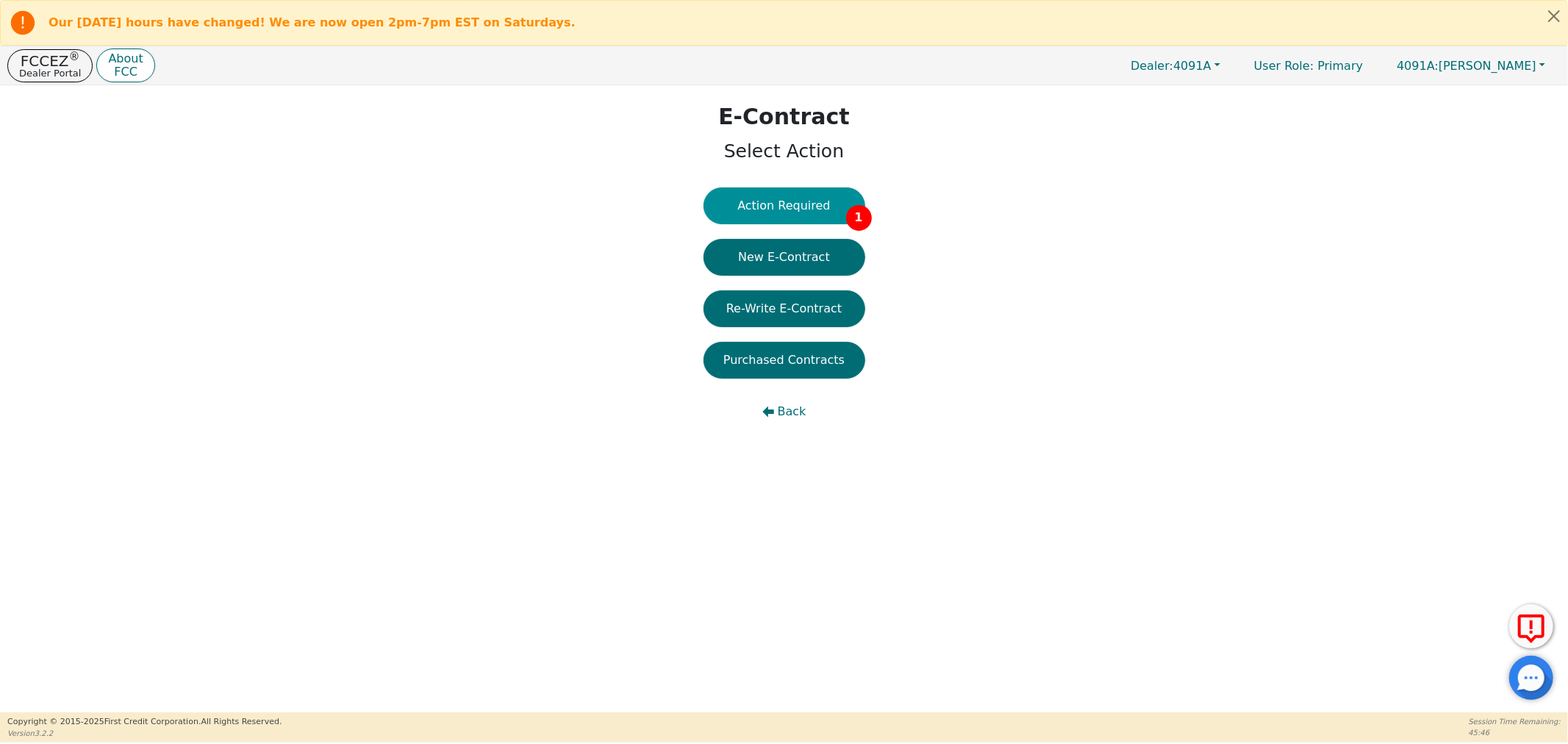
click at [816, 207] on button "Action Required 1" at bounding box center [784, 206] width 162 height 37
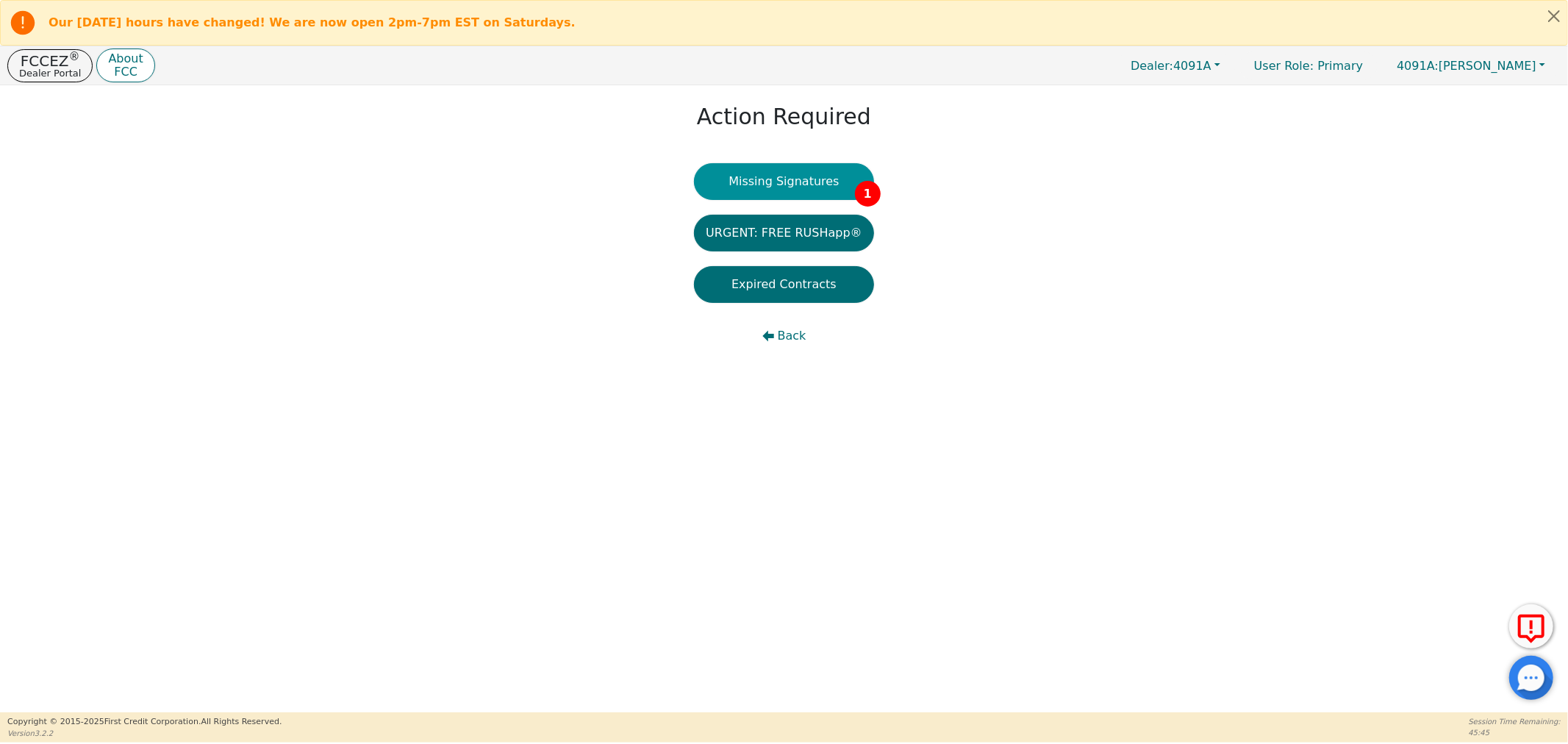
click at [786, 184] on button "Missing Signatures 1" at bounding box center [784, 181] width 180 height 37
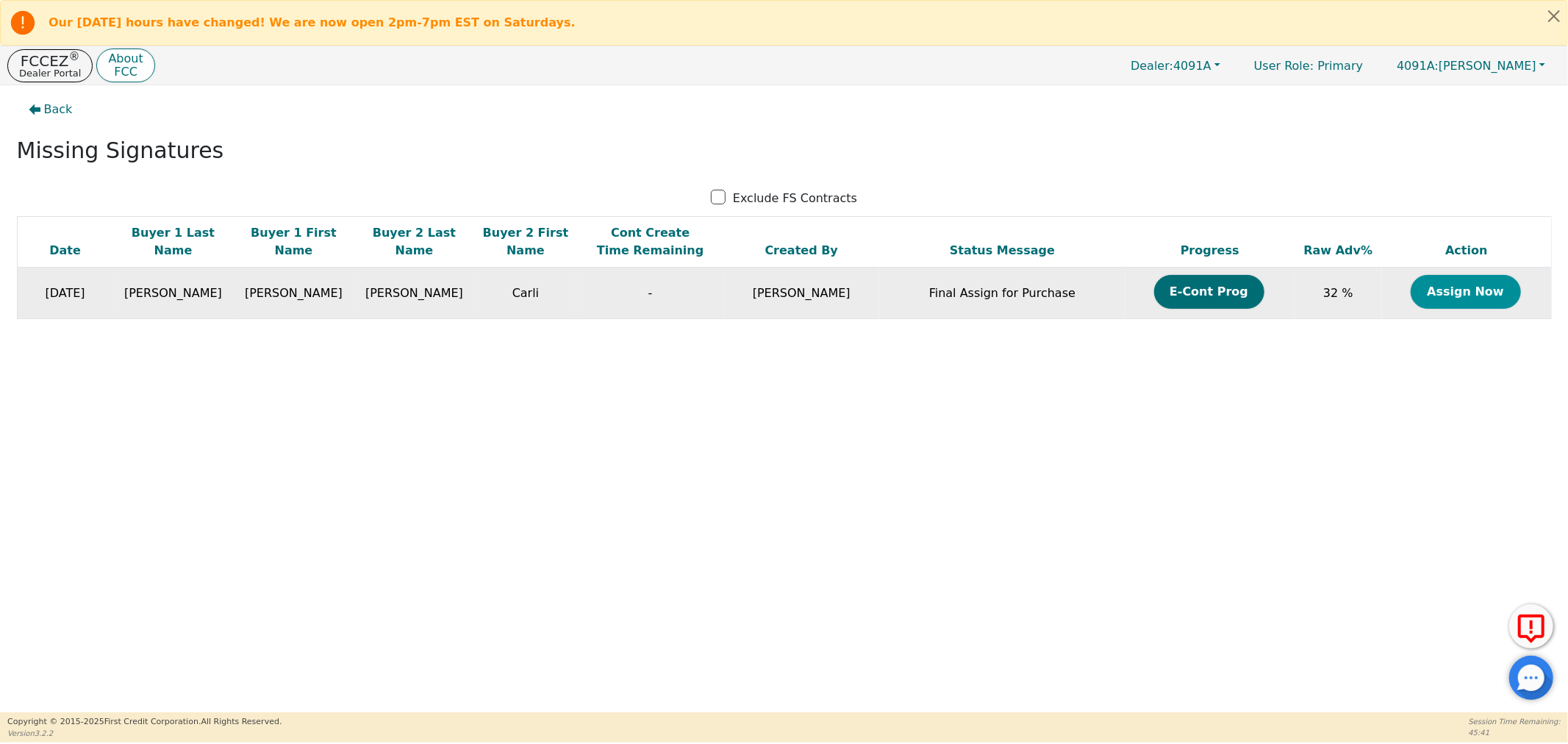
click at [1445, 303] on button "Assign Now" at bounding box center [1466, 292] width 110 height 34
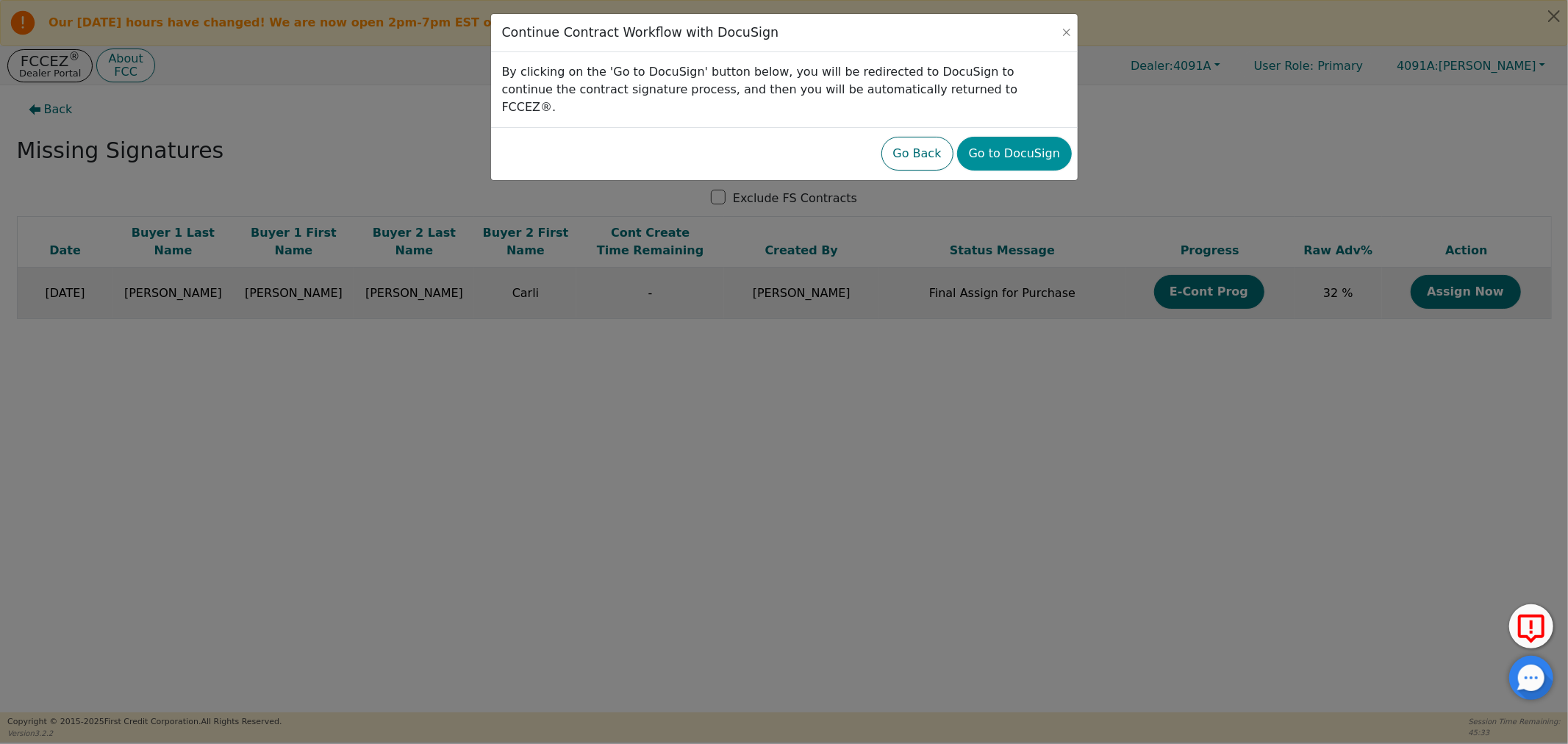
click at [1022, 136] on button "Go to DocuSign" at bounding box center [1014, 154] width 115 height 34
